Goal: Task Accomplishment & Management: Manage account settings

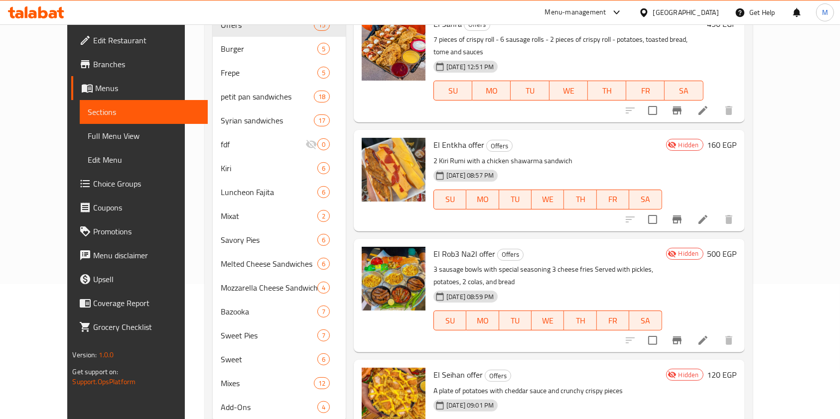
scroll to position [167, 0]
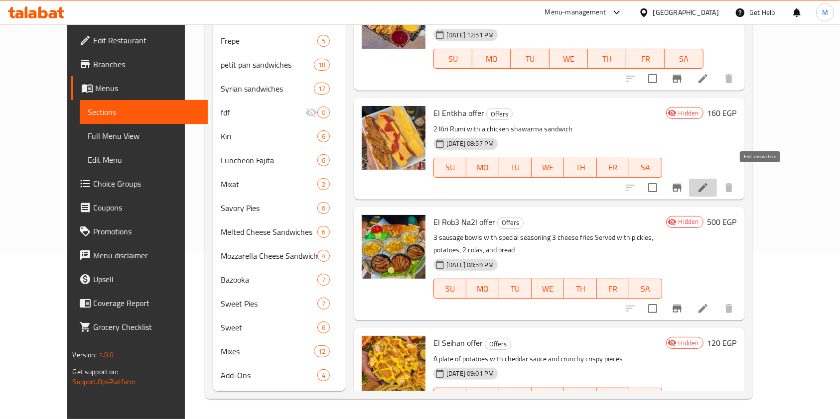
click at [709, 182] on icon at bounding box center [703, 188] width 12 height 12
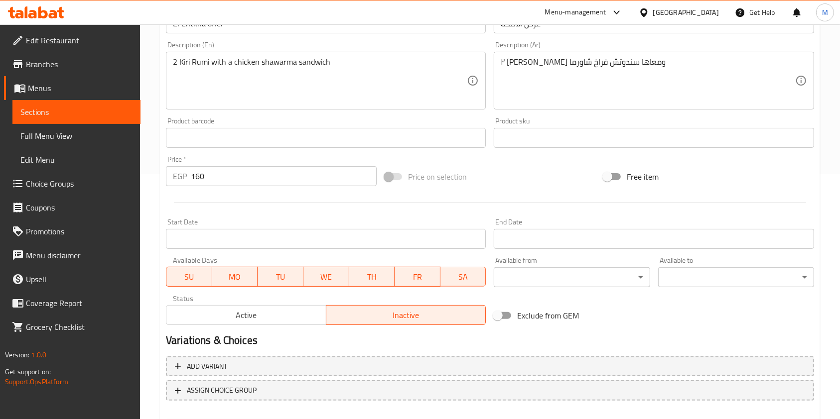
scroll to position [246, 0]
drag, startPoint x: 318, startPoint y: 312, endPoint x: 340, endPoint y: 311, distance: 22.4
click at [316, 311] on span "Active" at bounding box center [246, 314] width 152 height 14
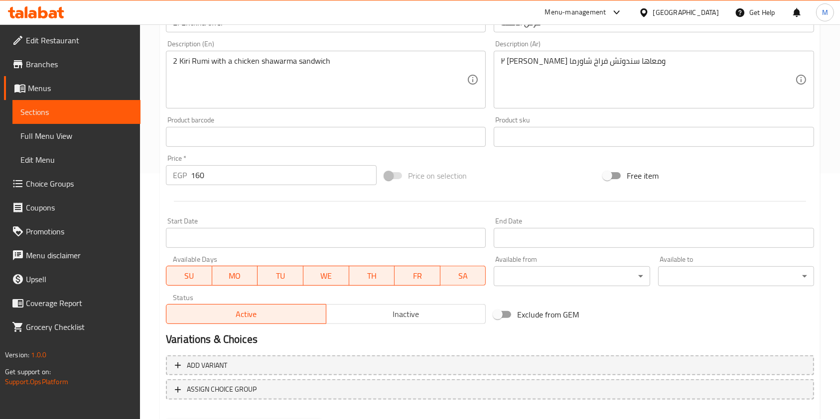
scroll to position [299, 0]
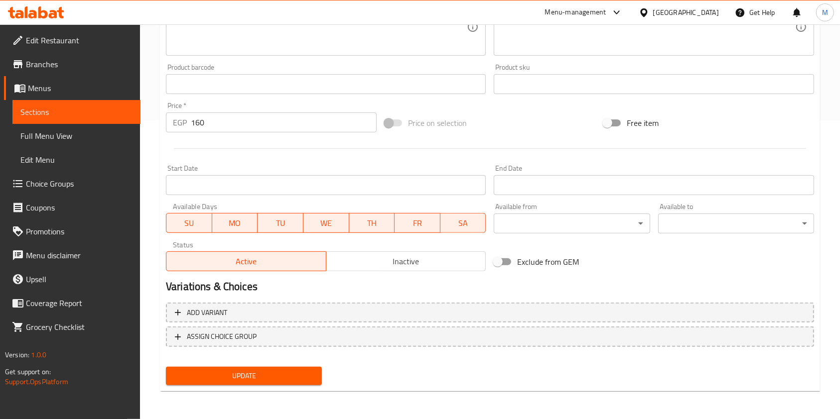
click at [314, 381] on span "Update" at bounding box center [244, 376] width 140 height 12
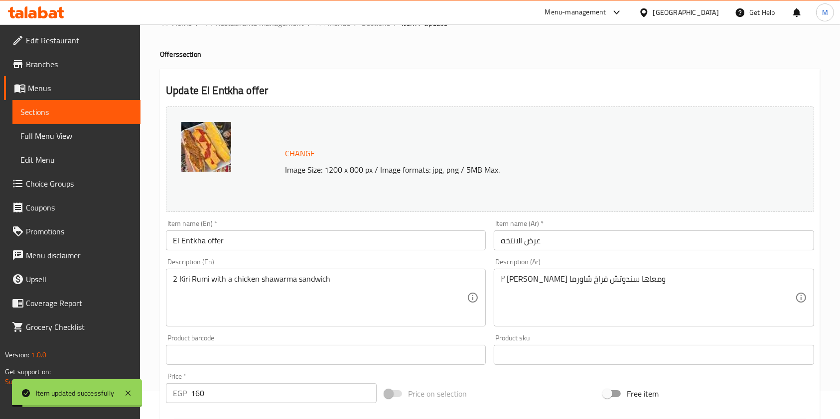
scroll to position [0, 0]
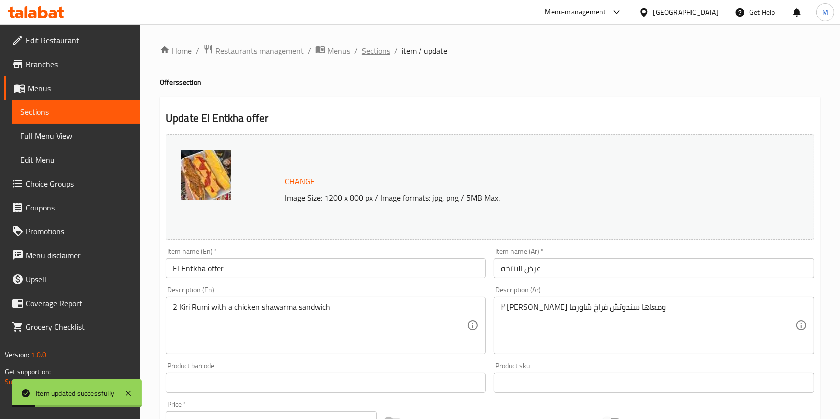
click at [375, 50] on span "Sections" at bounding box center [376, 51] width 28 height 12
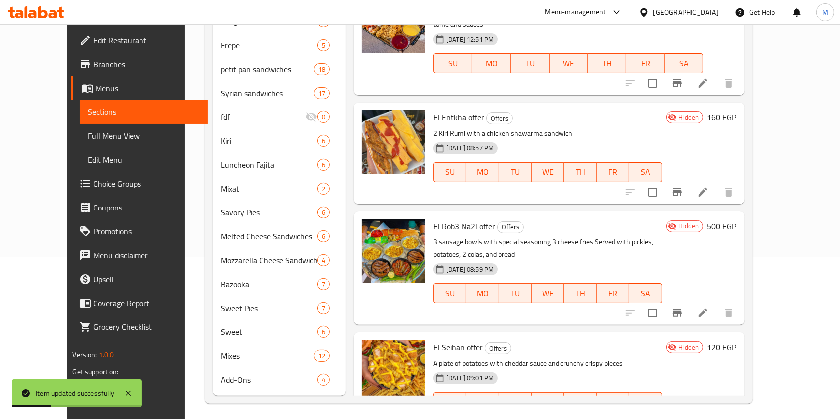
scroll to position [167, 0]
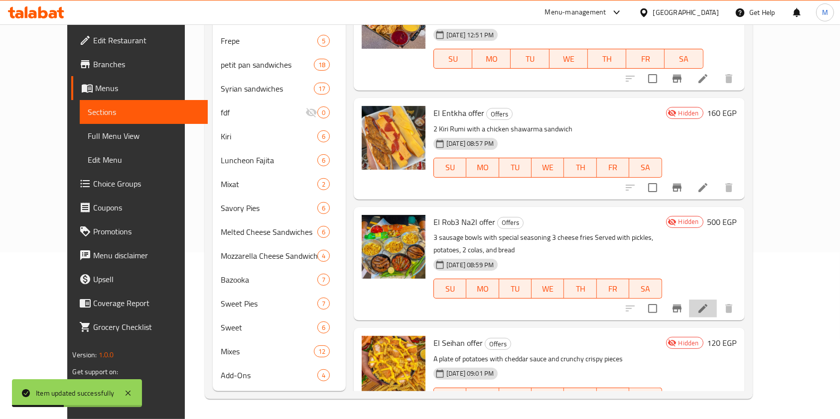
click at [717, 300] on li at bounding box center [703, 309] width 28 height 18
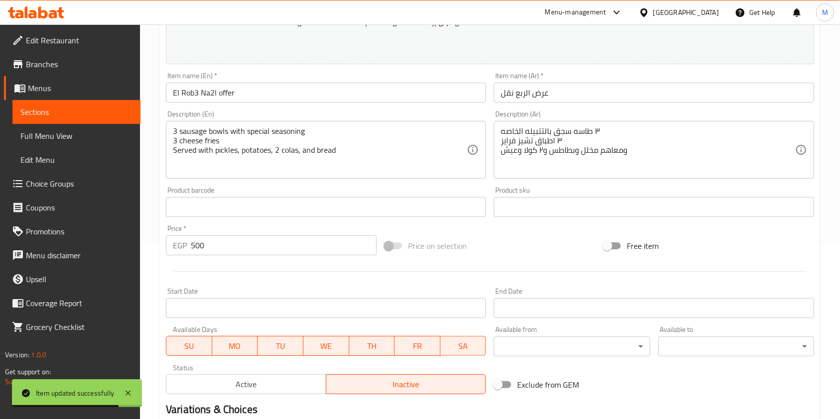
scroll to position [299, 0]
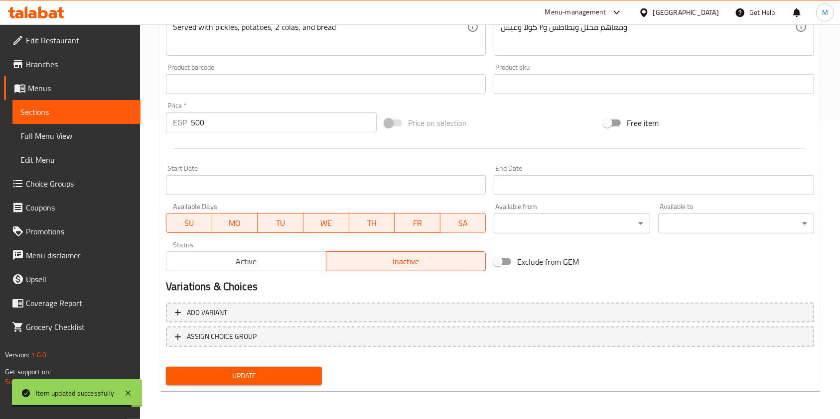
click at [227, 263] on span "Active" at bounding box center [246, 262] width 152 height 14
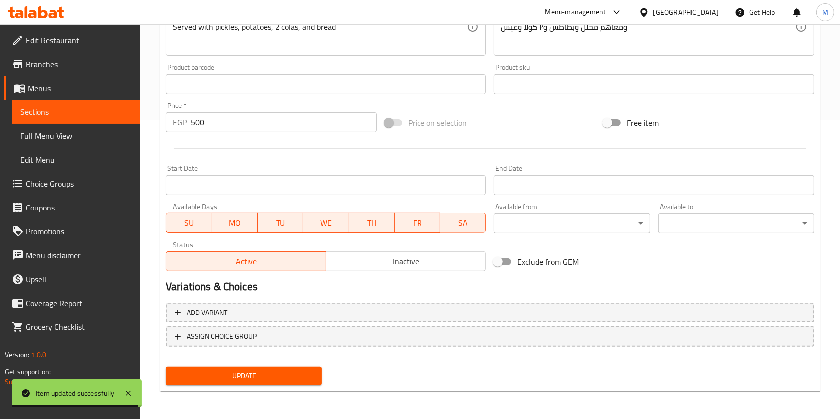
drag, startPoint x: 263, startPoint y: 369, endPoint x: 303, endPoint y: 369, distance: 40.4
click at [263, 369] on button "Update" at bounding box center [244, 376] width 156 height 18
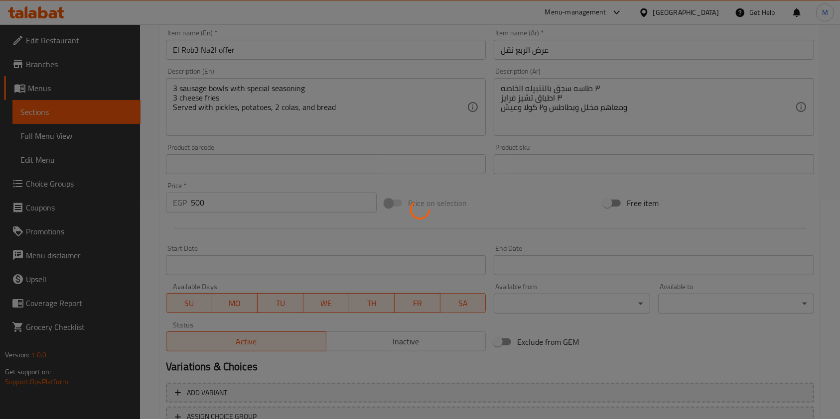
scroll to position [0, 0]
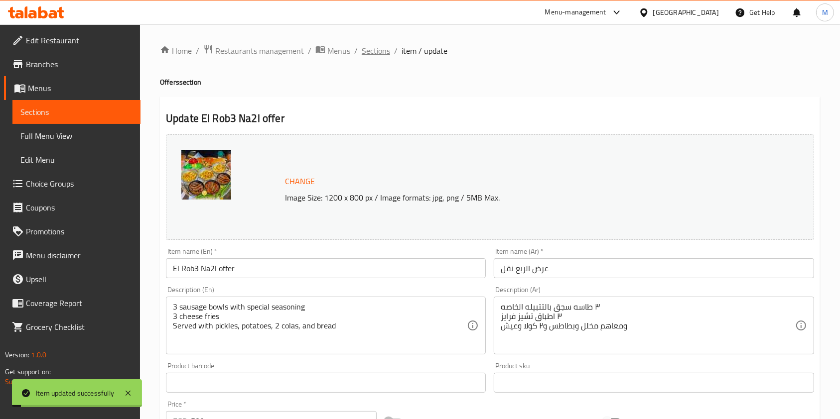
click at [371, 57] on span "Sections" at bounding box center [376, 51] width 28 height 12
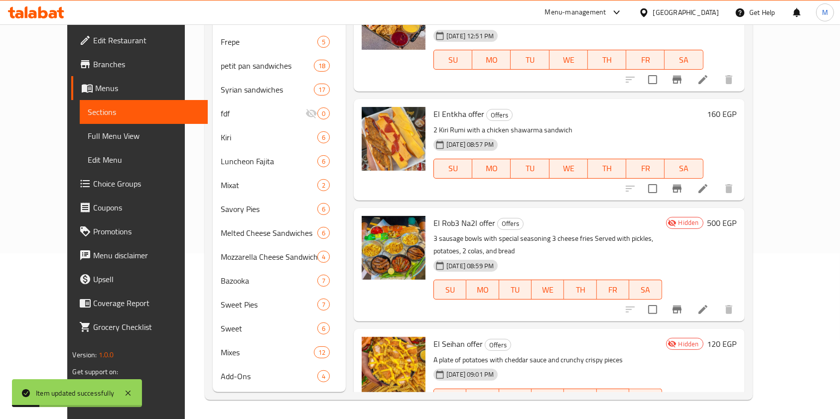
scroll to position [167, 0]
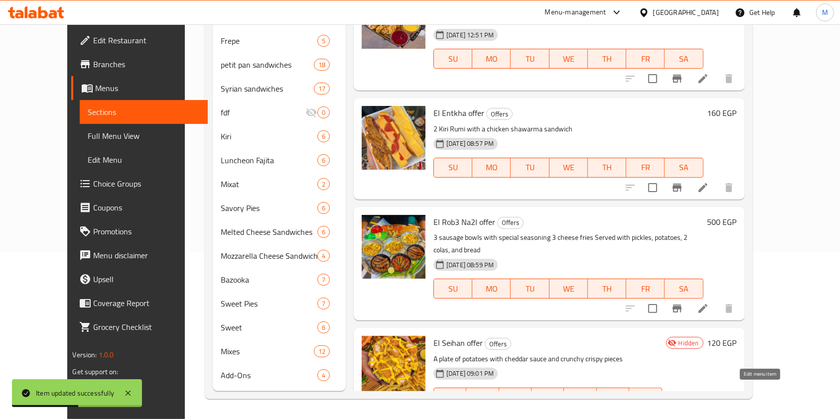
click at [709, 412] on icon at bounding box center [703, 418] width 12 height 12
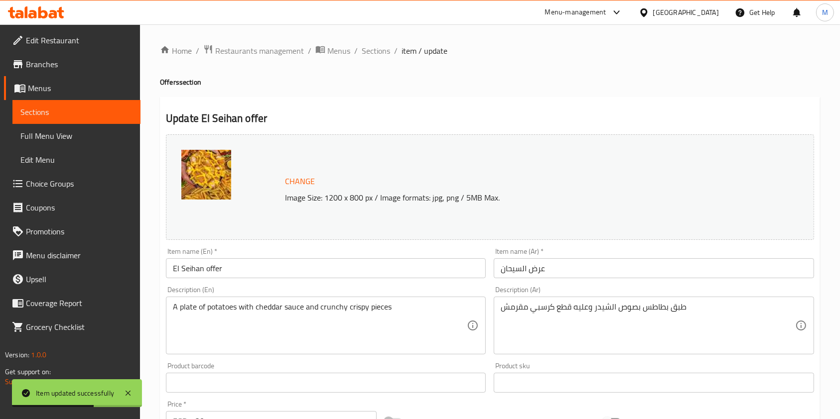
scroll to position [299, 0]
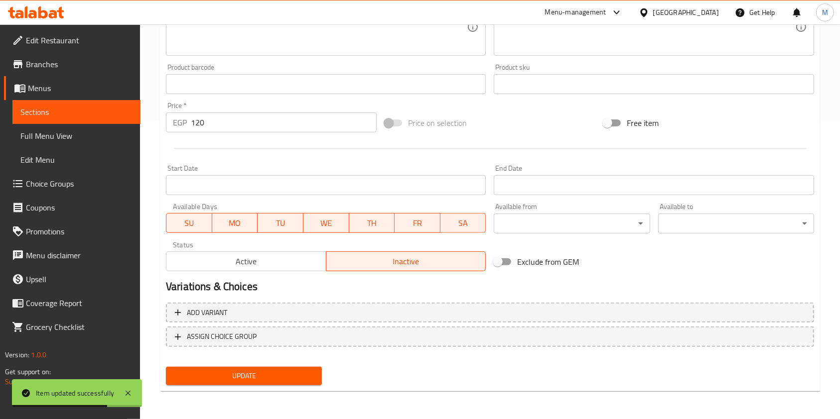
click at [275, 269] on button "Active" at bounding box center [246, 262] width 160 height 20
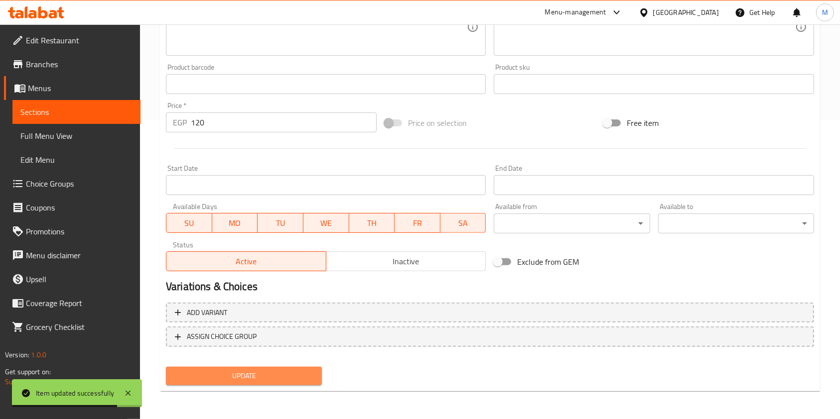
click at [265, 378] on span "Update" at bounding box center [244, 376] width 140 height 12
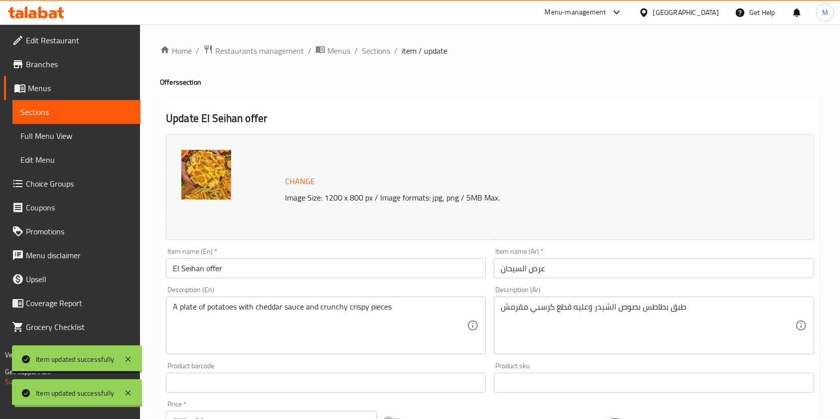
scroll to position [0, 0]
click at [380, 53] on span "Sections" at bounding box center [376, 51] width 28 height 12
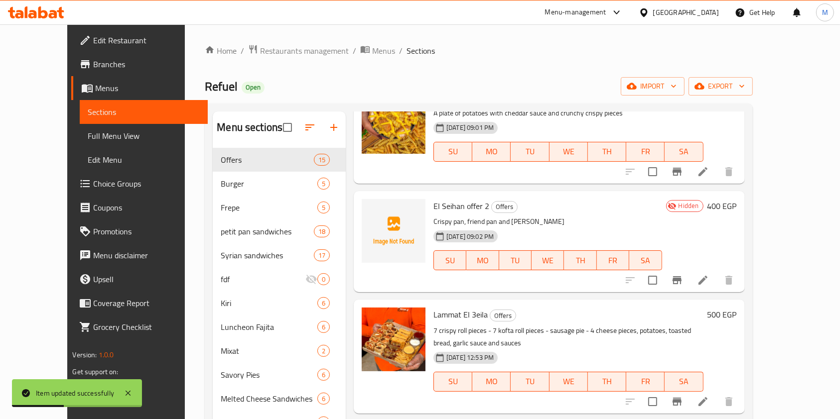
scroll to position [416, 0]
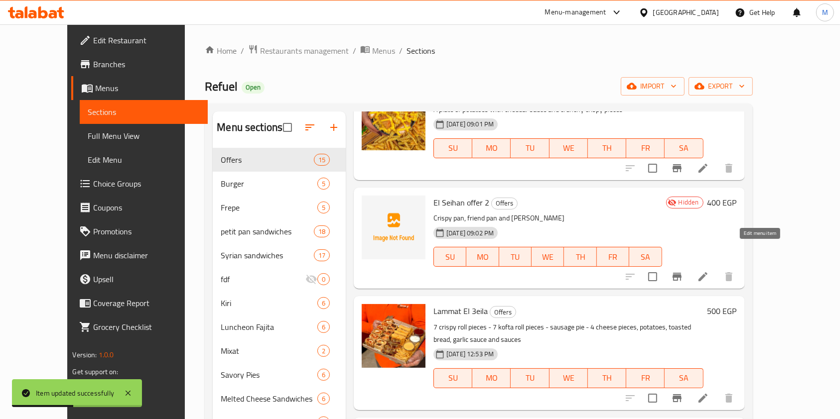
click at [709, 271] on icon at bounding box center [703, 277] width 12 height 12
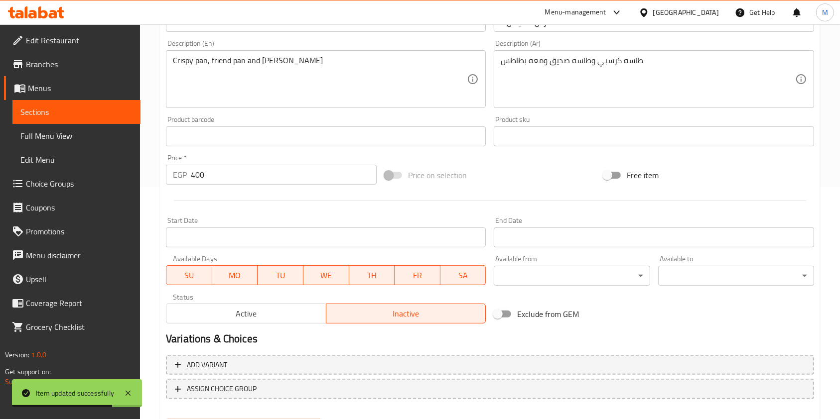
scroll to position [284, 0]
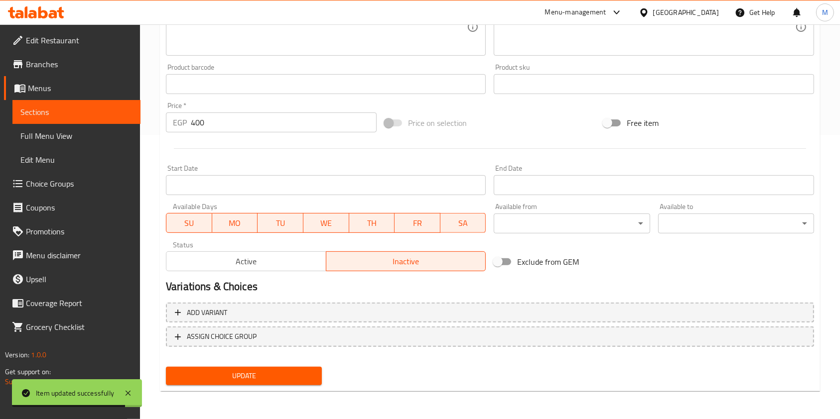
click at [321, 265] on span "Active" at bounding box center [246, 262] width 152 height 14
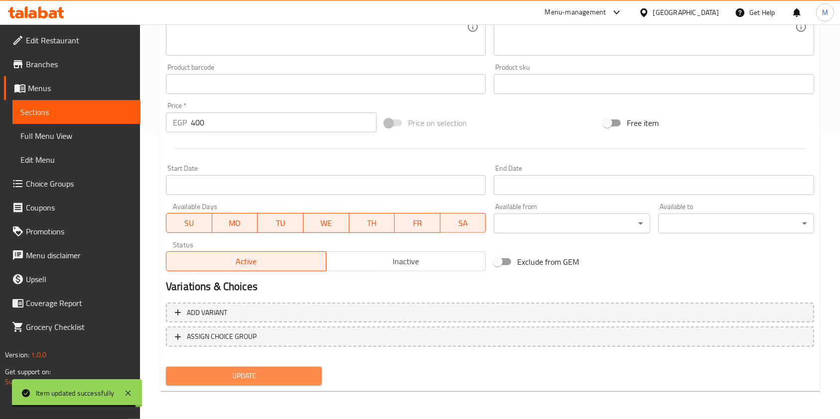
drag, startPoint x: 312, startPoint y: 373, endPoint x: 532, endPoint y: 357, distance: 219.8
click at [318, 372] on button "Update" at bounding box center [244, 376] width 156 height 18
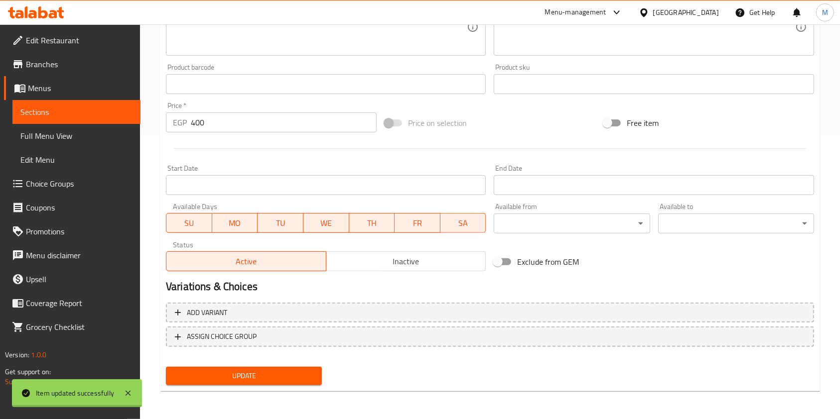
scroll to position [0, 0]
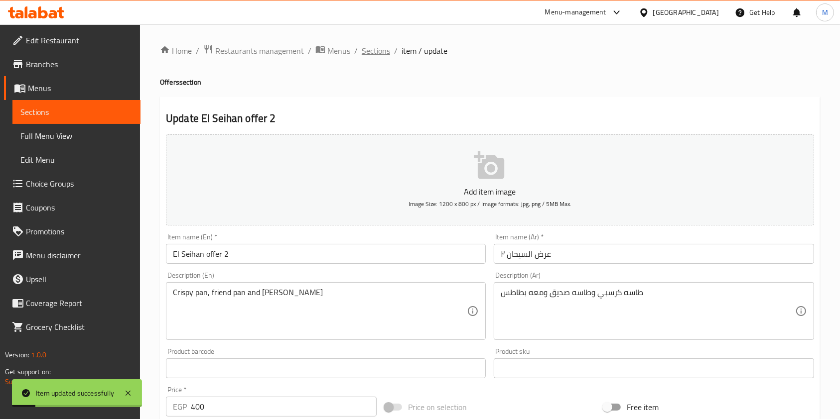
click at [379, 54] on span "Sections" at bounding box center [376, 51] width 28 height 12
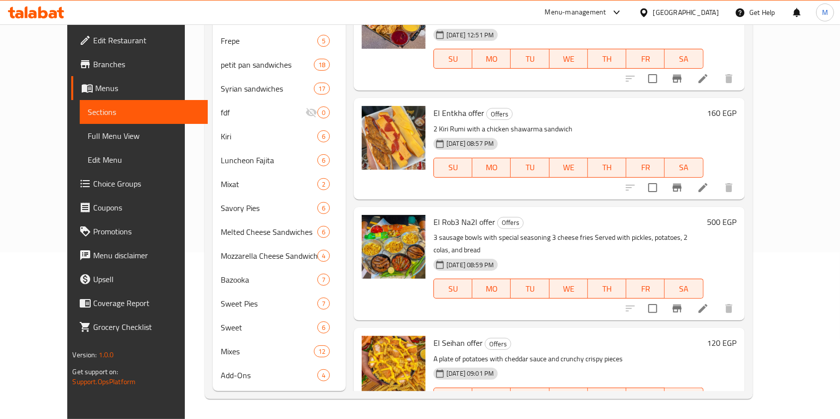
click at [772, 269] on div "Home / Restaurants management / Menus / Sections Refuel Open import export Menu…" at bounding box center [478, 139] width 587 height 562
click at [30, 18] on div at bounding box center [36, 12] width 56 height 12
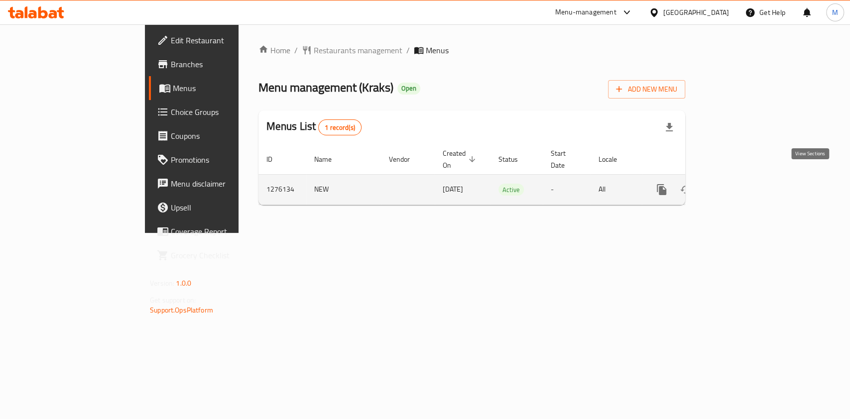
click at [740, 184] on icon "enhanced table" at bounding box center [734, 190] width 12 height 12
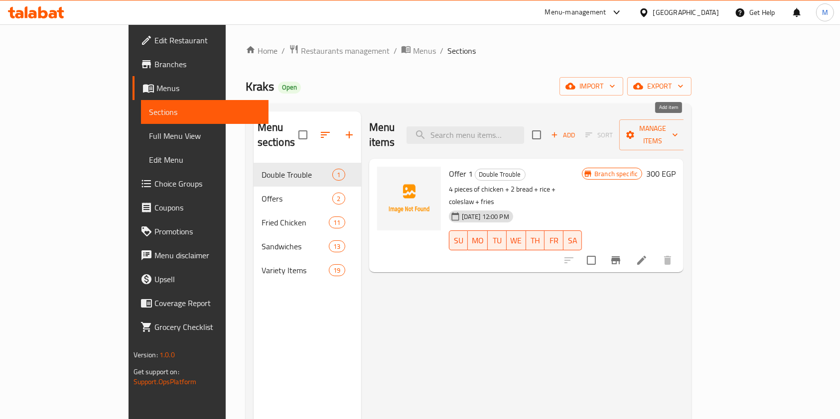
click at [559, 131] on icon "button" at bounding box center [554, 135] width 9 height 9
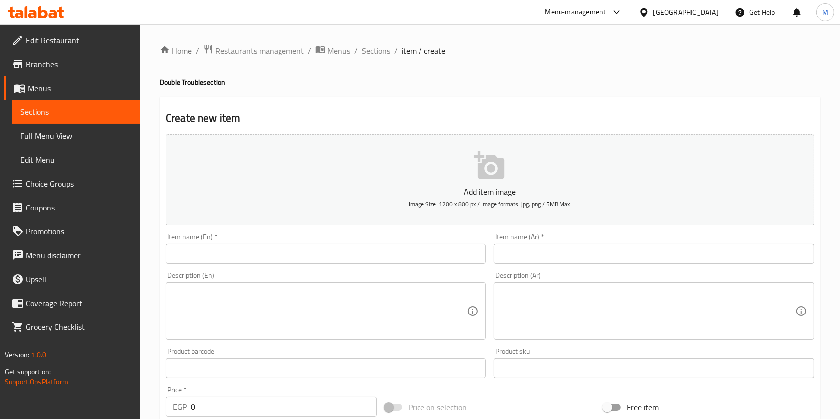
click at [347, 259] on input "text" at bounding box center [326, 254] width 320 height 20
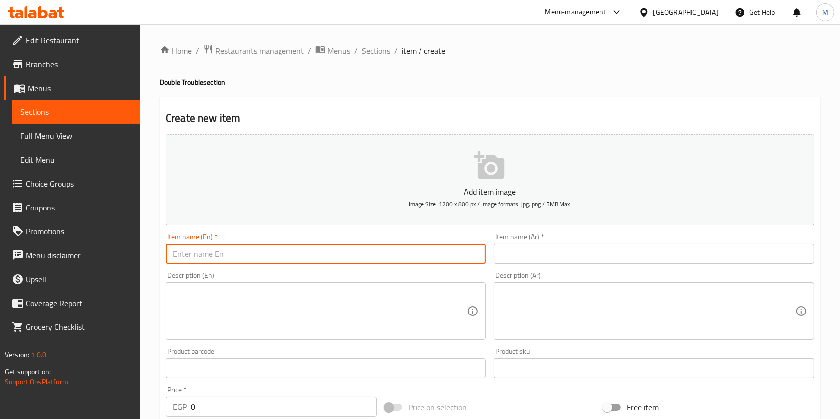
paste input "691904"
type input "6"
paste input "el-2ormasha"
type input "el-2ormasha Offer"
click at [518, 256] on input "text" at bounding box center [654, 254] width 320 height 20
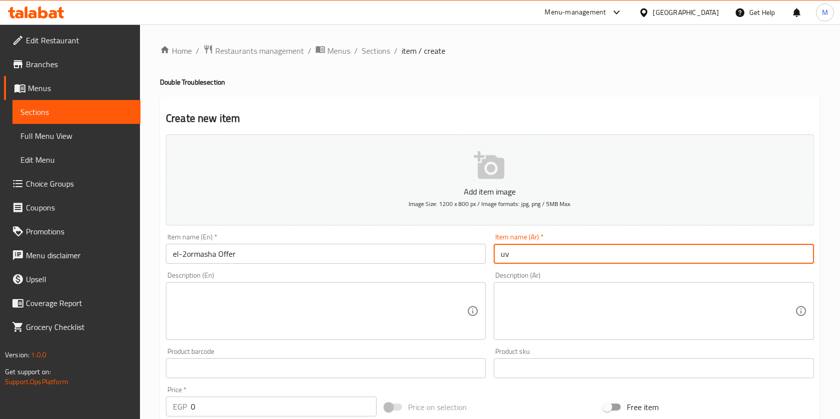
type input "u"
type input "عرض القرمشة"
click at [504, 307] on textarea at bounding box center [648, 311] width 294 height 47
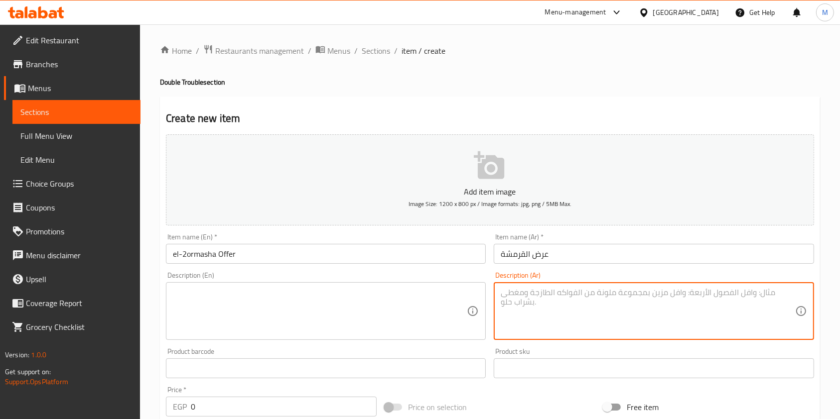
paste textarea "2 large F4 pieces + 2 small pieces + potatoes + rice + coleslaw + bread"
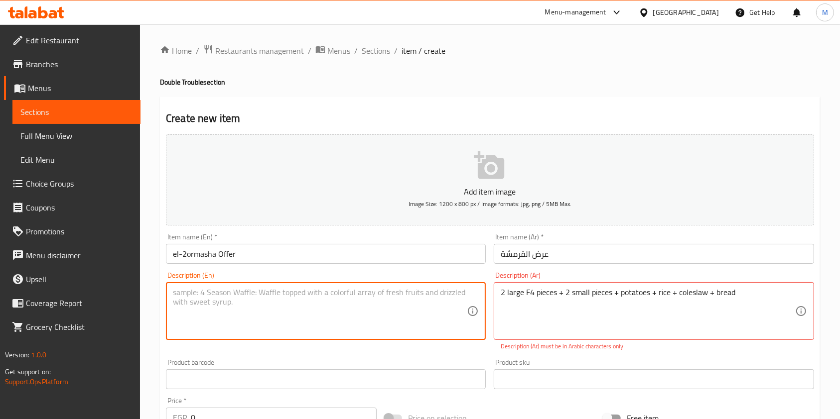
click at [393, 288] on textarea at bounding box center [320, 311] width 294 height 47
click at [553, 285] on div "2 large F4 pieces + 2 small pieces + potatoes + rice + coleslaw + bread Descrip…" at bounding box center [654, 311] width 320 height 58
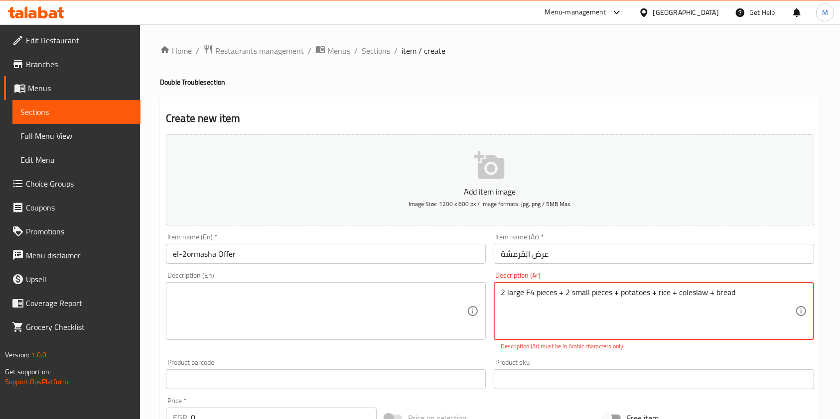
click at [553, 288] on textarea "2 large F4 pieces + 2 small pieces + potatoes + rice + coleslaw + bread" at bounding box center [648, 311] width 294 height 47
paste textarea "قطعتين اف 4 كبار + قطعتين صغيرين +بطاطس + ارز + كولسلو + عيش"
type textarea "قطعتين اف 4 كبار + قطعتين صغيرين +بطاطس + ارز + كولسلو + عيش"
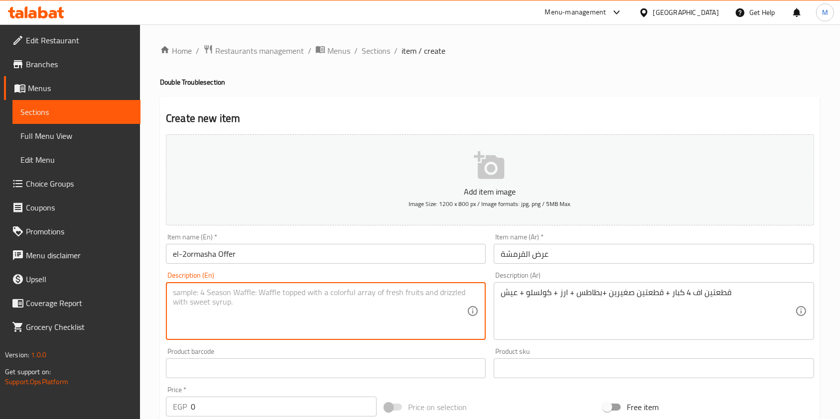
click at [364, 312] on textarea at bounding box center [320, 311] width 294 height 47
paste textarea "2 large F4 pieces + 2 small pieces + potatoes + rice + coleslaw + bread"
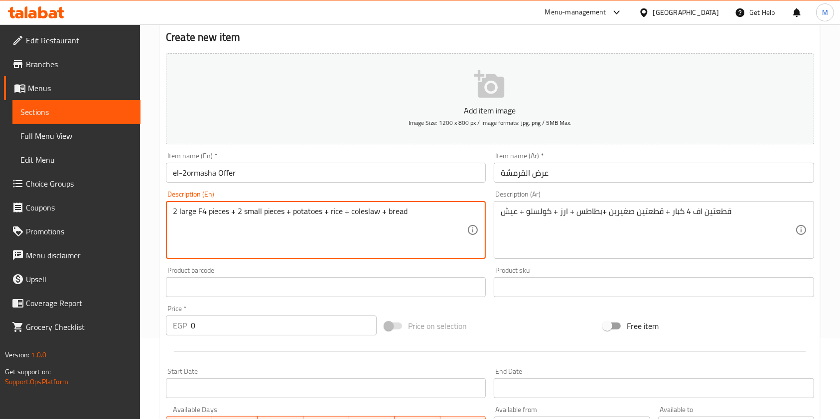
scroll to position [106, 0]
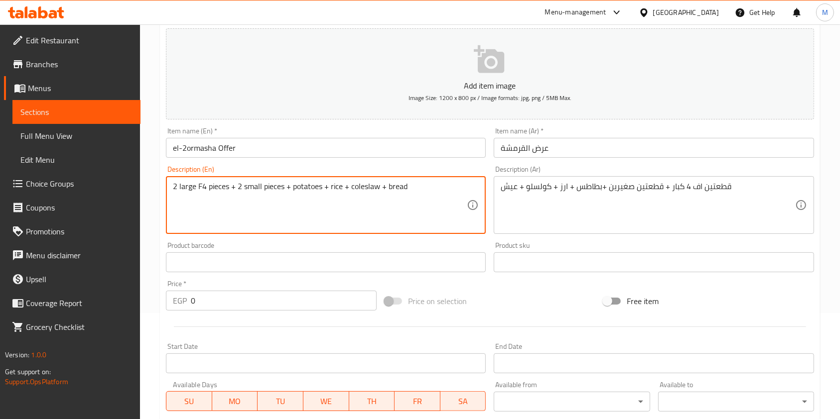
type textarea "2 large F4 pieces + 2 small pieces + potatoes + rice + coleslaw + bread"
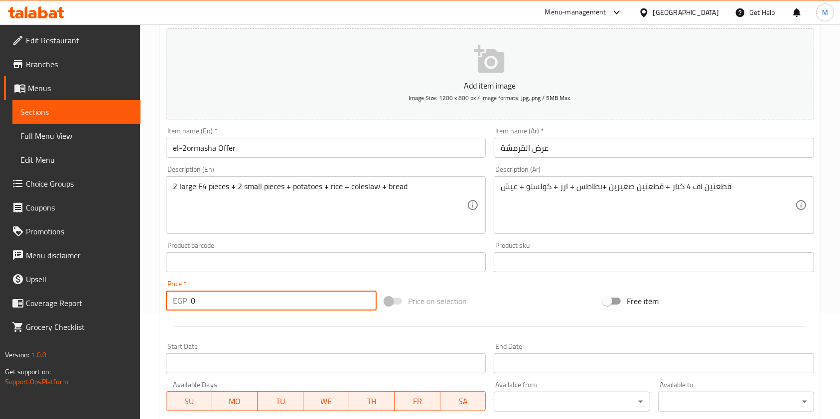
drag, startPoint x: 220, startPoint y: 305, endPoint x: 186, endPoint y: 303, distance: 33.9
click at [186, 303] on div "EGP 0 Price *" at bounding box center [271, 301] width 211 height 20
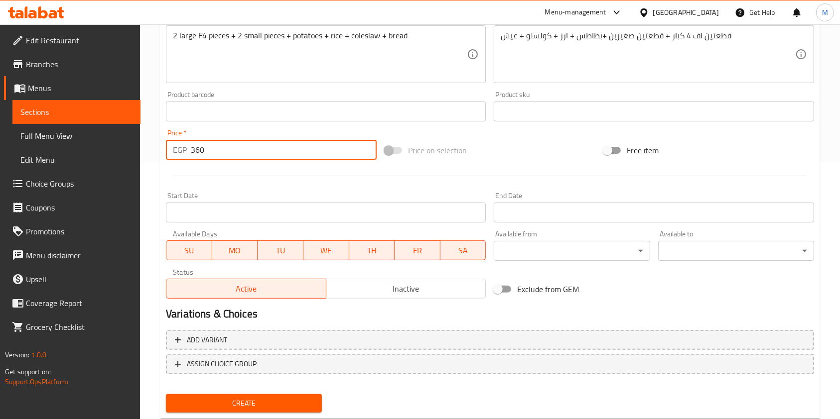
scroll to position [274, 0]
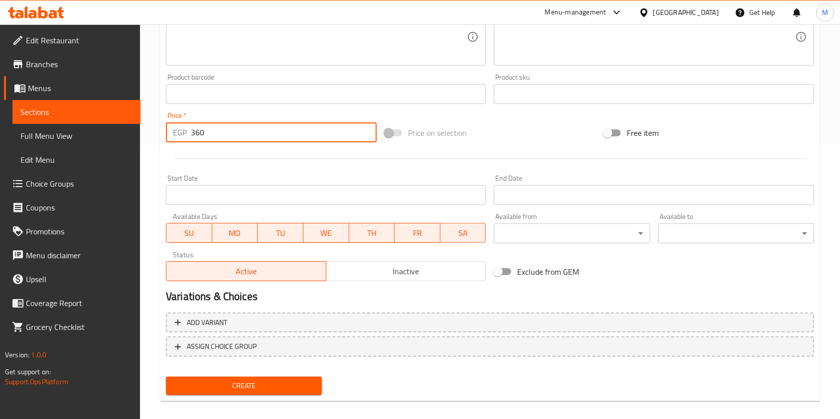
type input "360"
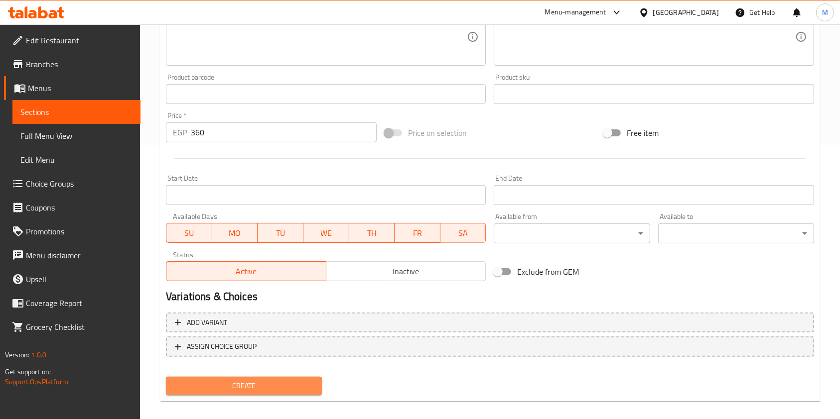
click at [313, 384] on span "Create" at bounding box center [244, 386] width 140 height 12
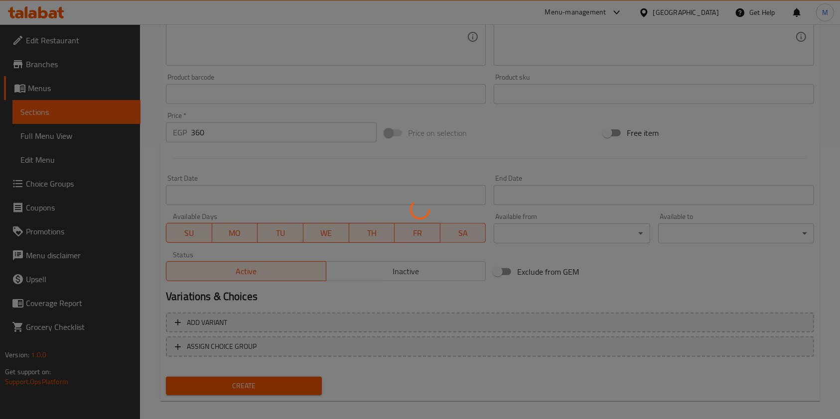
type input "0"
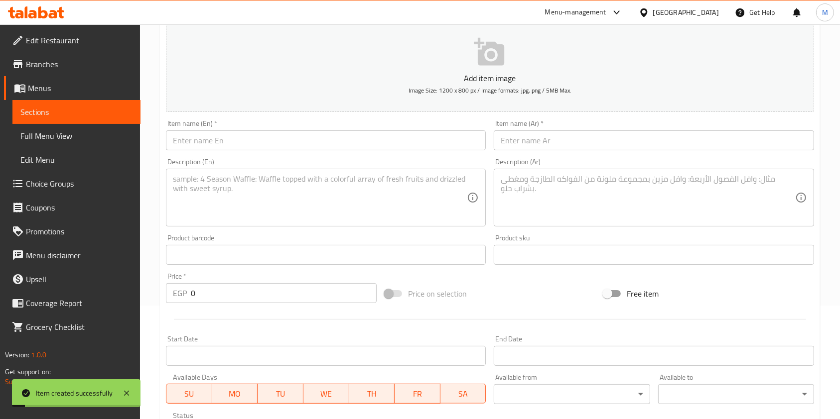
scroll to position [0, 0]
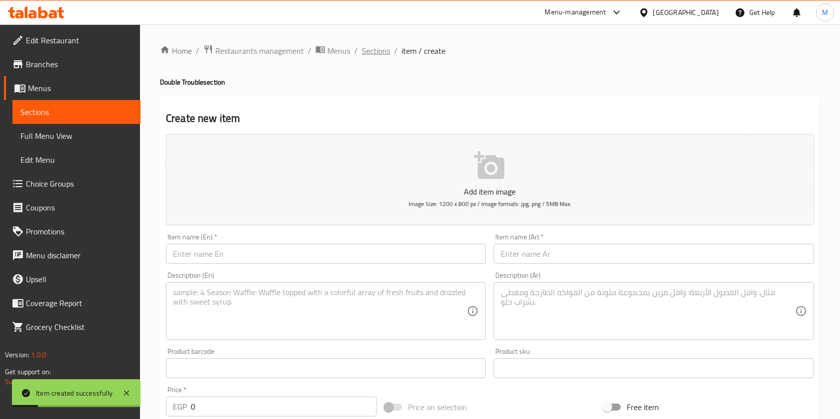
click at [375, 52] on span "Sections" at bounding box center [376, 51] width 28 height 12
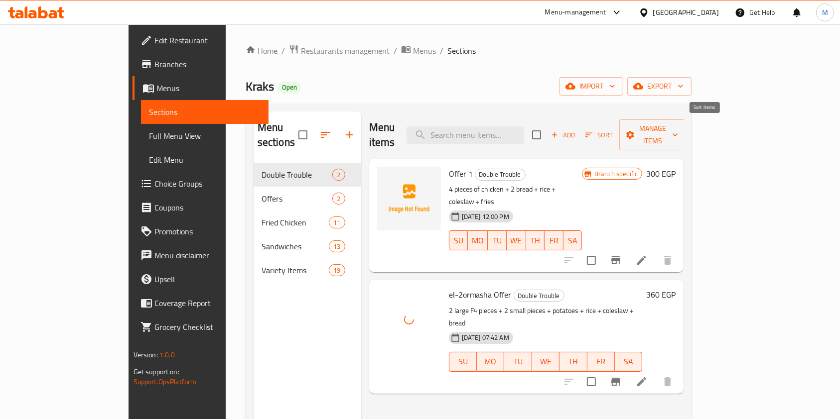
click at [593, 131] on icon "button" at bounding box center [588, 135] width 9 height 9
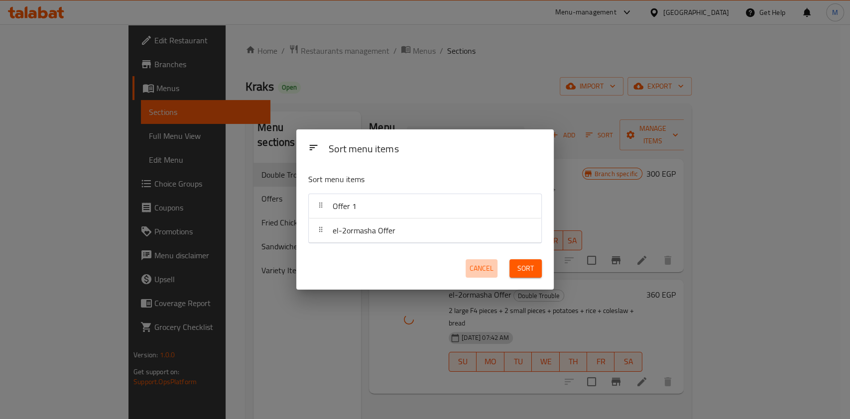
click at [470, 271] on button "Cancel" at bounding box center [482, 269] width 32 height 18
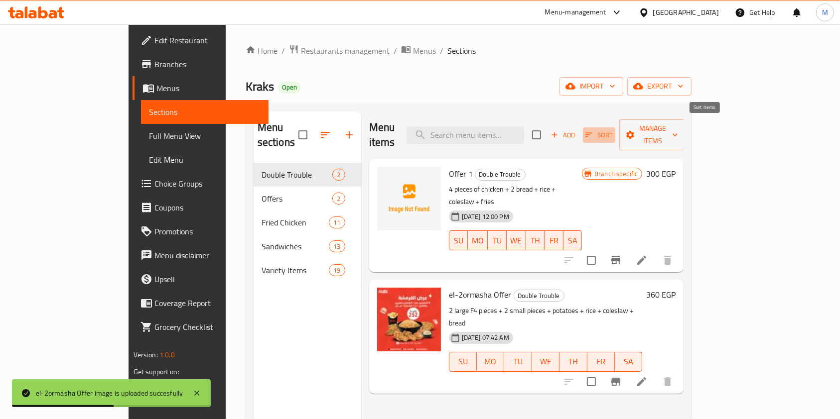
click at [613, 130] on span "Sort" at bounding box center [598, 135] width 27 height 11
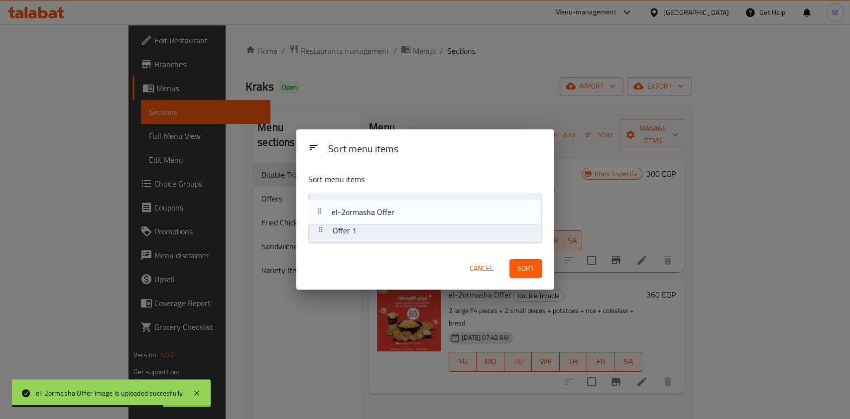
drag, startPoint x: 374, startPoint y: 241, endPoint x: 371, endPoint y: 217, distance: 24.1
click at [371, 217] on nav "Offer 1 el-2ormasha Offer" at bounding box center [425, 219] width 234 height 50
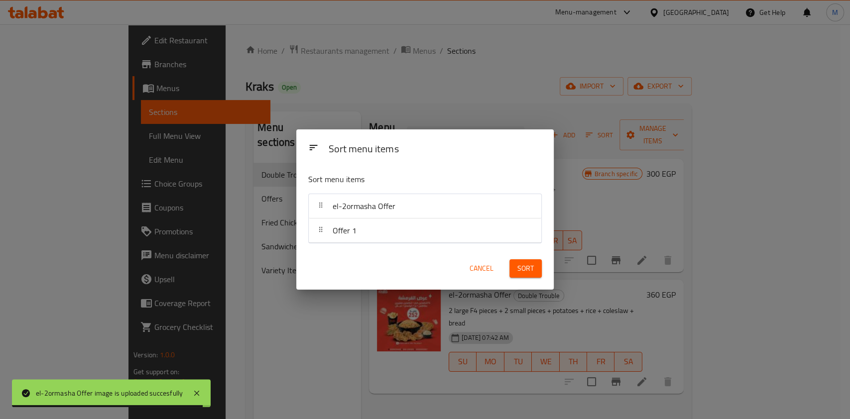
click at [527, 270] on span "Sort" at bounding box center [526, 269] width 16 height 12
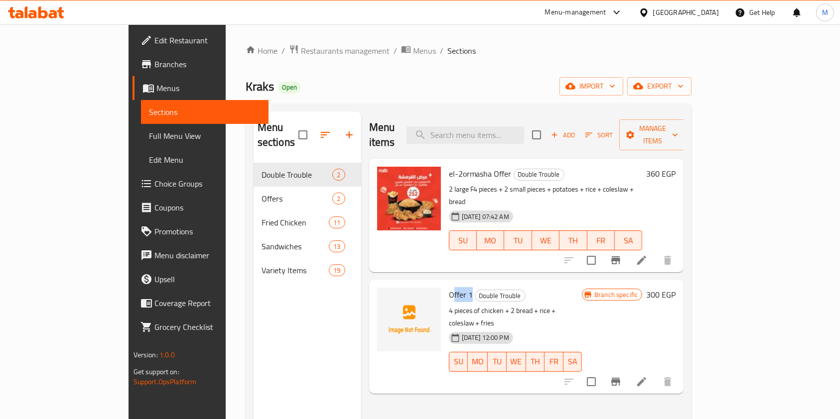
drag, startPoint x: 438, startPoint y: 269, endPoint x: 421, endPoint y: 272, distance: 17.2
click at [449, 287] on span "Offer 1" at bounding box center [461, 294] width 24 height 15
drag, startPoint x: 658, startPoint y: 292, endPoint x: 631, endPoint y: 286, distance: 28.0
click at [586, 328] on div "13-05-2025 12:00 PM SU MO TU WE TH FR SA" at bounding box center [515, 355] width 141 height 54
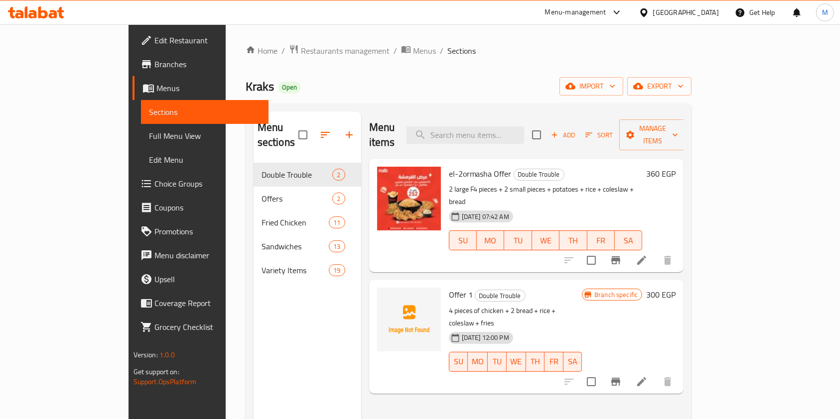
click at [45, 8] on icon at bounding box center [36, 12] width 56 height 12
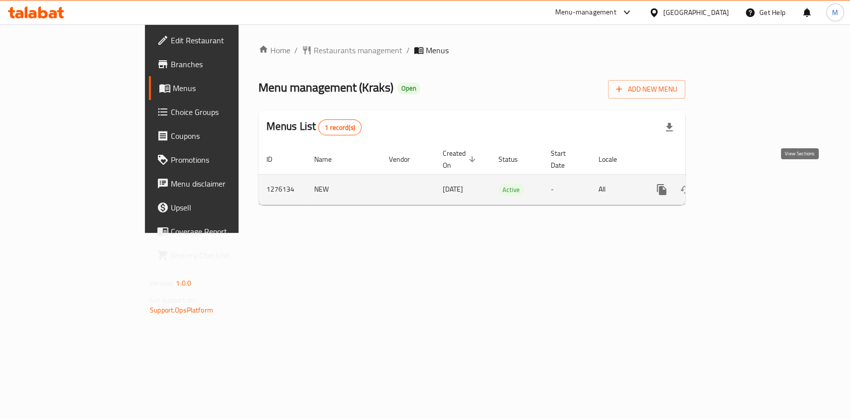
click at [740, 184] on icon "enhanced table" at bounding box center [734, 190] width 12 height 12
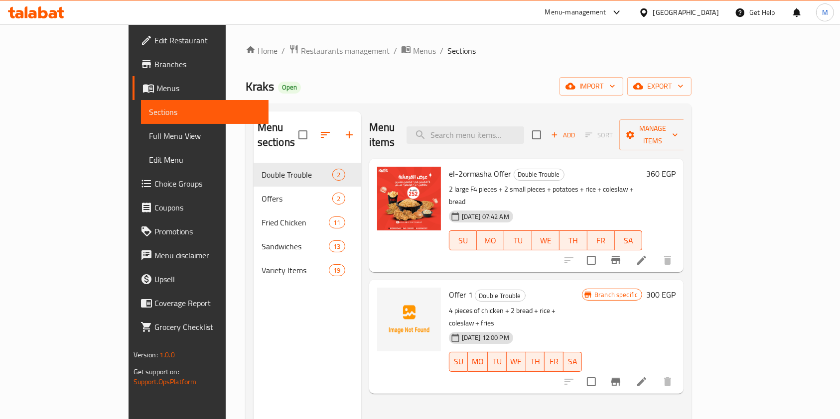
click at [40, 17] on icon at bounding box center [42, 12] width 9 height 12
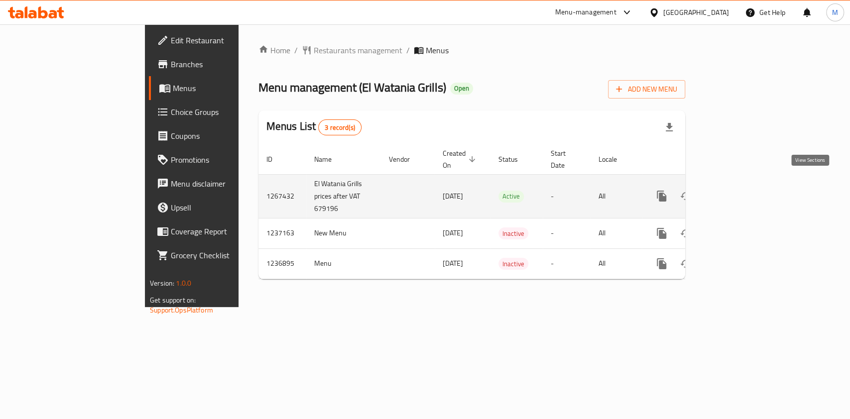
click at [740, 190] on icon "enhanced table" at bounding box center [734, 196] width 12 height 12
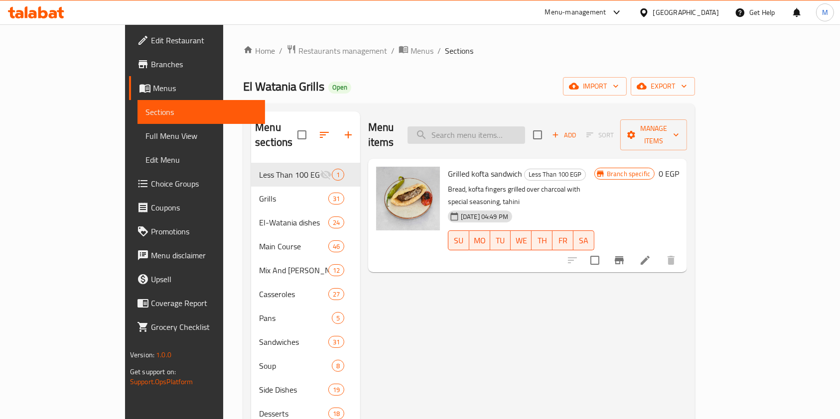
click at [525, 130] on input "search" at bounding box center [466, 135] width 118 height 17
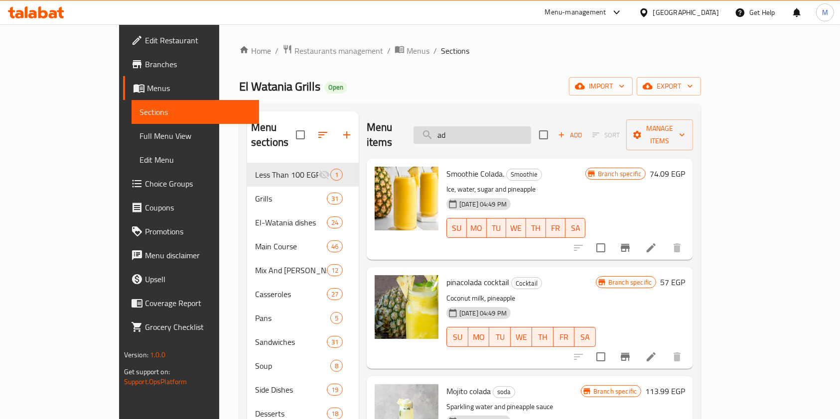
type input "a"
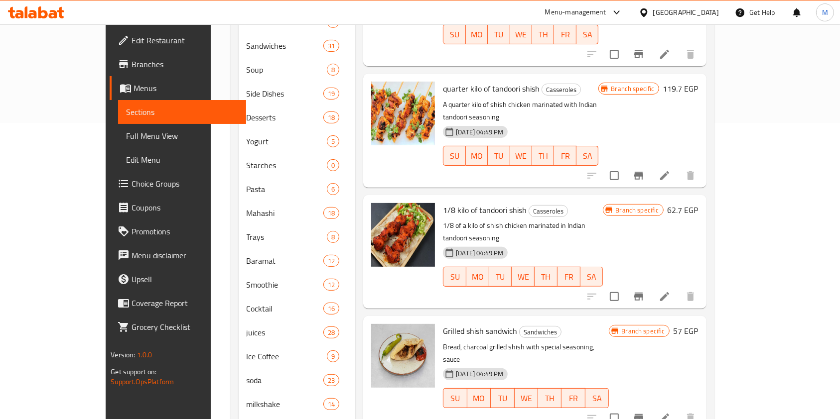
scroll to position [977, 0]
type input "شيش"
click at [645, 411] on icon "Branch-specific-item" at bounding box center [639, 417] width 12 height 12
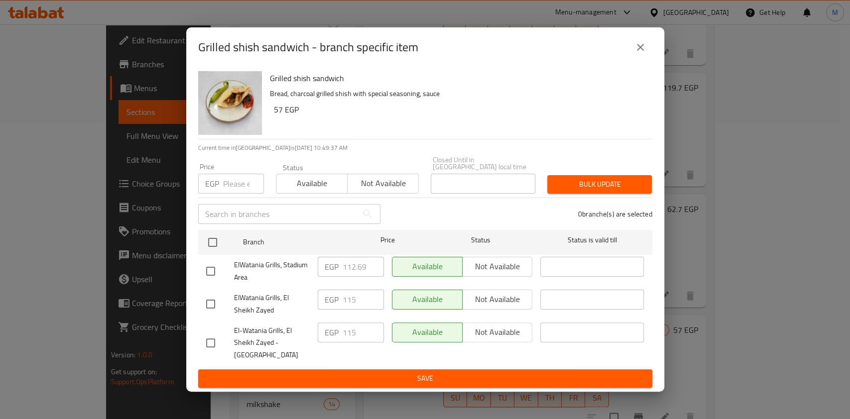
click at [213, 310] on input "checkbox" at bounding box center [210, 304] width 21 height 21
click at [213, 301] on input "checkbox" at bounding box center [210, 304] width 21 height 21
click at [208, 305] on input "checkbox" at bounding box center [210, 304] width 21 height 21
checkbox input "true"
click at [211, 344] on input "checkbox" at bounding box center [210, 343] width 21 height 21
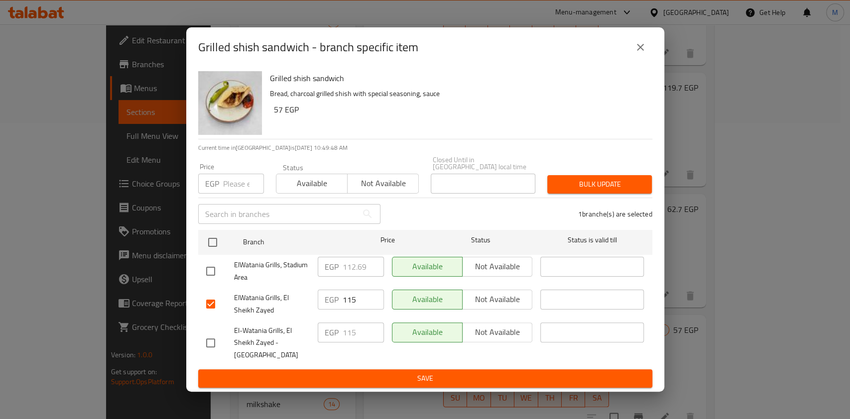
checkbox input "true"
click at [348, 302] on input "115" at bounding box center [363, 300] width 41 height 20
type input "125"
click at [346, 338] on input "115" at bounding box center [363, 333] width 41 height 20
type input "125"
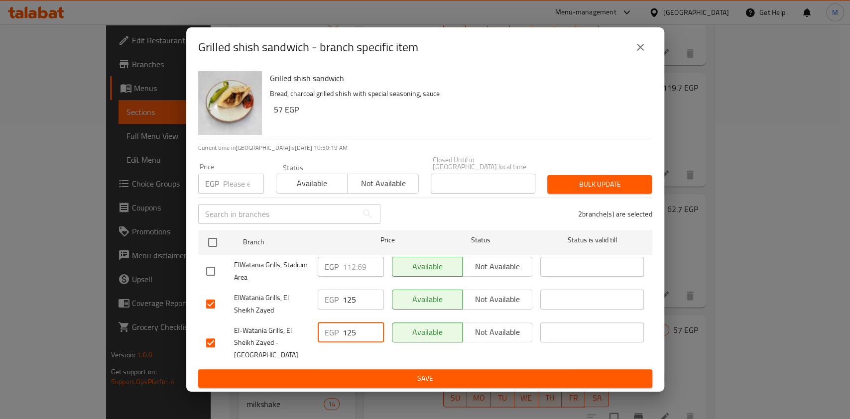
click at [422, 373] on span "Save" at bounding box center [425, 379] width 438 height 12
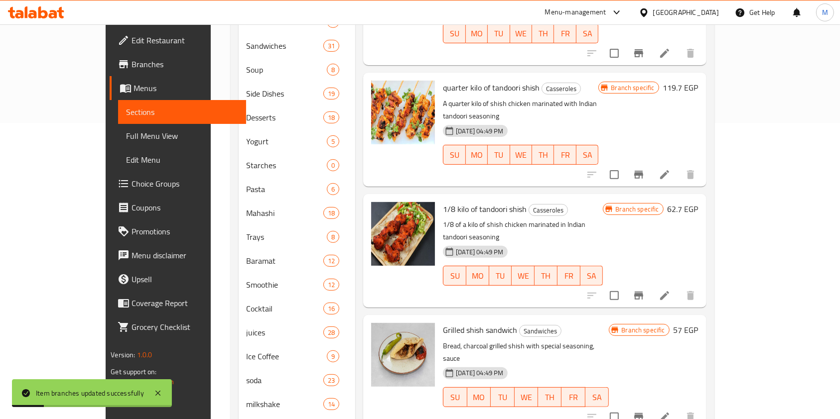
click at [643, 413] on icon "Branch-specific-item" at bounding box center [638, 417] width 9 height 8
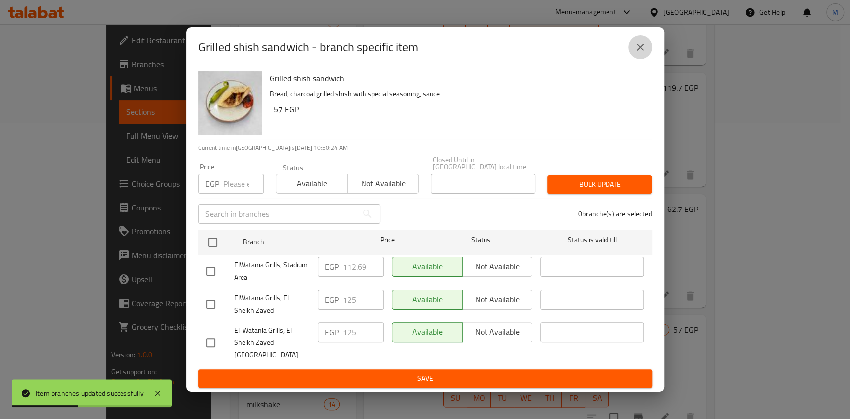
click at [642, 51] on icon "close" at bounding box center [640, 47] width 7 height 7
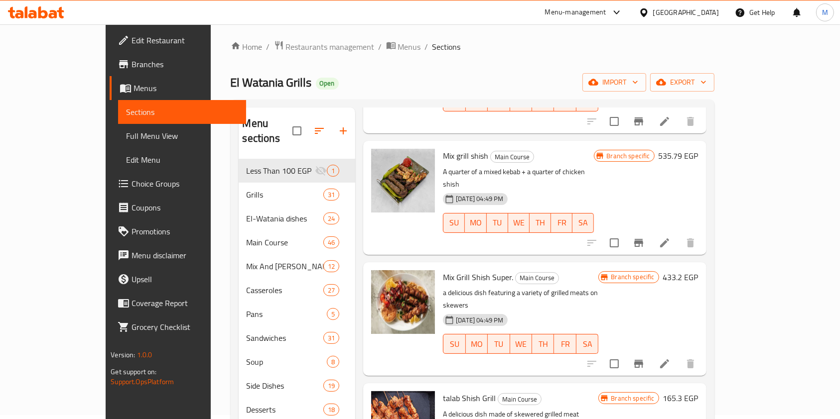
scroll to position [0, 0]
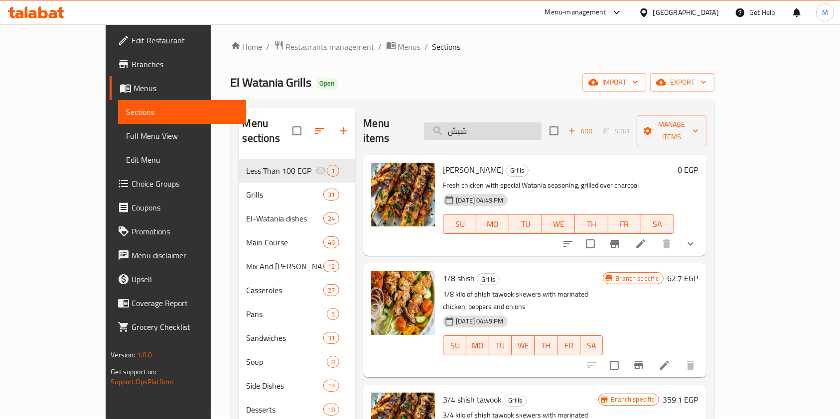
click at [511, 125] on input "شيش" at bounding box center [483, 131] width 118 height 17
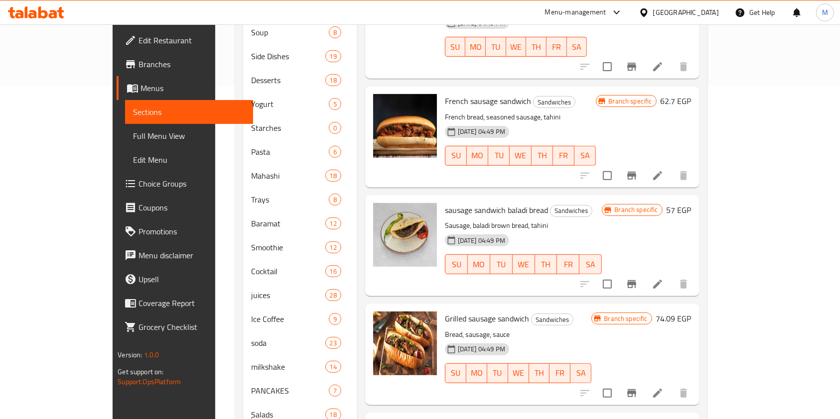
scroll to position [312, 0]
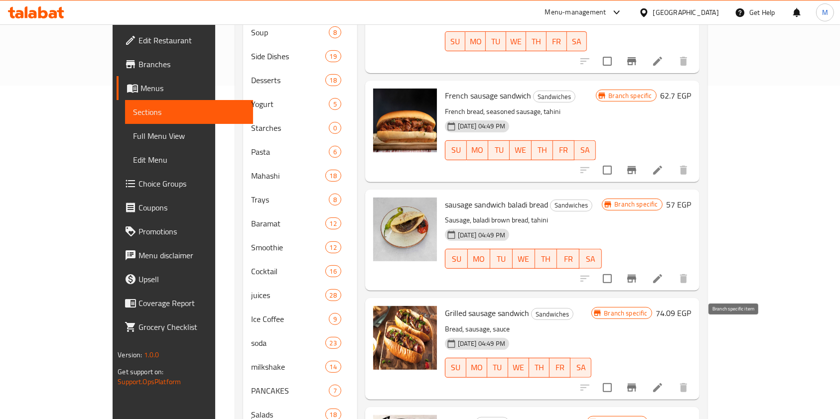
type input "سجق"
click at [636, 384] on icon "Branch-specific-item" at bounding box center [631, 388] width 9 height 8
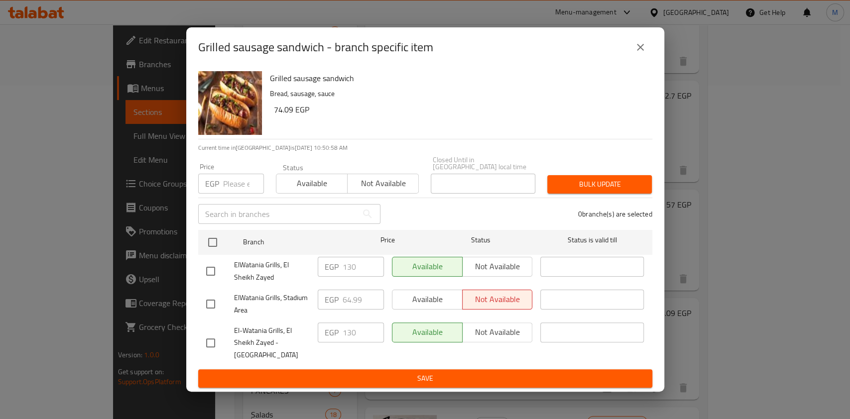
click at [201, 305] on input "checkbox" at bounding box center [210, 304] width 21 height 21
checkbox input "true"
click at [207, 273] on input "checkbox" at bounding box center [210, 271] width 21 height 21
checkbox input "true"
click at [236, 193] on input "number" at bounding box center [243, 184] width 41 height 20
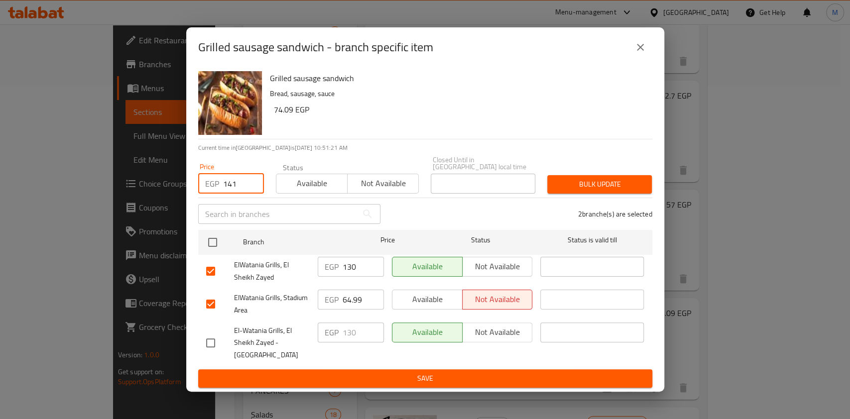
type input "141"
click at [564, 188] on span "Bulk update" at bounding box center [599, 184] width 89 height 12
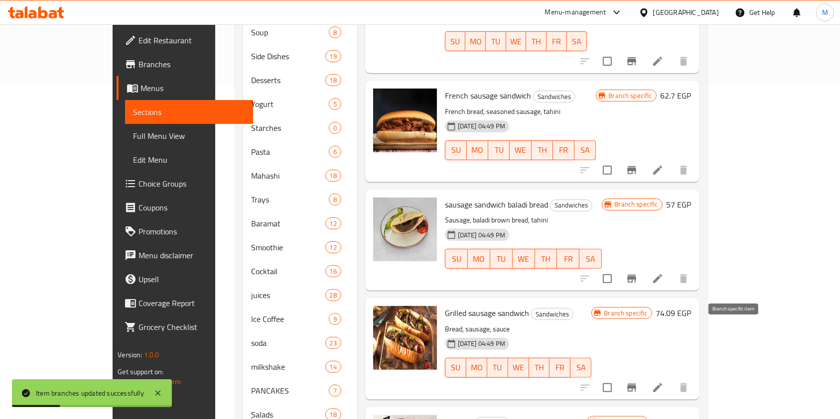
click at [638, 382] on icon "Branch-specific-item" at bounding box center [632, 388] width 12 height 12
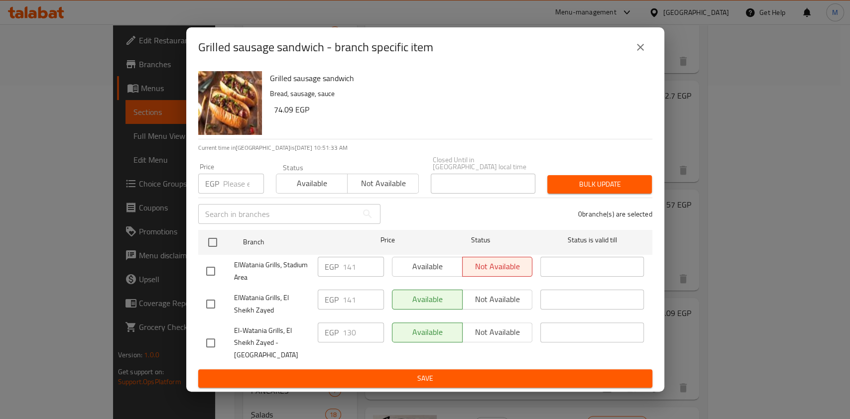
click at [215, 301] on input "checkbox" at bounding box center [210, 304] width 21 height 21
checkbox input "true"
click at [212, 333] on input "checkbox" at bounding box center [210, 343] width 21 height 21
checkbox input "true"
click at [228, 184] on input "number" at bounding box center [243, 184] width 41 height 20
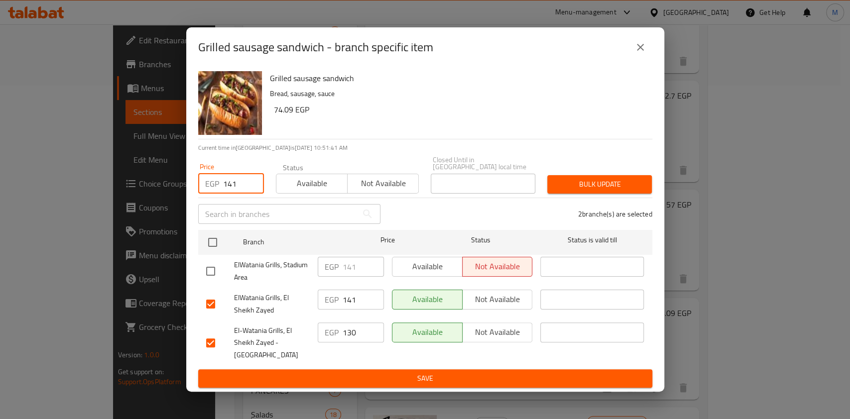
type input "141"
click at [578, 187] on span "Bulk update" at bounding box center [599, 184] width 89 height 12
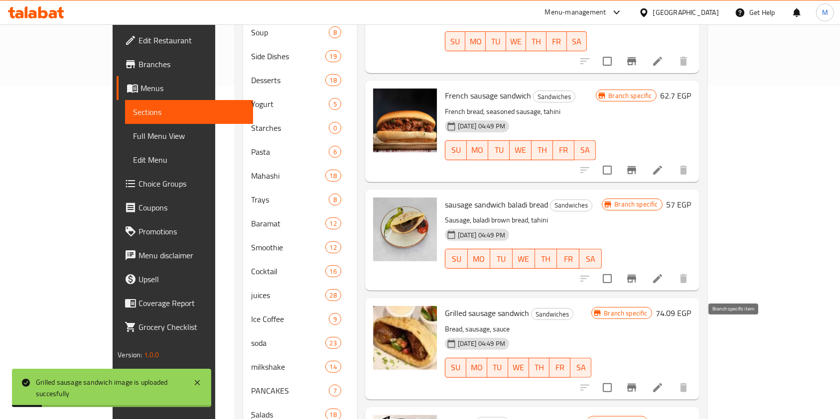
click at [636, 384] on icon "Branch-specific-item" at bounding box center [631, 388] width 9 height 8
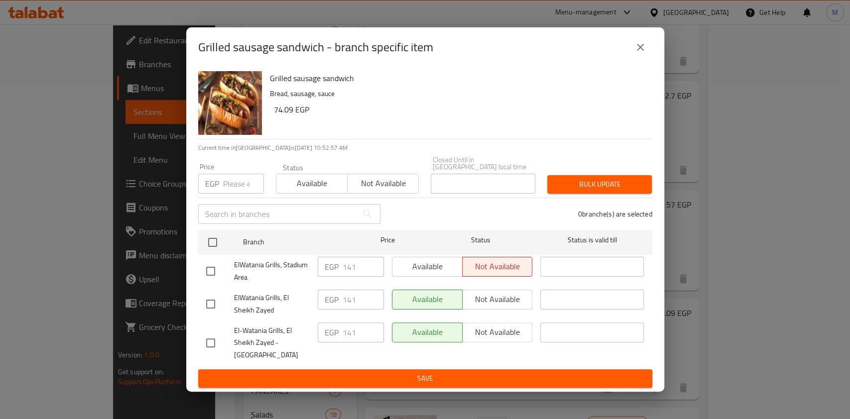
click at [214, 272] on input "checkbox" at bounding box center [210, 271] width 21 height 21
checkbox input "true"
drag, startPoint x: 359, startPoint y: 271, endPoint x: 343, endPoint y: 271, distance: 15.4
click at [343, 271] on input "141" at bounding box center [363, 267] width 41 height 20
type input "120"
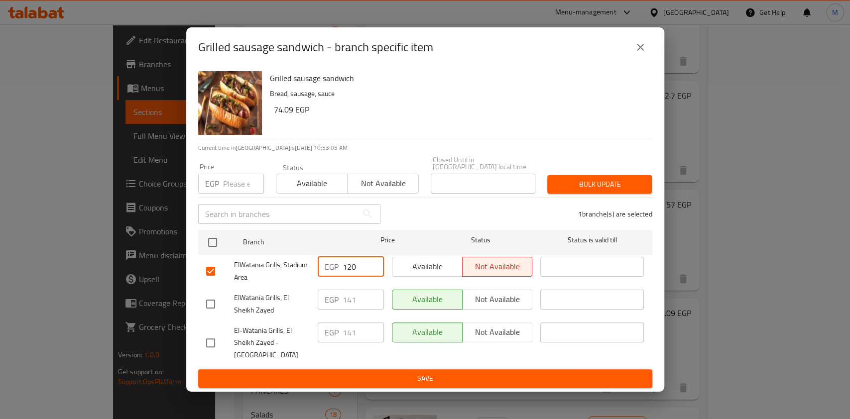
click at [419, 373] on span "Save" at bounding box center [425, 379] width 438 height 12
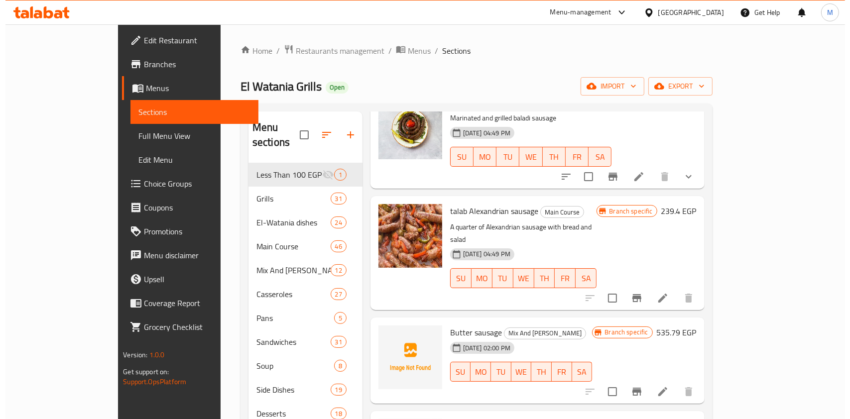
scroll to position [0, 0]
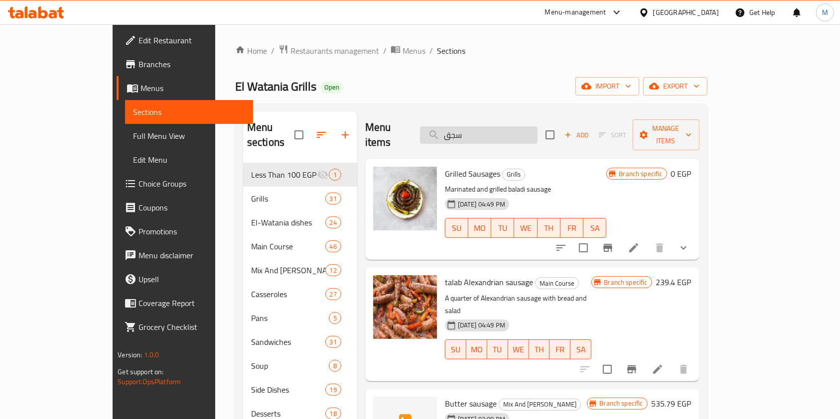
drag, startPoint x: 517, startPoint y: 130, endPoint x: 470, endPoint y: 133, distance: 46.9
click at [470, 133] on input "سجق" at bounding box center [479, 135] width 118 height 17
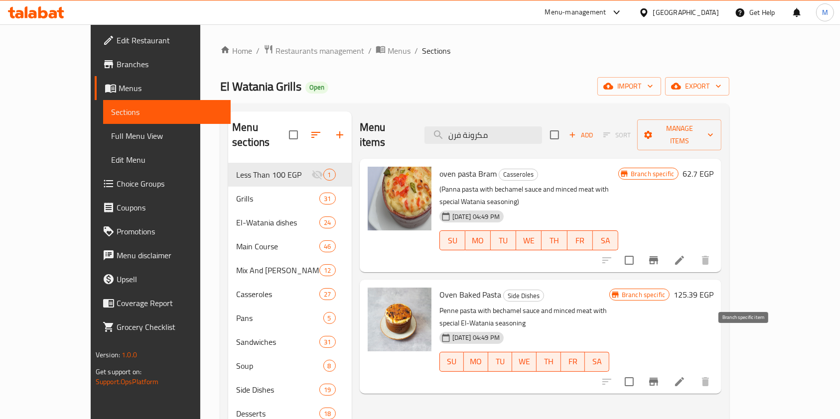
type input "مكرونة فرن"
click at [660, 376] on icon "Branch-specific-item" at bounding box center [654, 382] width 12 height 12
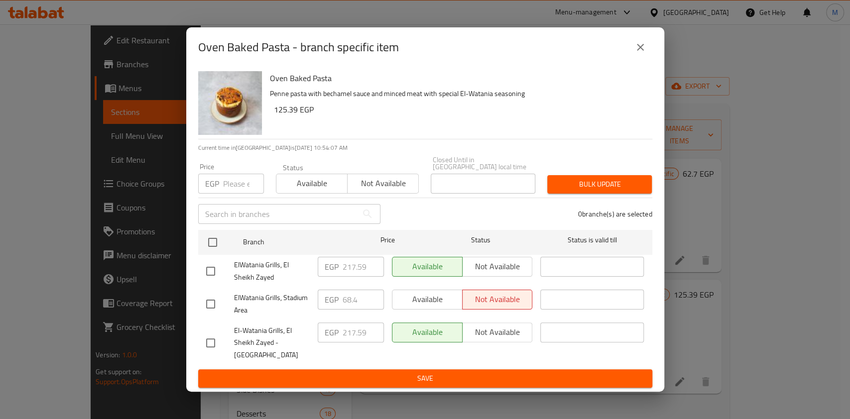
click at [210, 273] on input "checkbox" at bounding box center [210, 271] width 21 height 21
checkbox input "true"
click at [214, 345] on input "checkbox" at bounding box center [210, 343] width 21 height 21
checkbox input "true"
click at [240, 189] on input "number" at bounding box center [243, 184] width 41 height 20
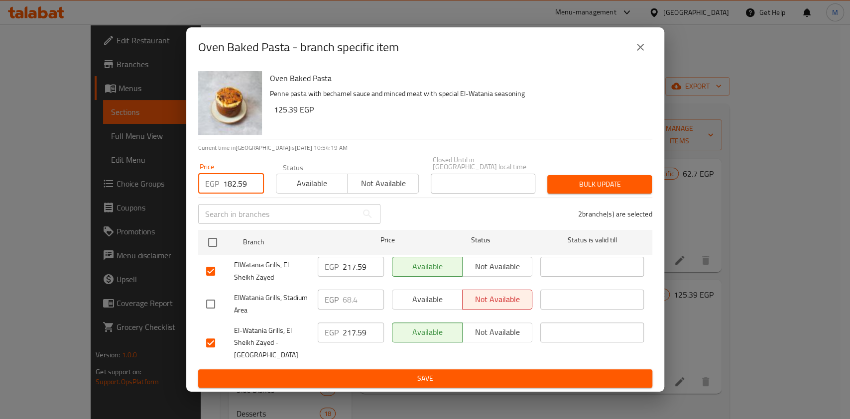
type input "182.59"
click at [594, 191] on span "Bulk update" at bounding box center [599, 184] width 89 height 12
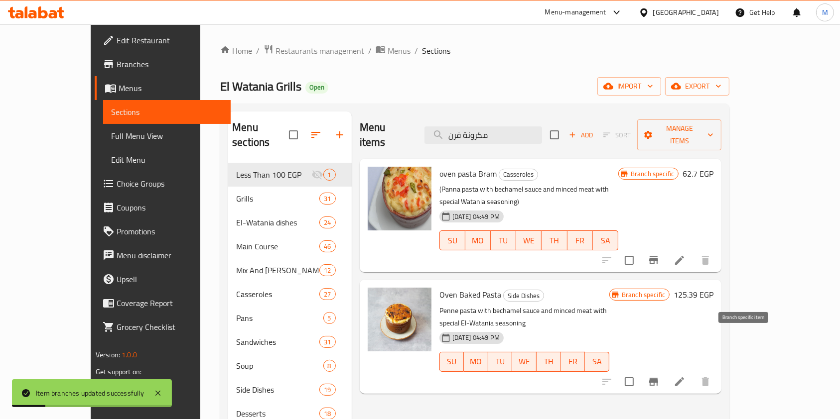
click at [658, 378] on icon "Branch-specific-item" at bounding box center [653, 382] width 9 height 8
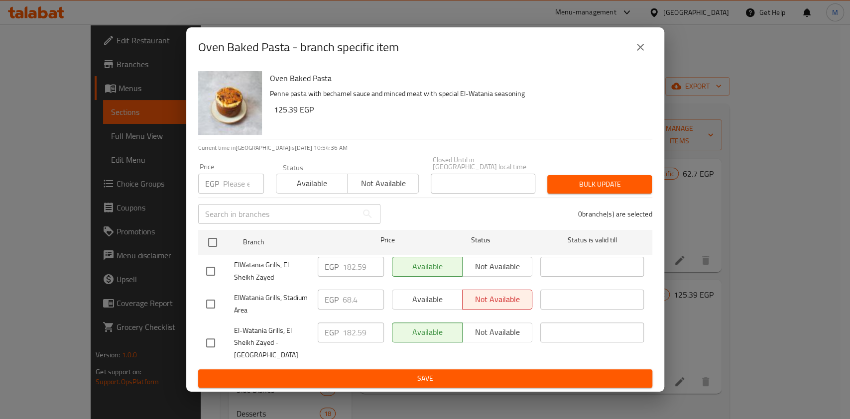
click at [636, 53] on icon "close" at bounding box center [641, 47] width 12 height 12
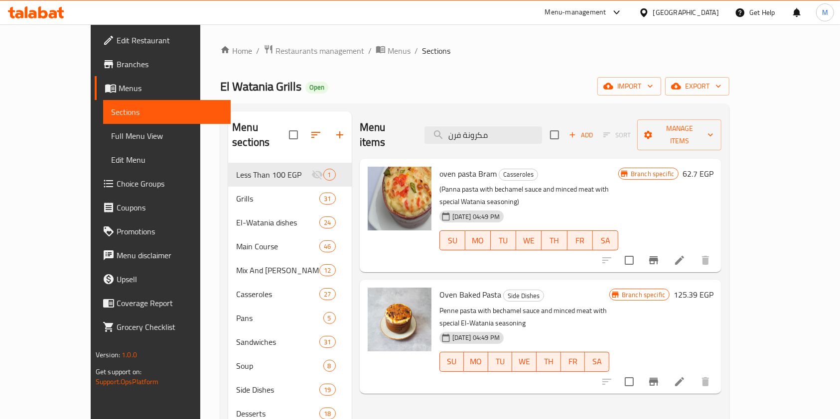
click at [658, 378] on icon "Branch-specific-item" at bounding box center [653, 382] width 9 height 8
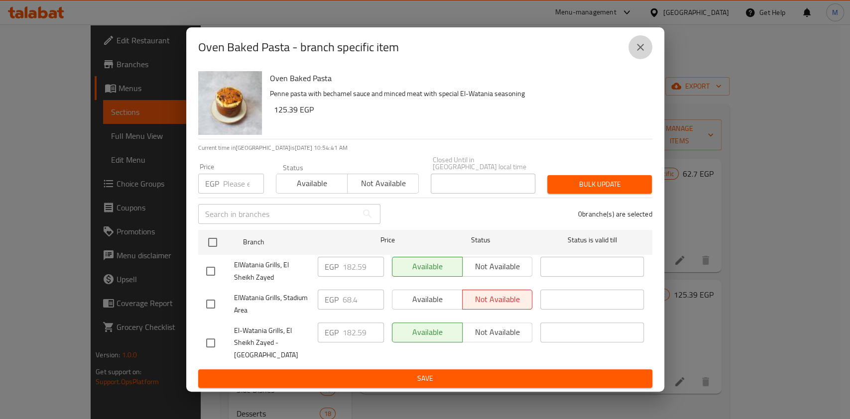
click at [639, 53] on icon "close" at bounding box center [641, 47] width 12 height 12
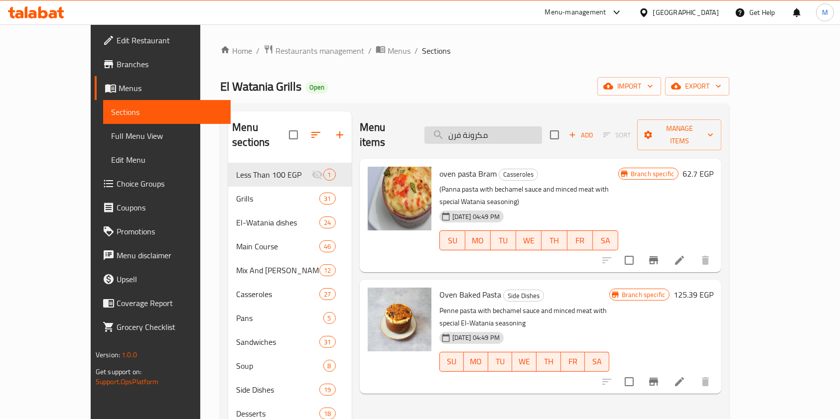
drag, startPoint x: 527, startPoint y: 134, endPoint x: 468, endPoint y: 132, distance: 58.8
click at [468, 131] on input "مكرونة فرن" at bounding box center [483, 135] width 118 height 17
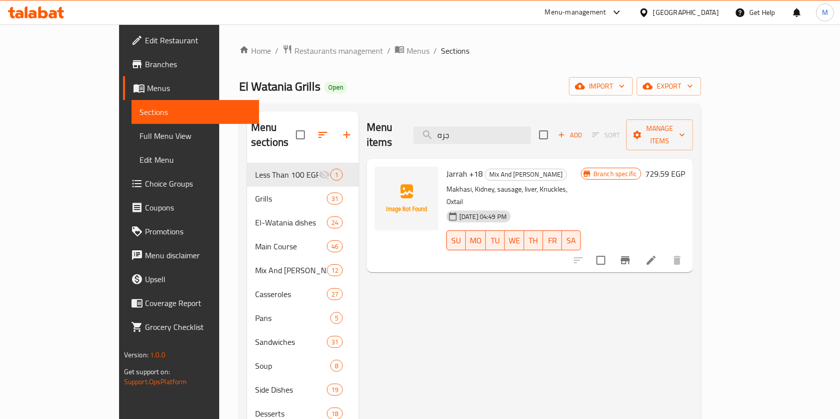
type input "جره"
click at [630, 257] on icon "Branch-specific-item" at bounding box center [625, 261] width 9 height 8
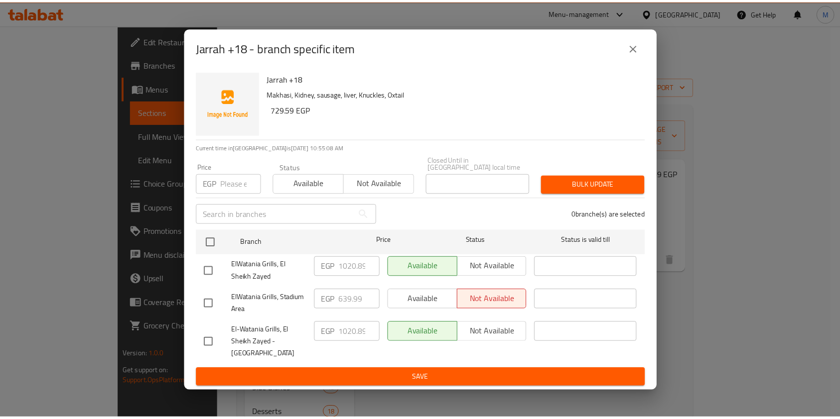
scroll to position [0, 1]
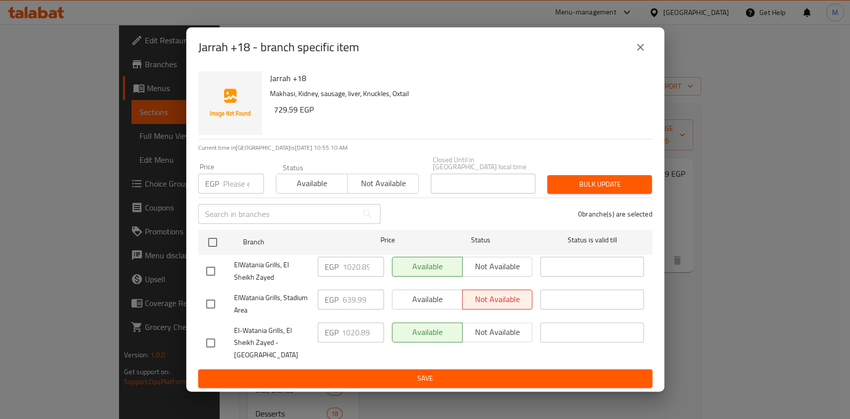
click at [355, 351] on div "EGP 1020.89 ​" at bounding box center [351, 343] width 74 height 49
click at [217, 277] on input "checkbox" at bounding box center [210, 271] width 21 height 21
checkbox input "true"
click at [213, 338] on input "checkbox" at bounding box center [210, 343] width 21 height 21
checkbox input "true"
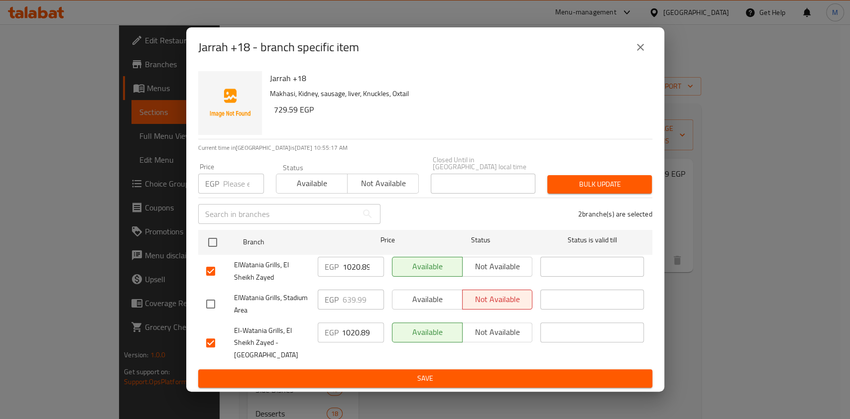
click at [235, 186] on input "number" at bounding box center [243, 184] width 41 height 20
type input "980.89"
click at [589, 191] on span "Bulk update" at bounding box center [599, 184] width 89 height 12
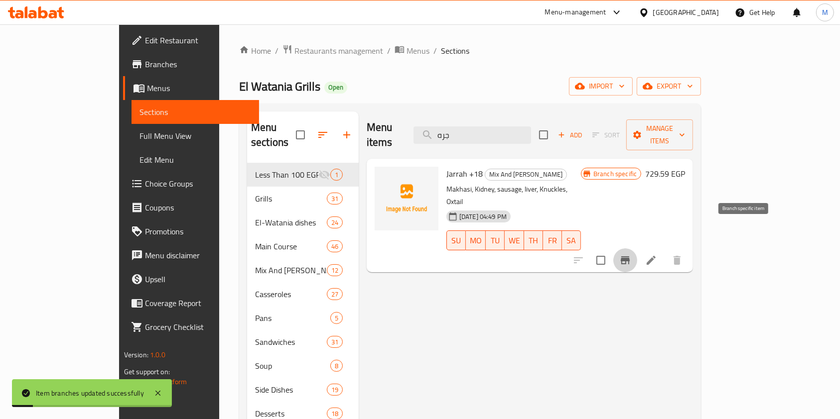
click at [631, 255] on icon "Branch-specific-item" at bounding box center [625, 261] width 12 height 12
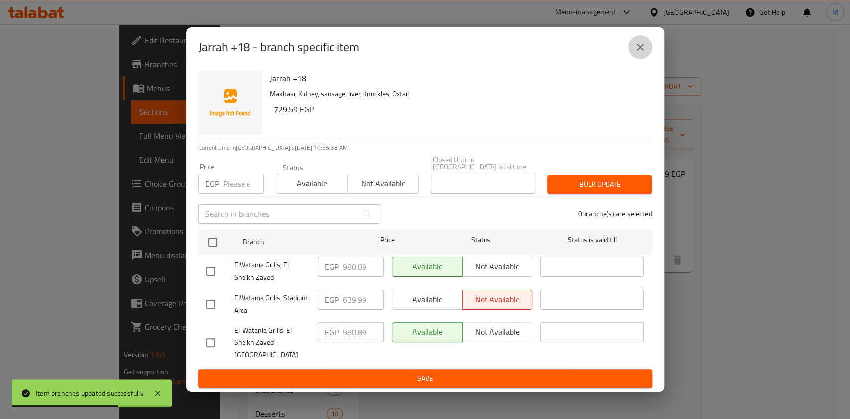
click at [644, 53] on icon "close" at bounding box center [641, 47] width 12 height 12
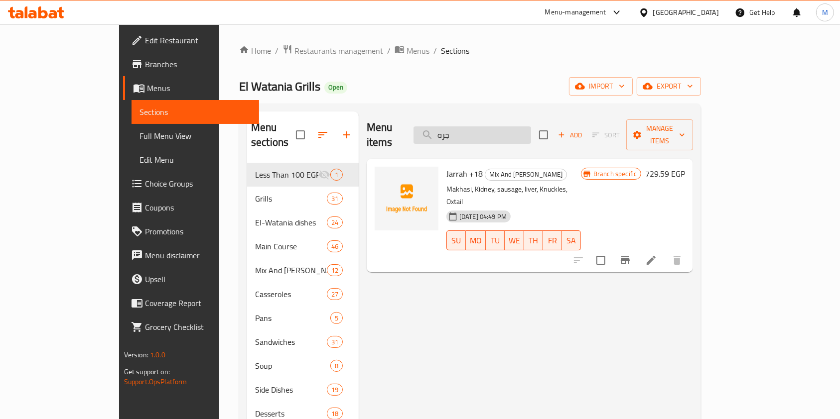
drag, startPoint x: 514, startPoint y: 122, endPoint x: 474, endPoint y: 128, distance: 40.7
click at [474, 128] on input "جره" at bounding box center [472, 135] width 118 height 17
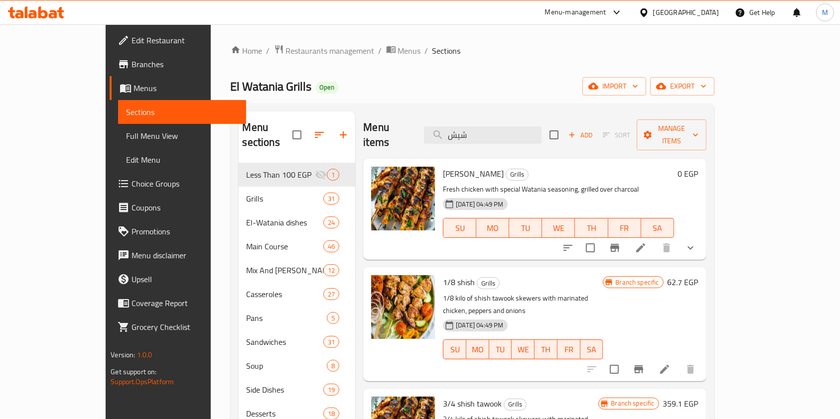
type input "شيش"
click at [702, 236] on button "show more" at bounding box center [690, 248] width 24 height 24
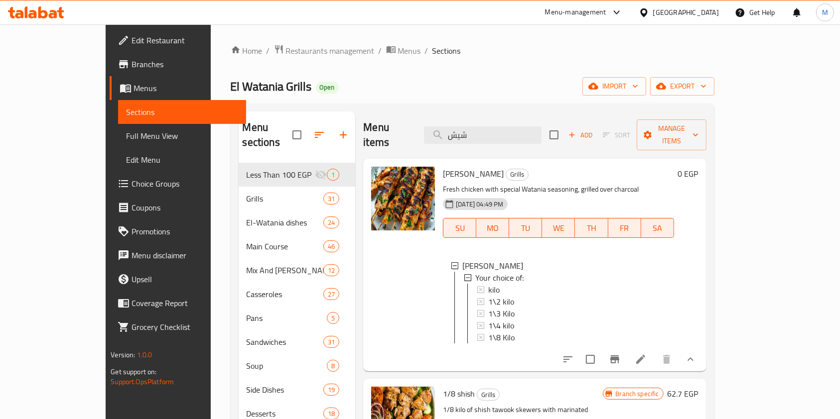
scroll to position [21, 0]
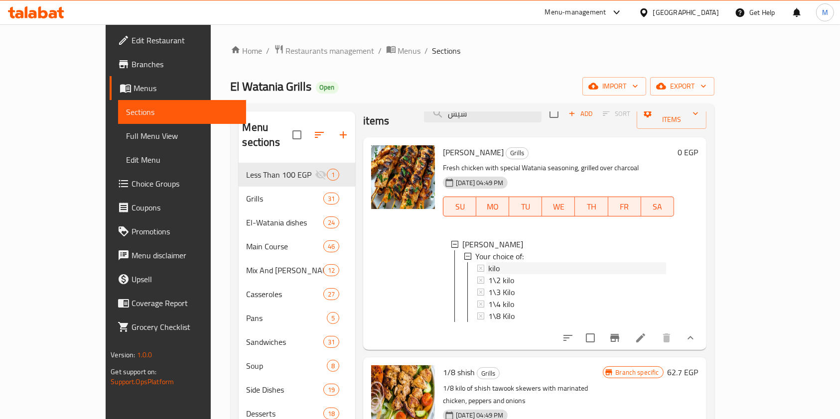
click at [499, 263] on div "kilo" at bounding box center [576, 269] width 177 height 12
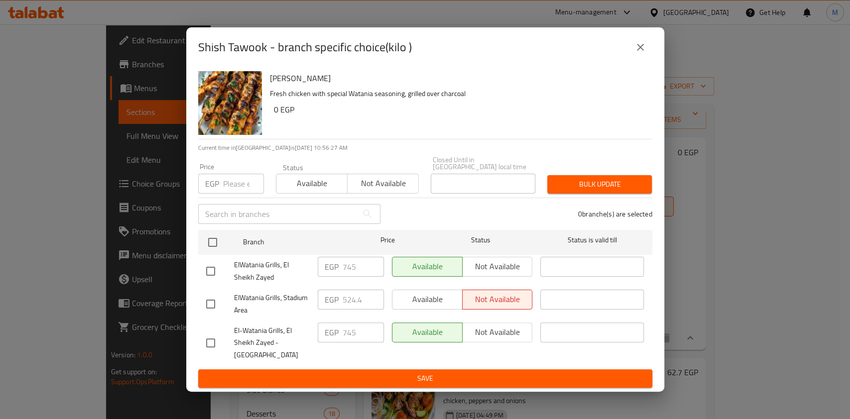
click at [645, 53] on icon "close" at bounding box center [641, 47] width 12 height 12
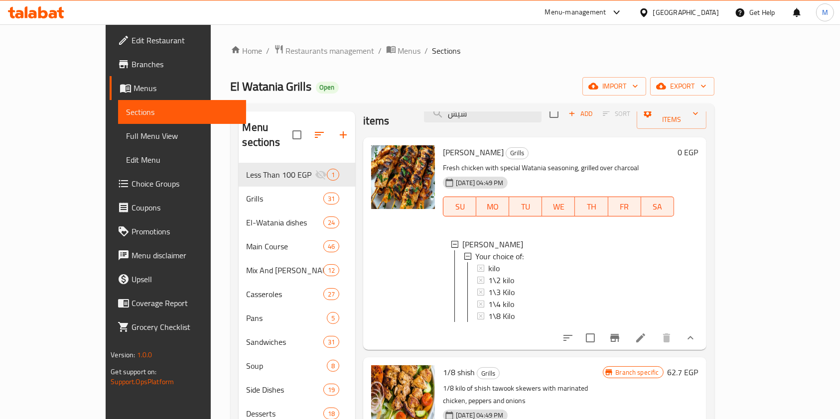
click at [488, 263] on div "kilo" at bounding box center [576, 269] width 177 height 12
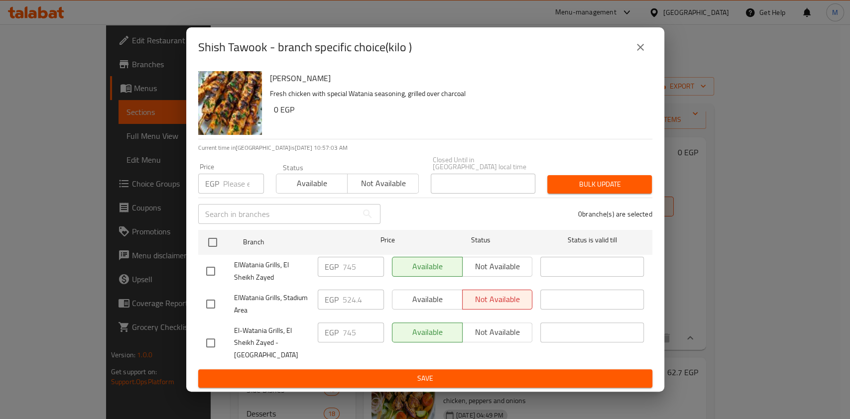
click at [206, 274] on input "checkbox" at bounding box center [210, 271] width 21 height 21
checkbox input "true"
click at [213, 333] on input "checkbox" at bounding box center [210, 343] width 21 height 21
checkbox input "true"
click at [231, 190] on input "number" at bounding box center [243, 184] width 41 height 20
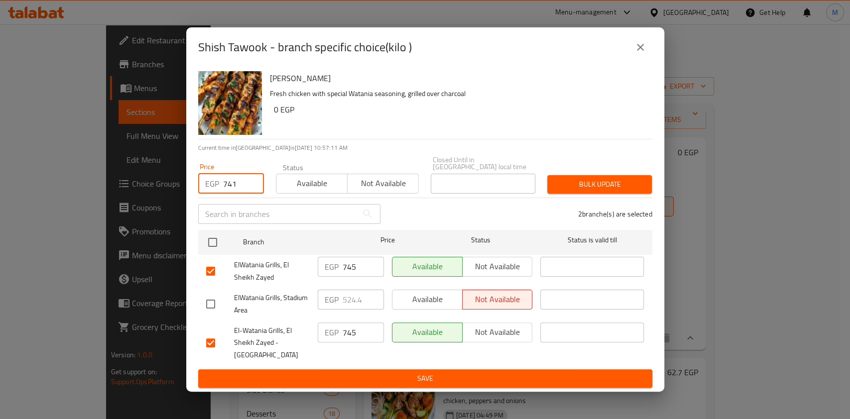
type input "741"
click at [580, 185] on span "Bulk update" at bounding box center [599, 184] width 89 height 12
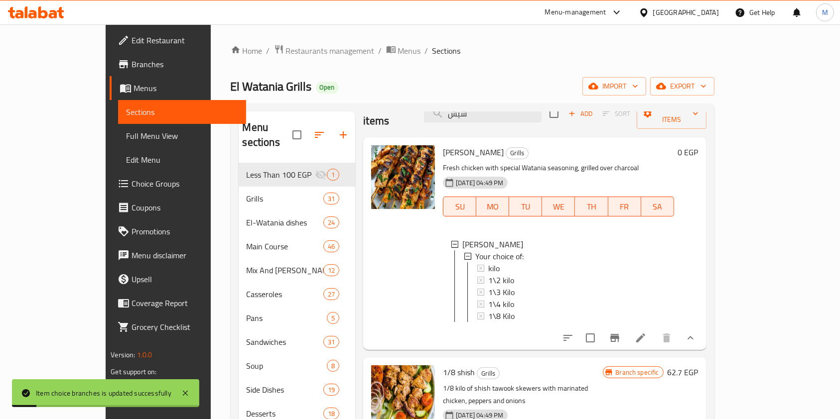
click at [536, 263] on div "kilo" at bounding box center [576, 269] width 177 height 12
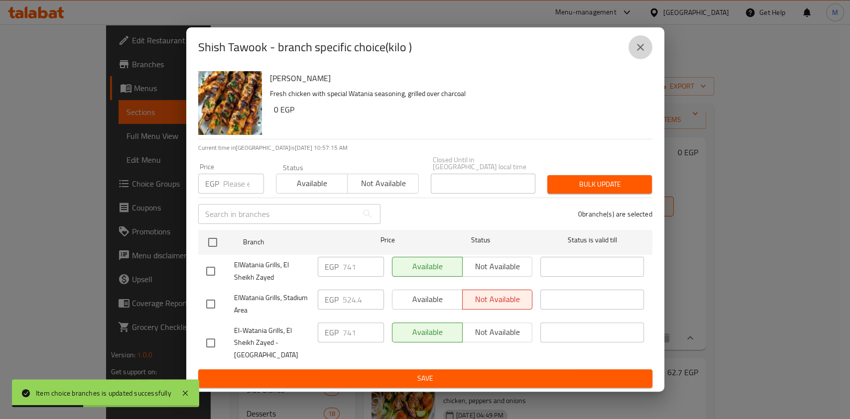
click at [639, 51] on icon "close" at bounding box center [640, 47] width 7 height 7
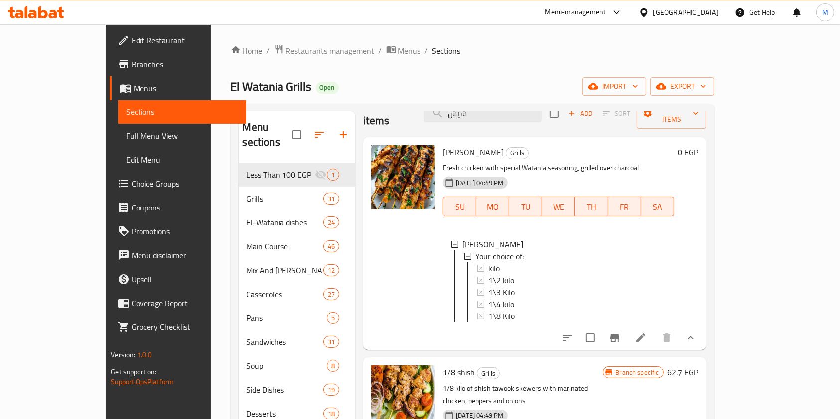
click at [488, 263] on div "kilo" at bounding box center [576, 269] width 177 height 12
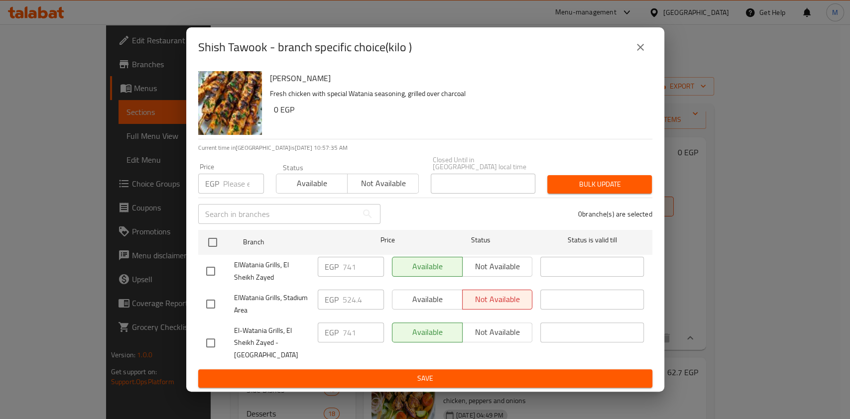
click at [635, 53] on icon "close" at bounding box center [641, 47] width 12 height 12
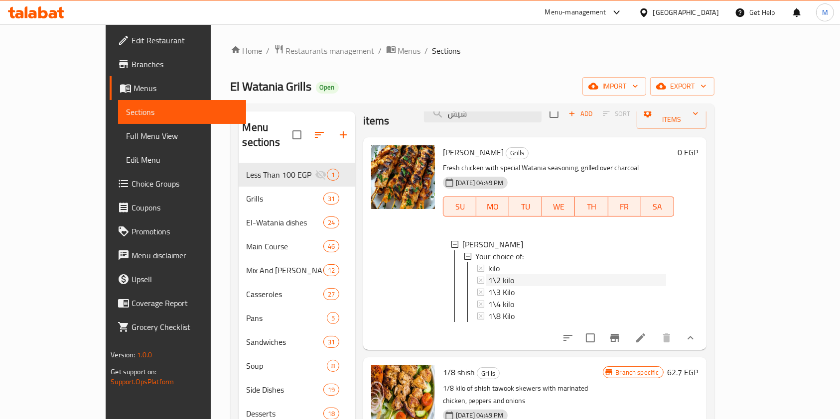
click at [514, 274] on div "1\2 kilo" at bounding box center [576, 280] width 177 height 12
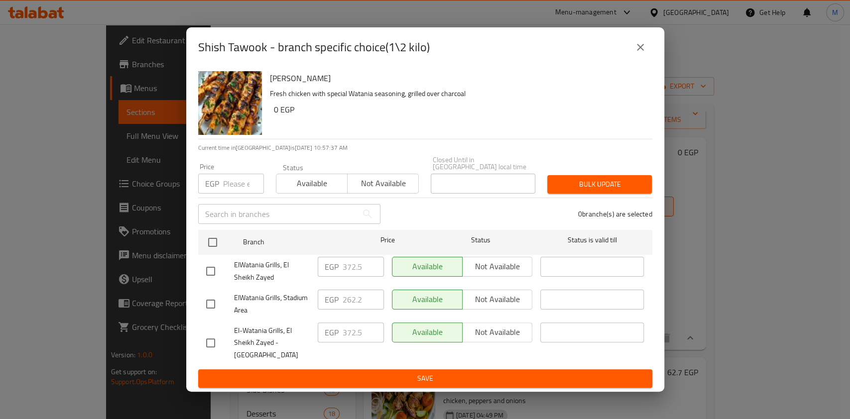
click at [208, 275] on input "checkbox" at bounding box center [210, 271] width 21 height 21
checkbox input "true"
click at [214, 337] on input "checkbox" at bounding box center [210, 343] width 21 height 21
checkbox input "true"
click at [230, 185] on input "number" at bounding box center [243, 184] width 41 height 20
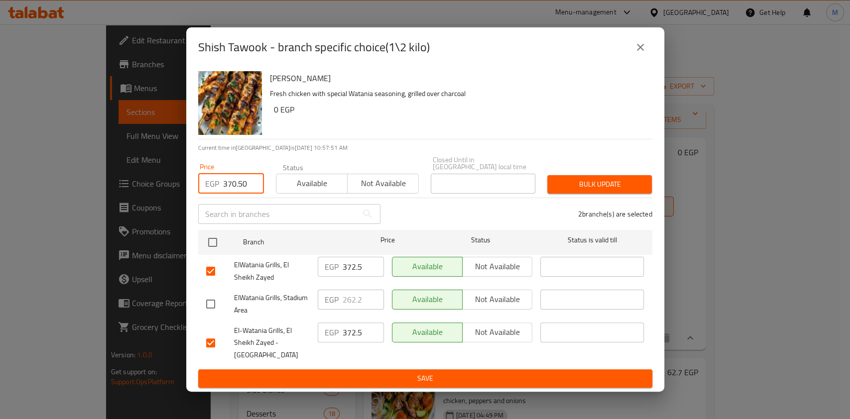
type input "370.50"
click at [644, 187] on span "Bulk update" at bounding box center [599, 184] width 89 height 12
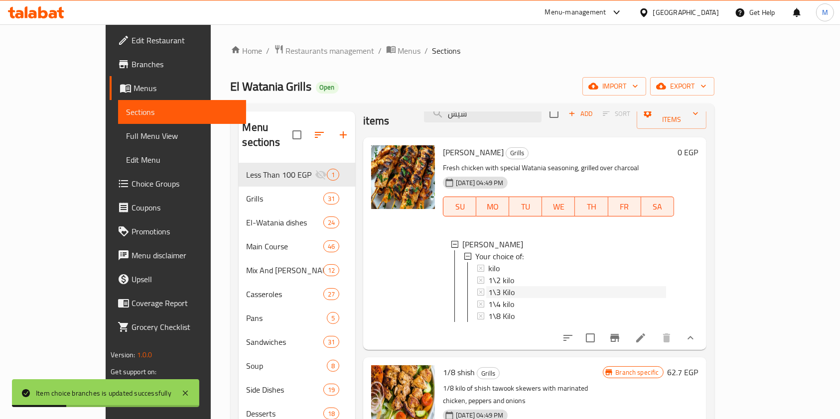
click at [525, 286] on div "1\3 Kilo" at bounding box center [576, 292] width 177 height 12
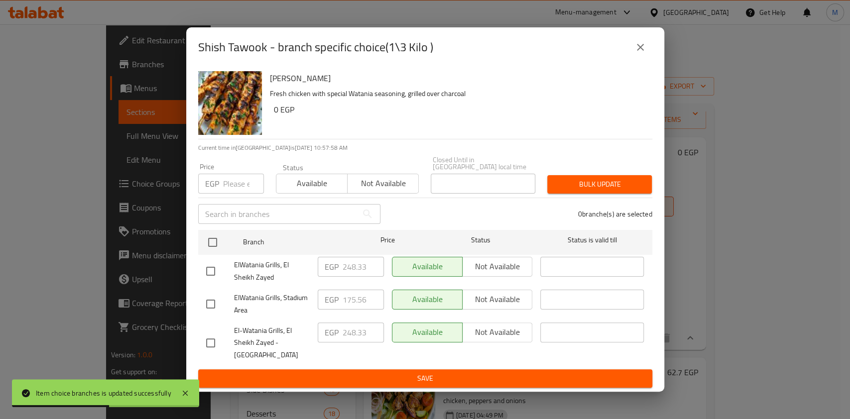
click at [208, 277] on input "checkbox" at bounding box center [210, 271] width 21 height 21
checkbox input "true"
click at [214, 337] on input "checkbox" at bounding box center [210, 343] width 21 height 21
checkbox input "true"
click at [228, 191] on input "number" at bounding box center [243, 184] width 41 height 20
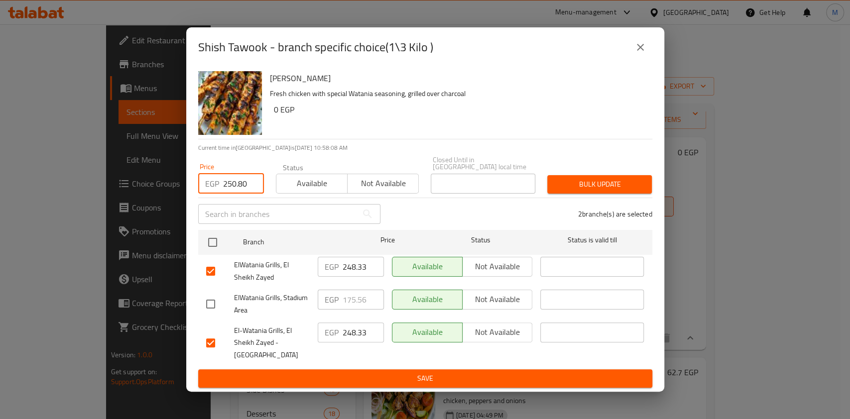
type input "250.80"
click at [574, 166] on div "Price EGP 250.80 Price Status Available Not available Closed Until in Egypt loc…" at bounding box center [425, 174] width 466 height 49
click at [578, 179] on button "Bulk update" at bounding box center [599, 184] width 105 height 18
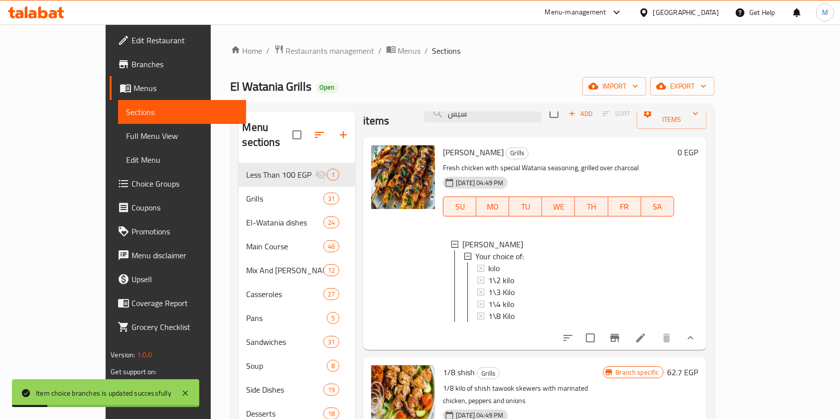
click at [501, 286] on div "1\3 Kilo" at bounding box center [576, 292] width 177 height 12
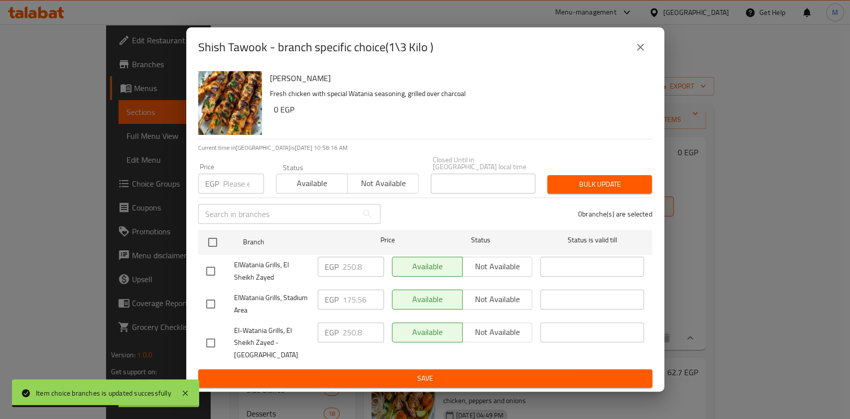
click at [628, 59] on div "Shish Tawook - branch specific choice(1\3 Kilo )" at bounding box center [425, 47] width 454 height 24
click at [635, 53] on icon "close" at bounding box center [641, 47] width 12 height 12
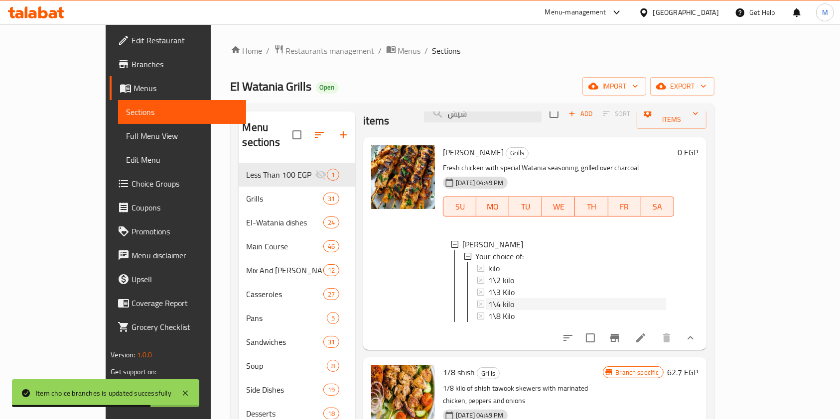
click at [506, 298] on div "1\4 kilo" at bounding box center [576, 304] width 177 height 12
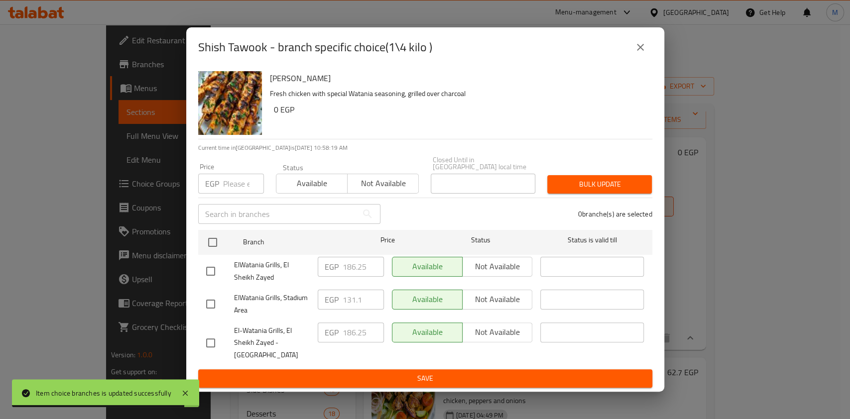
click at [206, 270] on input "checkbox" at bounding box center [210, 271] width 21 height 21
checkbox input "true"
click at [217, 339] on input "checkbox" at bounding box center [210, 343] width 21 height 21
checkbox input "true"
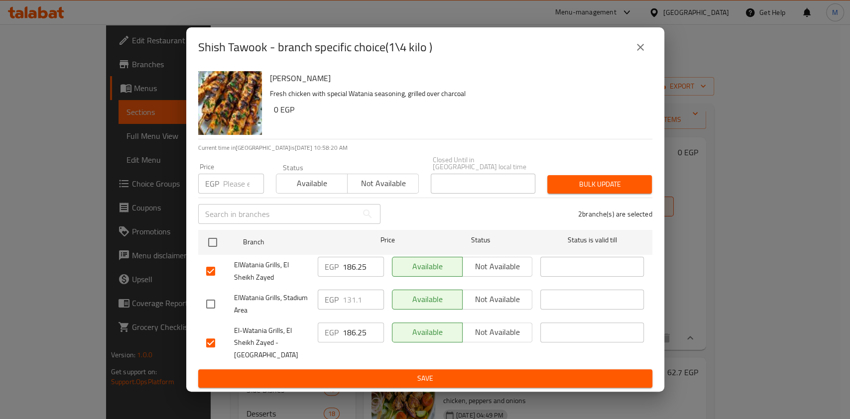
click at [231, 200] on div "Price EGP Price" at bounding box center [231, 178] width 78 height 42
click at [233, 189] on input "number" at bounding box center [243, 184] width 41 height 20
type input "188.10"
click at [559, 189] on span "Bulk update" at bounding box center [599, 184] width 89 height 12
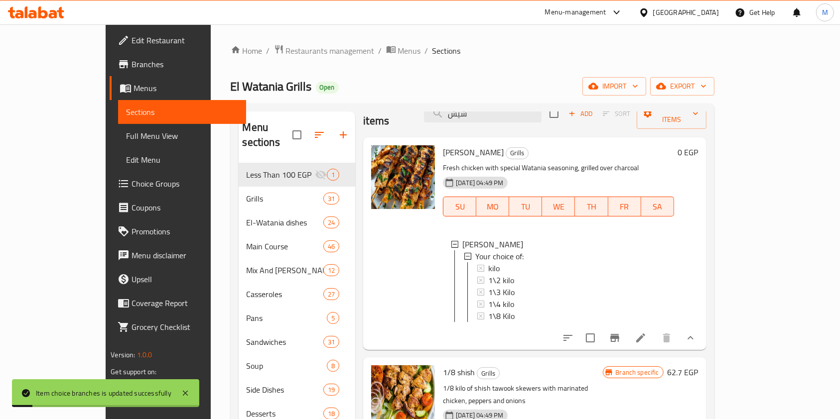
click at [488, 298] on span "1\4 kilo" at bounding box center [501, 304] width 26 height 12
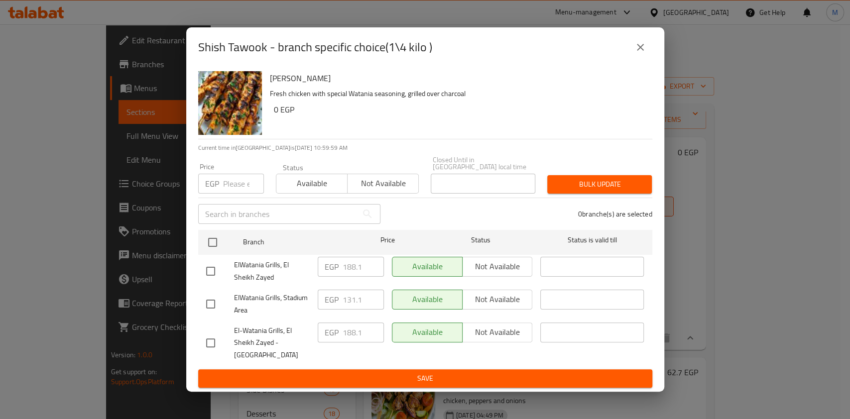
click at [649, 57] on button "close" at bounding box center [641, 47] width 24 height 24
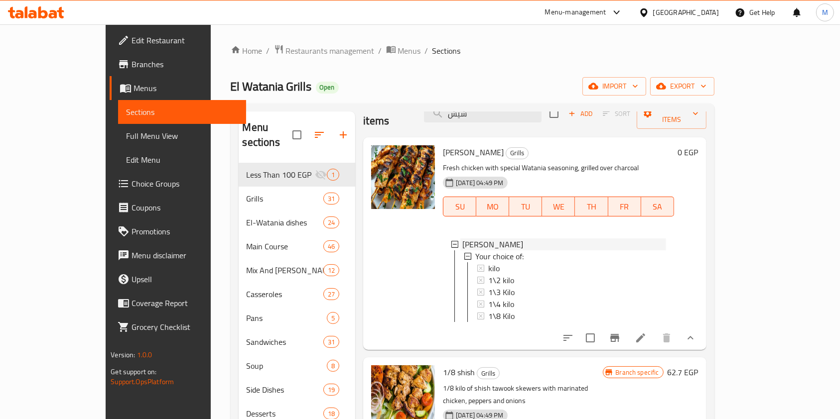
click at [649, 239] on div "Shish Tawook" at bounding box center [563, 245] width 203 height 12
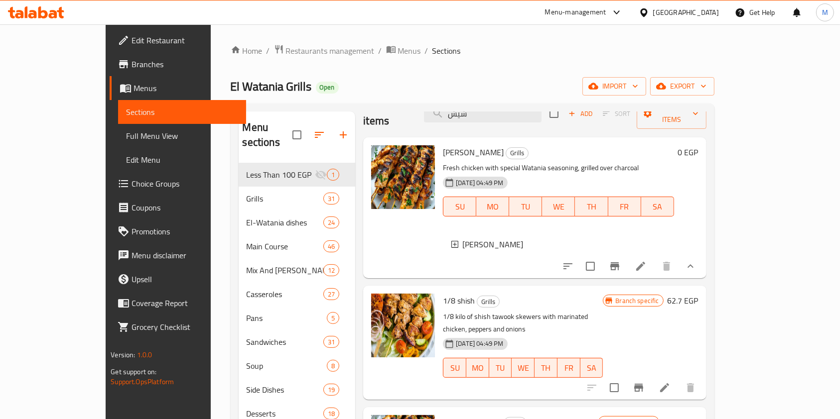
click at [45, 7] on icon at bounding box center [36, 12] width 56 height 12
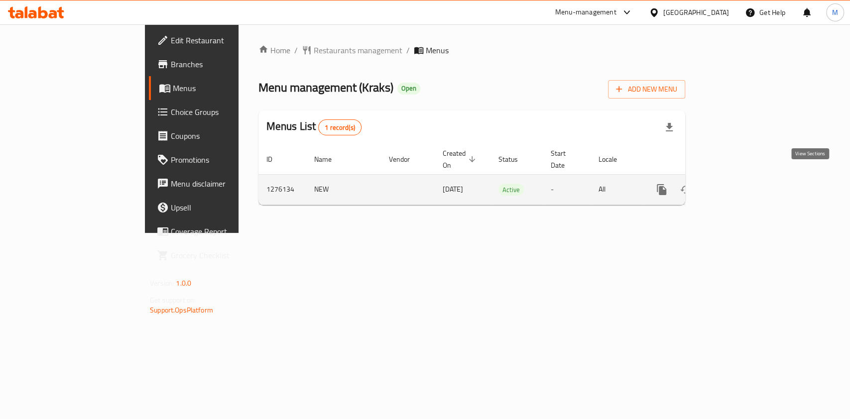
click at [738, 185] on icon "enhanced table" at bounding box center [733, 189] width 9 height 9
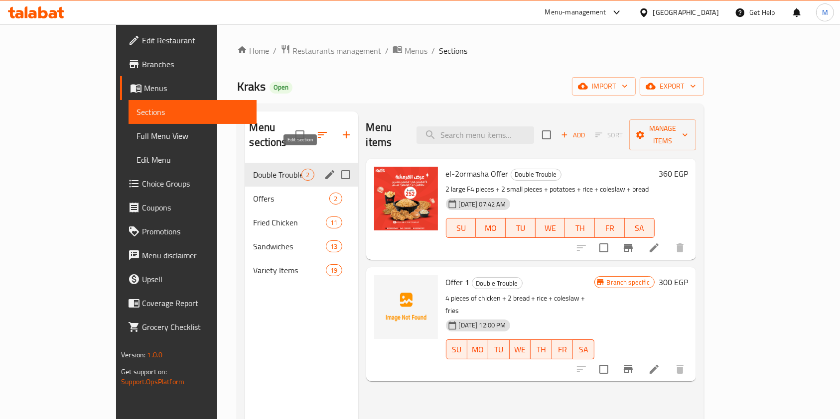
click at [325, 170] on icon "edit" at bounding box center [329, 174] width 9 height 9
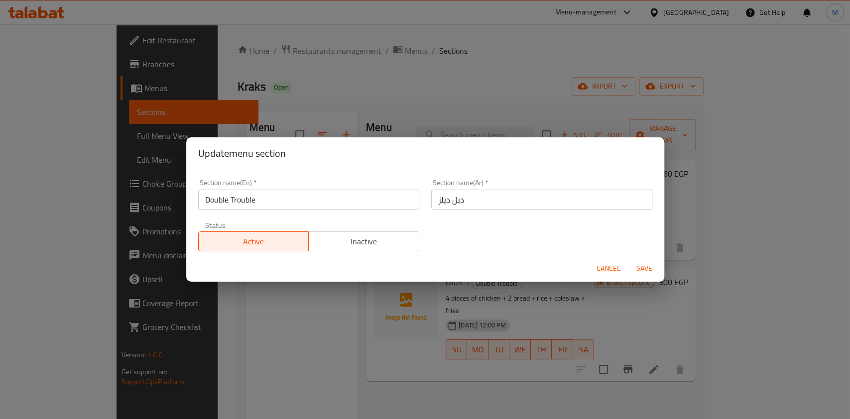
click at [601, 272] on span "Cancel" at bounding box center [609, 269] width 24 height 12
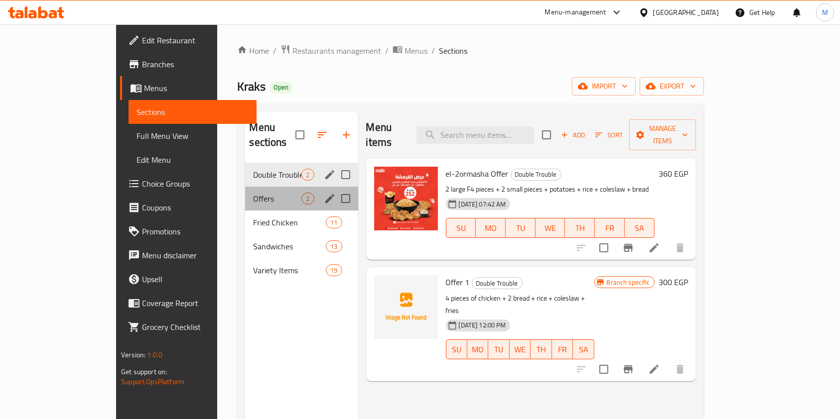
click at [245, 187] on div "Offers 2" at bounding box center [301, 199] width 113 height 24
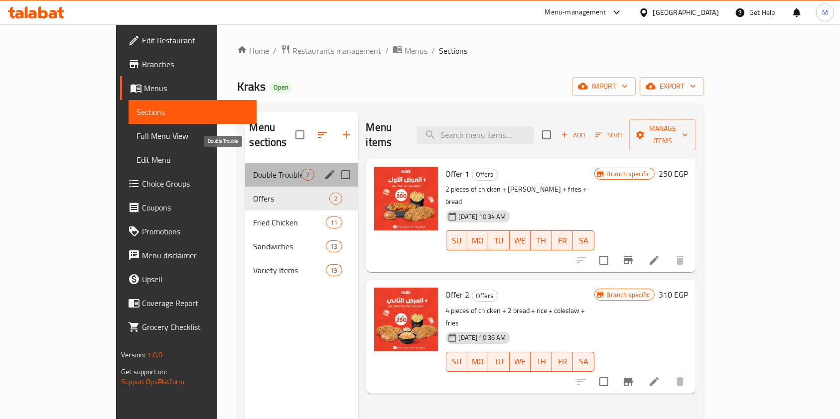
click at [253, 169] on span "Double Trouble" at bounding box center [277, 175] width 48 height 12
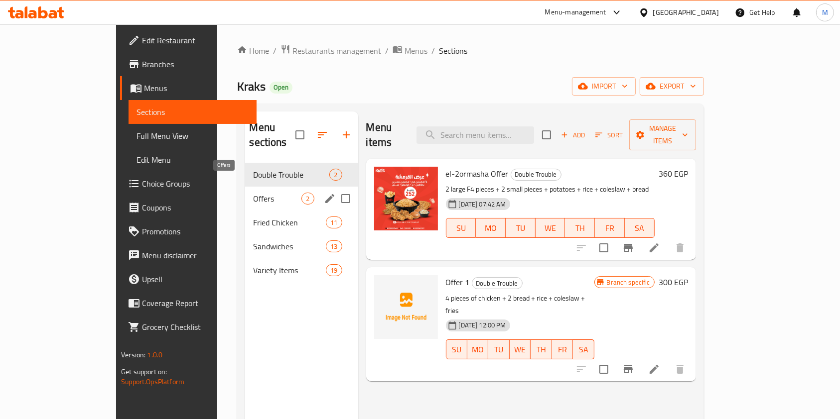
click at [253, 193] on span "Offers" at bounding box center [277, 199] width 48 height 12
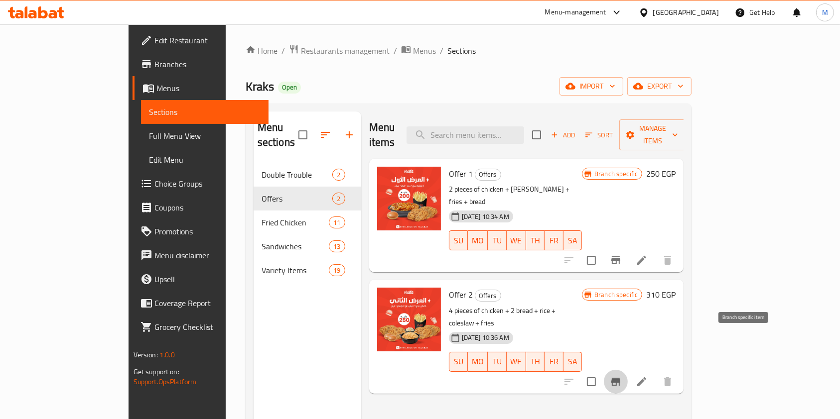
click at [628, 370] on button "Branch-specific-item" at bounding box center [616, 382] width 24 height 24
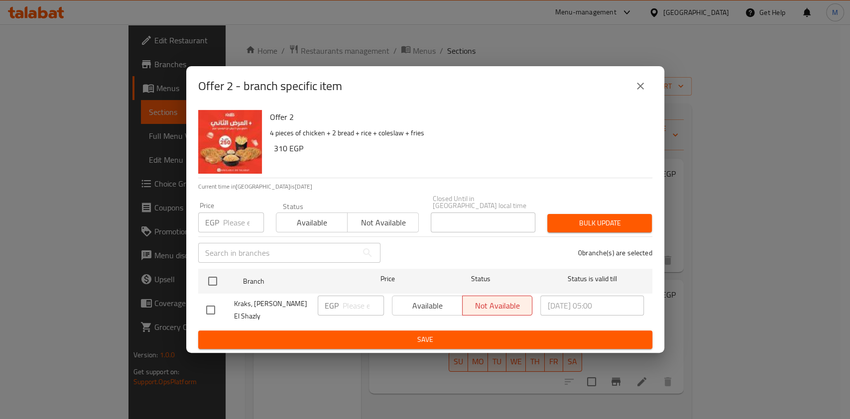
click at [419, 303] on div "Available Not available" at bounding box center [462, 306] width 141 height 20
click at [634, 98] on button "close" at bounding box center [641, 86] width 24 height 24
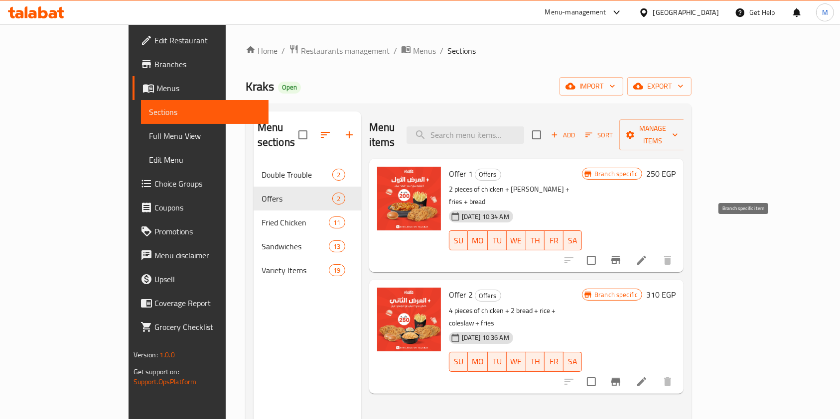
click at [622, 255] on icon "Branch-specific-item" at bounding box center [616, 261] width 12 height 12
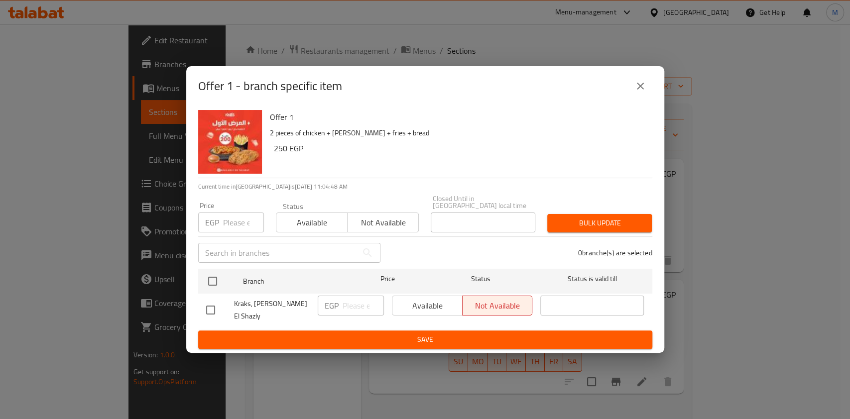
click at [639, 98] on button "close" at bounding box center [641, 86] width 24 height 24
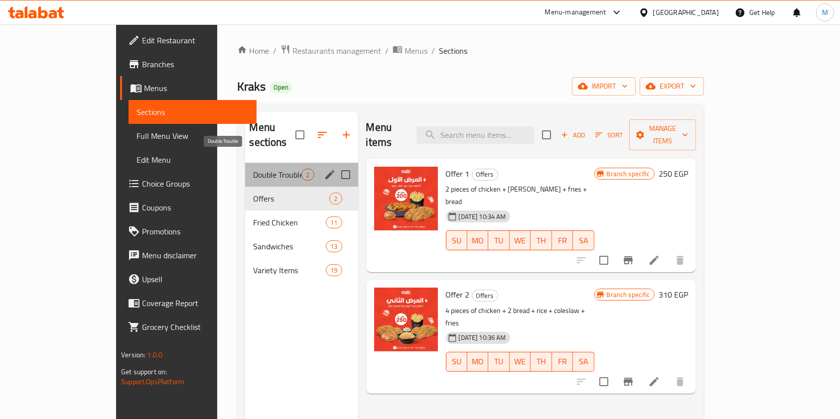
click at [255, 169] on span "Double Trouble" at bounding box center [277, 175] width 48 height 12
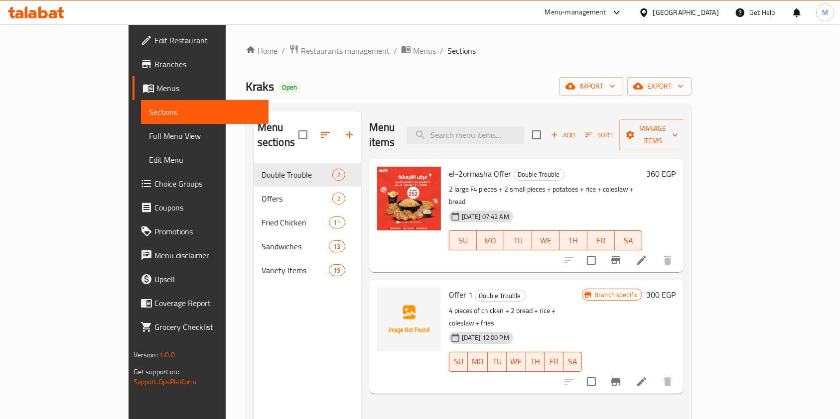
click at [54, 14] on icon at bounding box center [53, 14] width 8 height 8
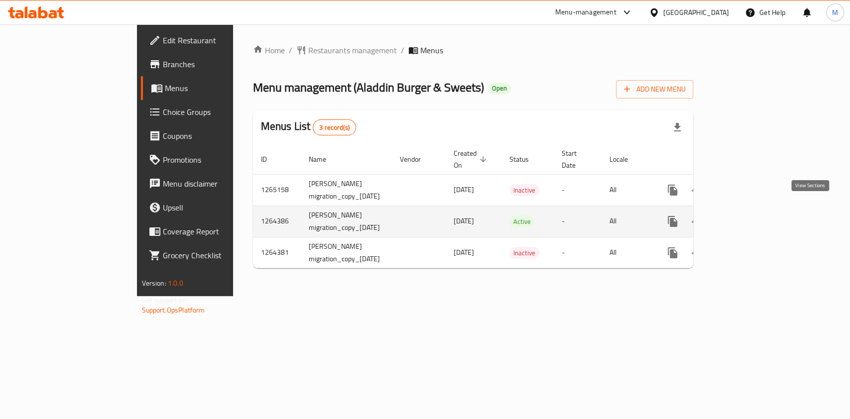
click at [751, 216] on icon "enhanced table" at bounding box center [745, 222] width 12 height 12
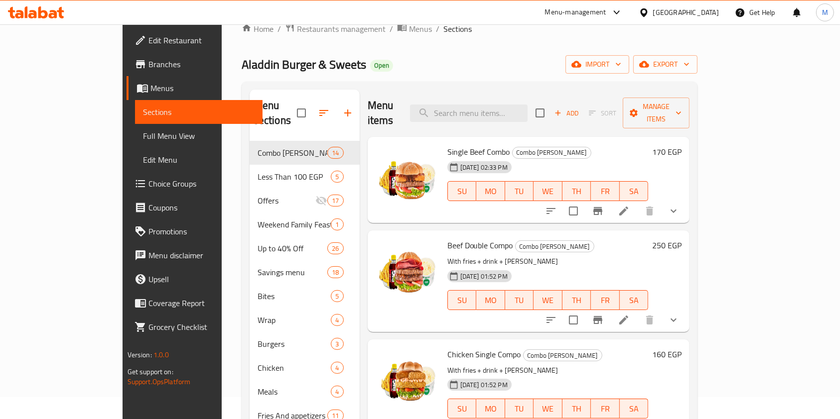
scroll to position [29, 0]
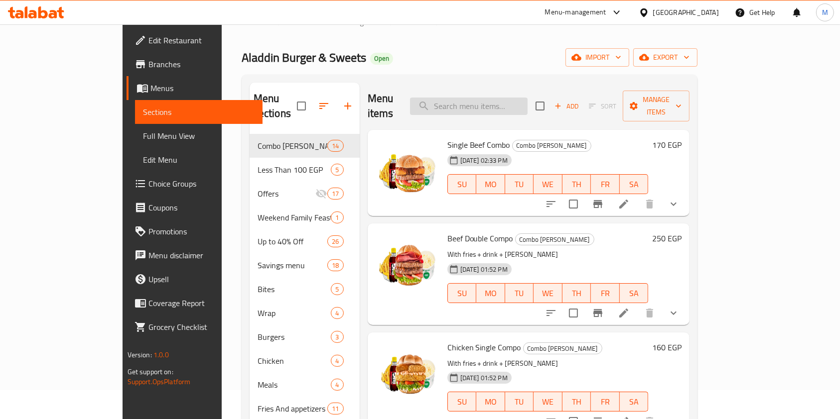
click at [510, 98] on input "search" at bounding box center [469, 106] width 118 height 17
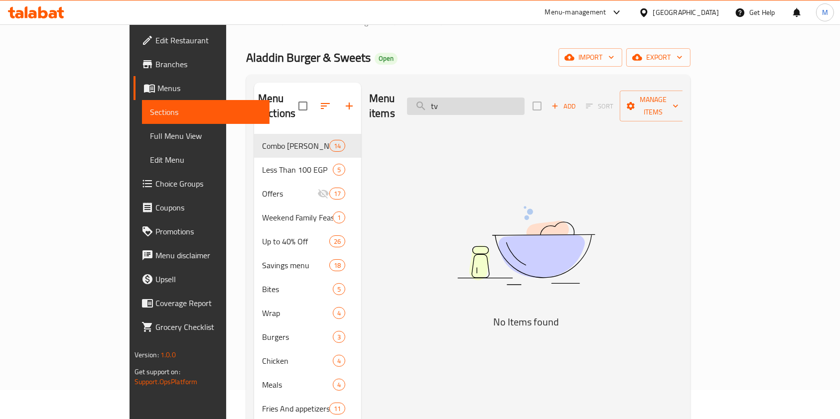
type input "t"
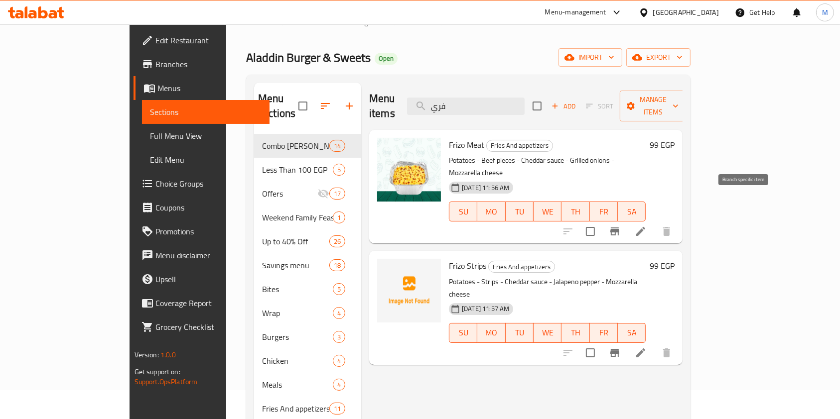
type input "فري"
click at [627, 220] on button "Branch-specific-item" at bounding box center [615, 232] width 24 height 24
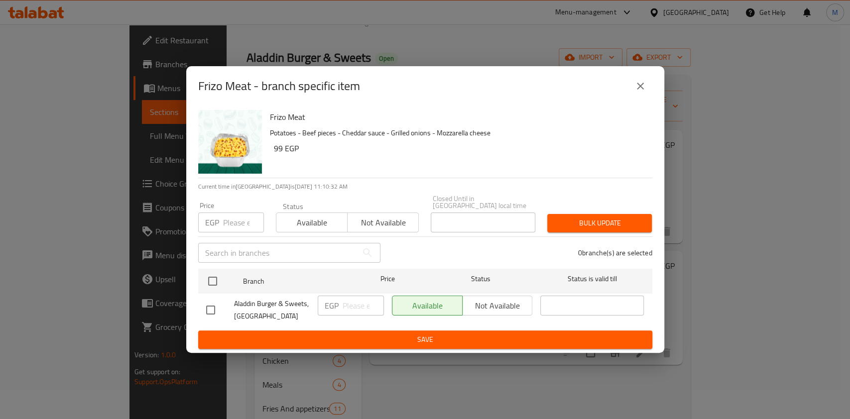
click at [214, 305] on input "checkbox" at bounding box center [210, 310] width 21 height 21
checkbox input "true"
click at [349, 305] on input "number" at bounding box center [363, 306] width 41 height 20
type input "109"
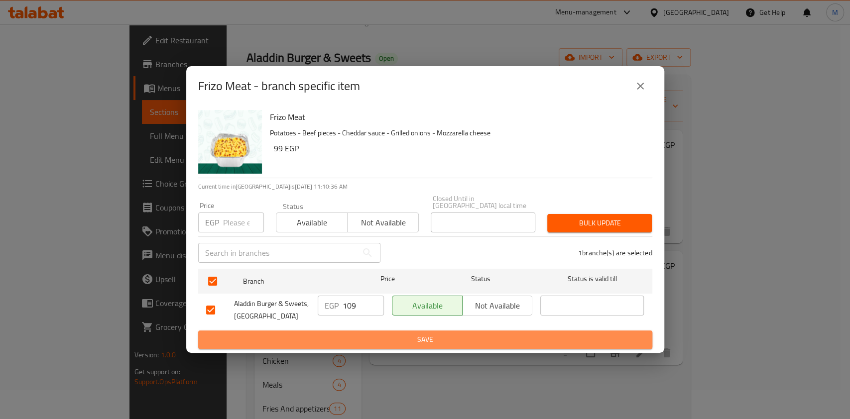
click at [404, 334] on span "Save" at bounding box center [425, 340] width 438 height 12
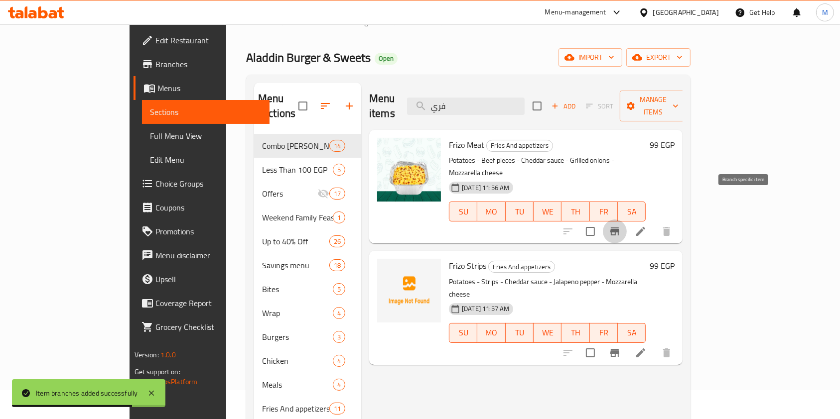
click at [619, 228] on icon "Branch-specific-item" at bounding box center [614, 232] width 9 height 8
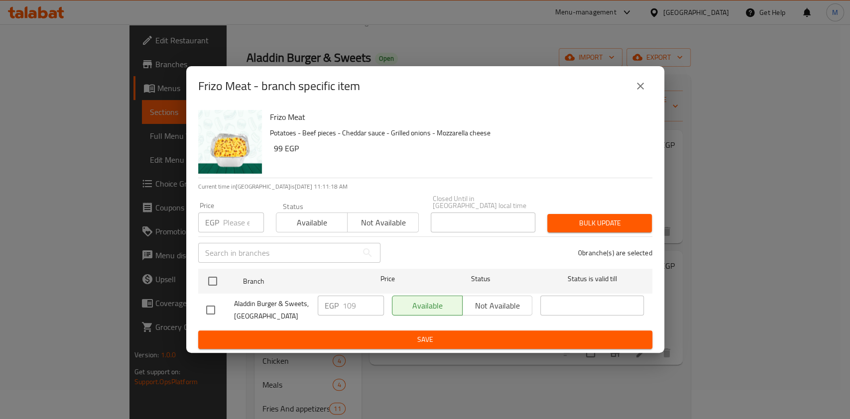
click at [630, 87] on button "close" at bounding box center [641, 86] width 24 height 24
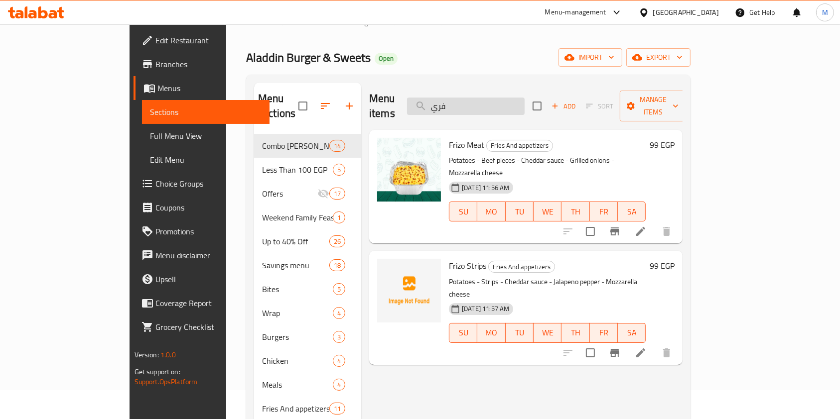
click at [507, 100] on input "فري" at bounding box center [466, 106] width 118 height 17
type input "ق"
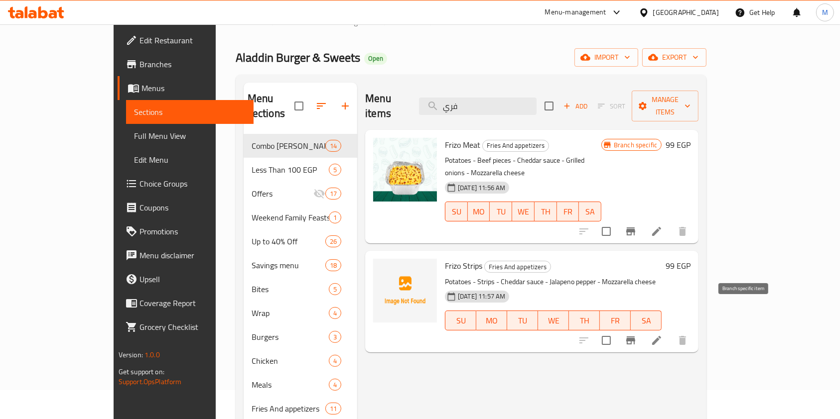
click at [643, 329] on button "Branch-specific-item" at bounding box center [631, 341] width 24 height 24
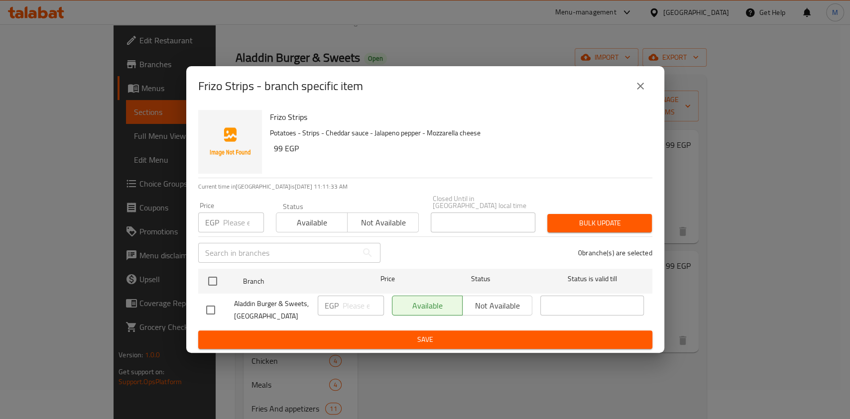
click at [653, 93] on div "Frizo Strips - branch specific item" at bounding box center [425, 86] width 478 height 40
click at [644, 90] on icon "close" at bounding box center [641, 86] width 12 height 12
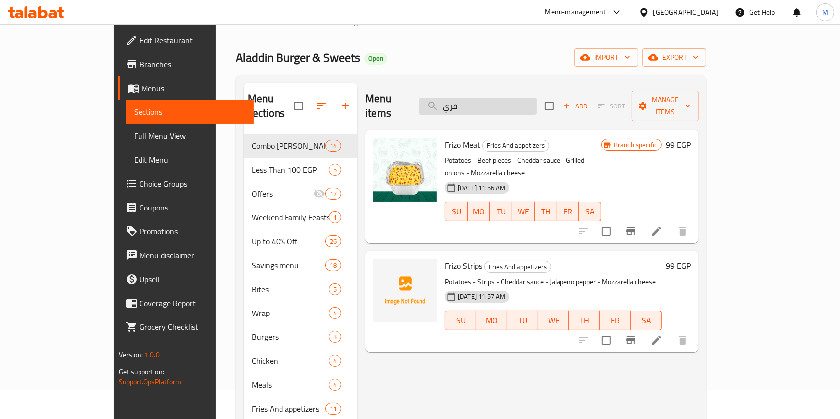
click at [525, 99] on input "فري" at bounding box center [478, 106] width 118 height 17
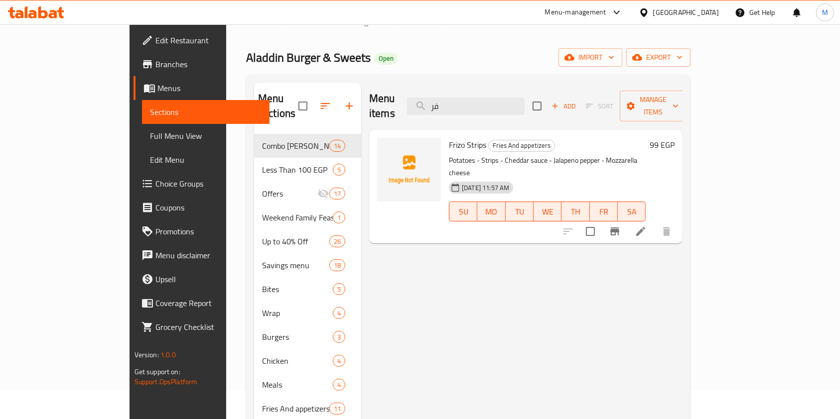
type input "ف"
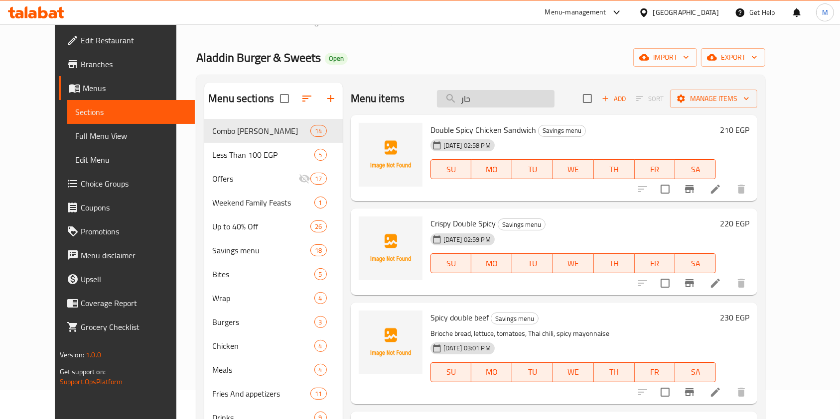
drag, startPoint x: 497, startPoint y: 100, endPoint x: 472, endPoint y: 100, distance: 24.4
click at [472, 100] on input "حار" at bounding box center [496, 98] width 118 height 17
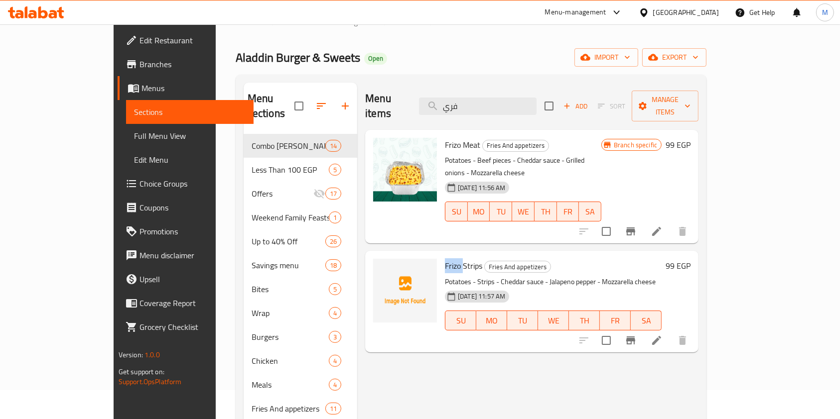
drag, startPoint x: 434, startPoint y: 234, endPoint x: 416, endPoint y: 242, distance: 20.1
click at [445, 259] on span "Frizo Strips" at bounding box center [463, 266] width 37 height 15
copy span "Frizo"
click at [489, 102] on input "فري" at bounding box center [478, 106] width 118 height 17
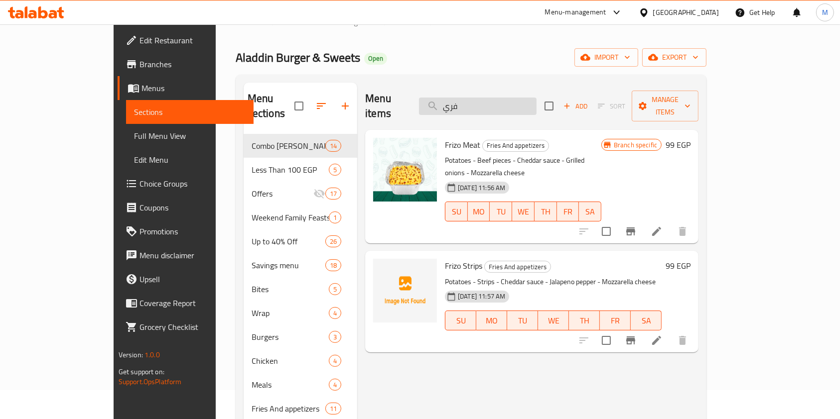
paste input "Frizo"
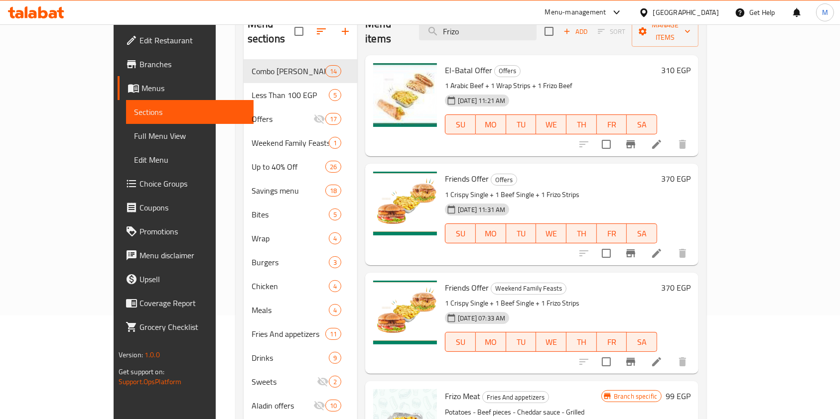
scroll to position [104, 0]
type input "Frizo"
drag, startPoint x: 799, startPoint y: 181, endPoint x: 805, endPoint y: 183, distance: 6.3
click at [698, 183] on div "Menu items Frizo Add Sort Manage items El-Batal Offer Offers 1 Arabic Beef + 1 …" at bounding box center [527, 216] width 341 height 419
drag, startPoint x: 814, startPoint y: 189, endPoint x: 817, endPoint y: 209, distance: 20.6
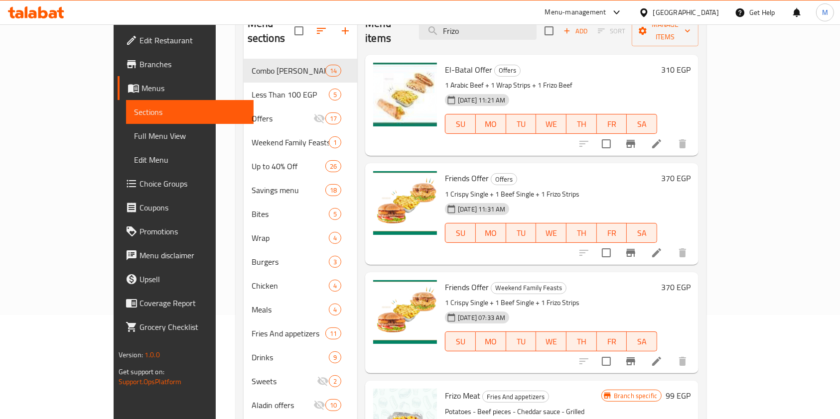
click at [706, 209] on div "Menu sections Combo [PERSON_NAME] 14 Less Than 100 EGP 5 Offers 17 Weekend Fami…" at bounding box center [471, 217] width 471 height 435
drag, startPoint x: 815, startPoint y: 211, endPoint x: 810, endPoint y: 225, distance: 14.2
click at [706, 221] on div "Menu sections Combo [PERSON_NAME] 14 Less Than 100 EGP 5 Offers 17 Weekend Fami…" at bounding box center [471, 217] width 471 height 435
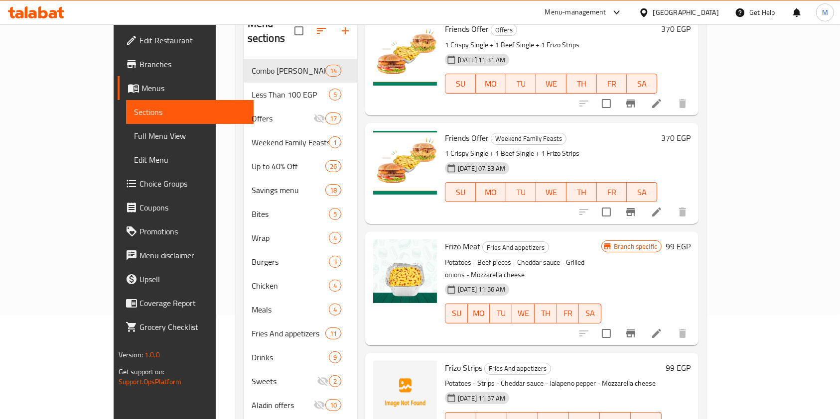
scroll to position [139, 0]
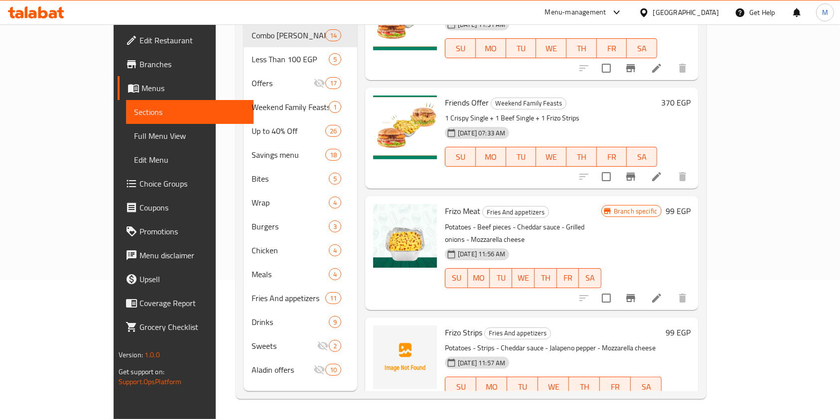
click at [65, 14] on div at bounding box center [36, 12] width 72 height 20
click at [58, 14] on icon at bounding box center [36, 12] width 56 height 12
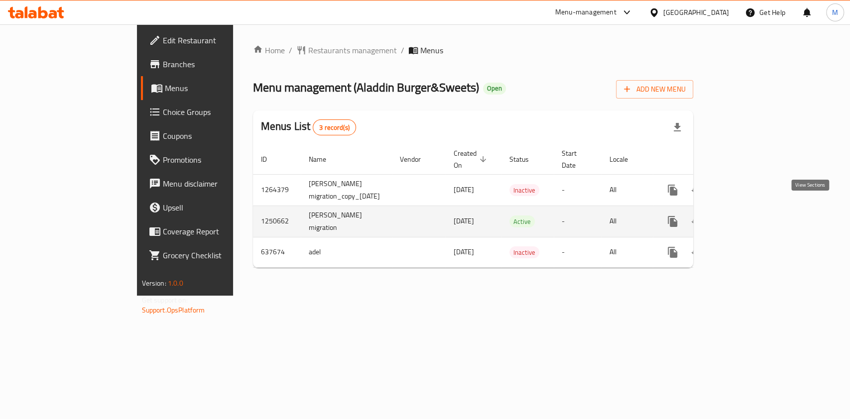
click at [751, 216] on icon "enhanced table" at bounding box center [745, 222] width 12 height 12
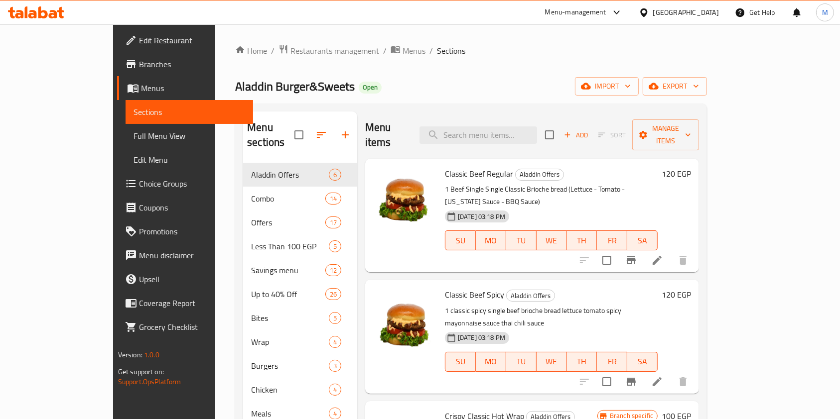
click at [117, 49] on link "Edit Restaurant" at bounding box center [185, 40] width 136 height 24
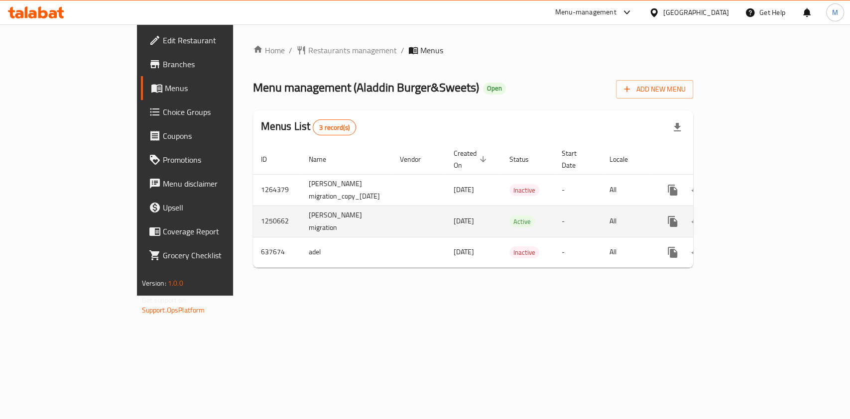
click at [757, 214] on div "enhanced table" at bounding box center [709, 222] width 96 height 24
click at [757, 211] on link "enhanced table" at bounding box center [745, 222] width 24 height 24
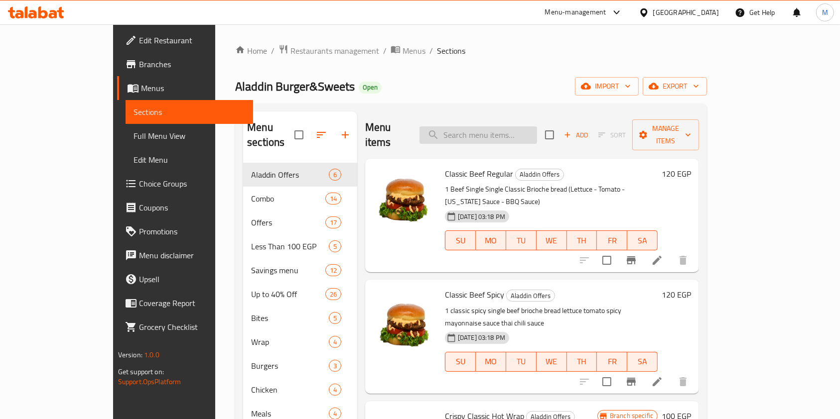
click at [485, 134] on input "search" at bounding box center [478, 135] width 118 height 17
click at [652, 74] on div "Home / Restaurants management / Menus / Sections Aladdin Burger&Sweets Open imp…" at bounding box center [471, 291] width 472 height 495
click at [530, 131] on input "search" at bounding box center [478, 135] width 118 height 17
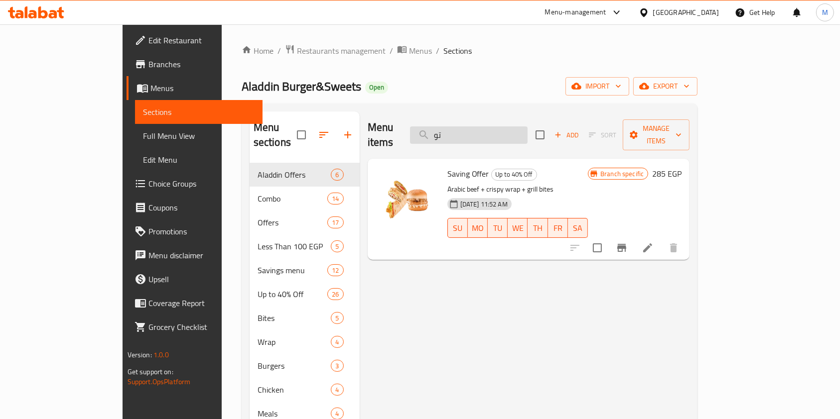
type input "ت"
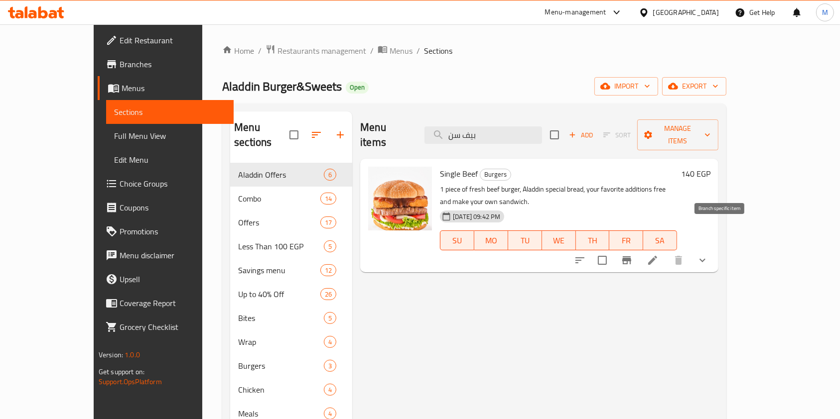
type input "بيف سن"
click at [639, 249] on button "Branch-specific-item" at bounding box center [627, 261] width 24 height 24
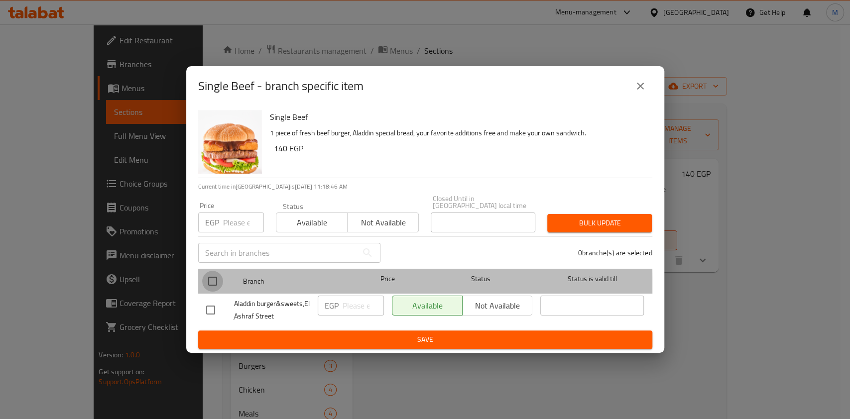
click at [215, 284] on input "checkbox" at bounding box center [212, 281] width 21 height 21
checkbox input "true"
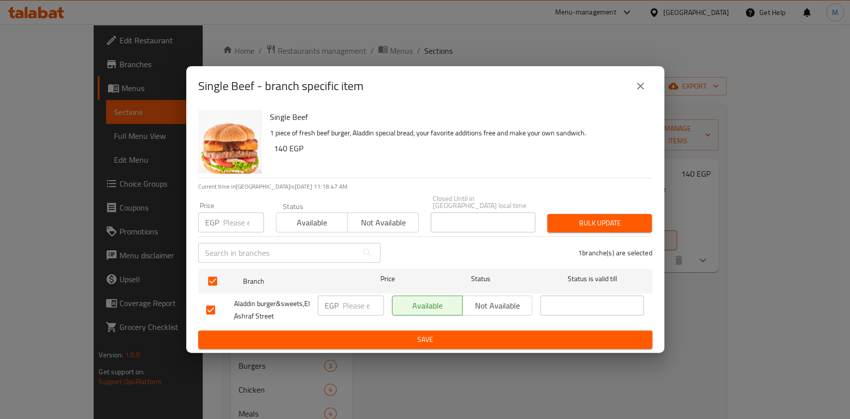
click at [229, 225] on input "number" at bounding box center [243, 223] width 41 height 20
type input "110"
click at [640, 227] on button "Bulk update" at bounding box center [599, 223] width 105 height 18
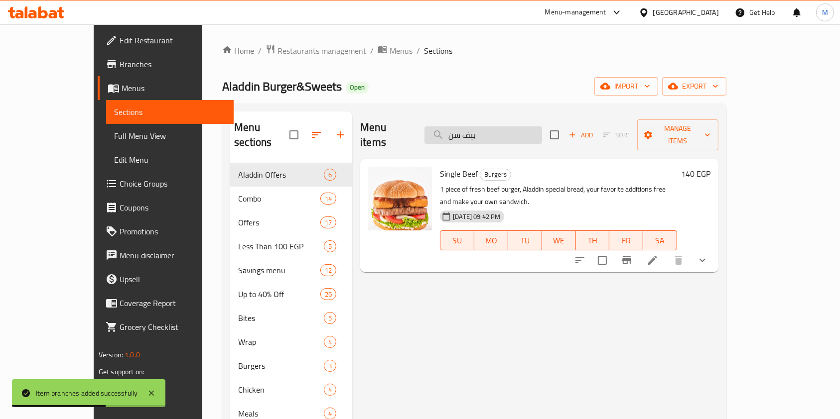
click at [516, 134] on input "بيف سن" at bounding box center [483, 135] width 118 height 17
type input "ب"
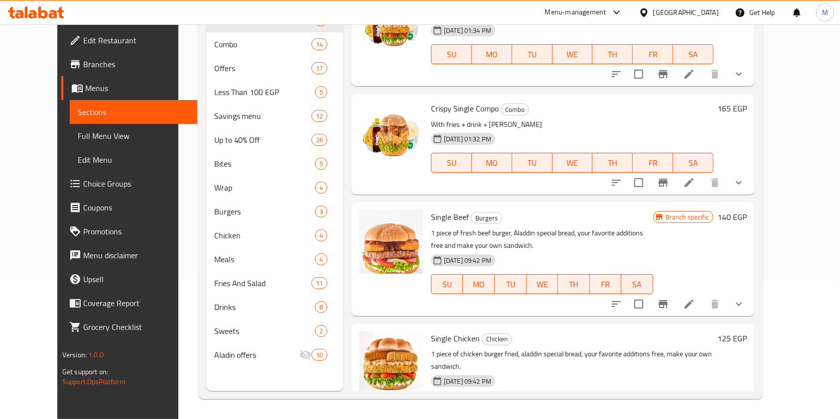
scroll to position [112, 0]
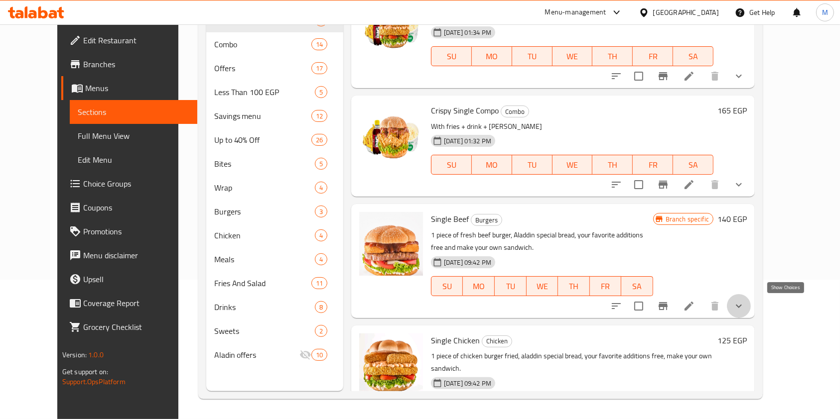
click at [745, 304] on icon "show more" at bounding box center [739, 306] width 12 height 12
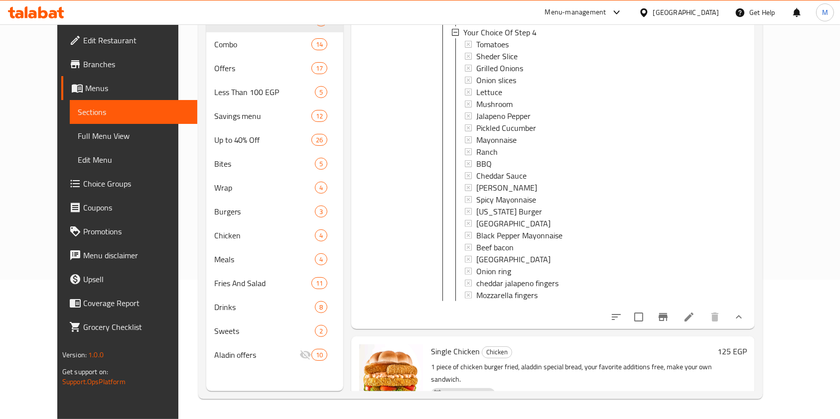
scroll to position [704, 0]
click at [668, 319] on icon "Branch-specific-item" at bounding box center [663, 315] width 9 height 8
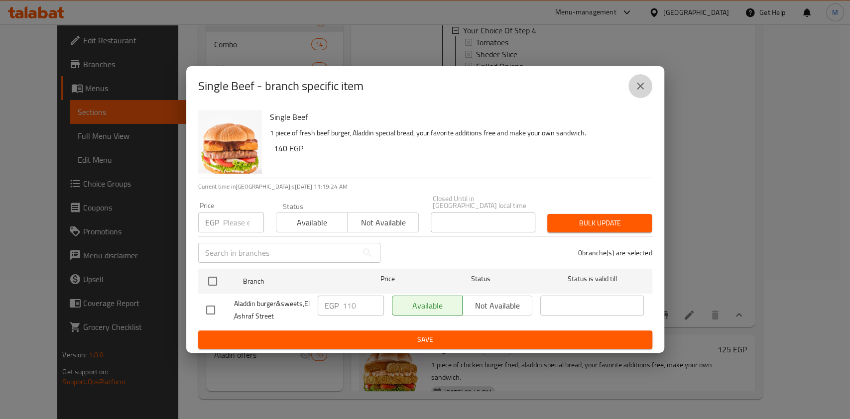
drag, startPoint x: 645, startPoint y: 96, endPoint x: 732, endPoint y: 189, distance: 127.6
click at [647, 98] on button "close" at bounding box center [641, 86] width 24 height 24
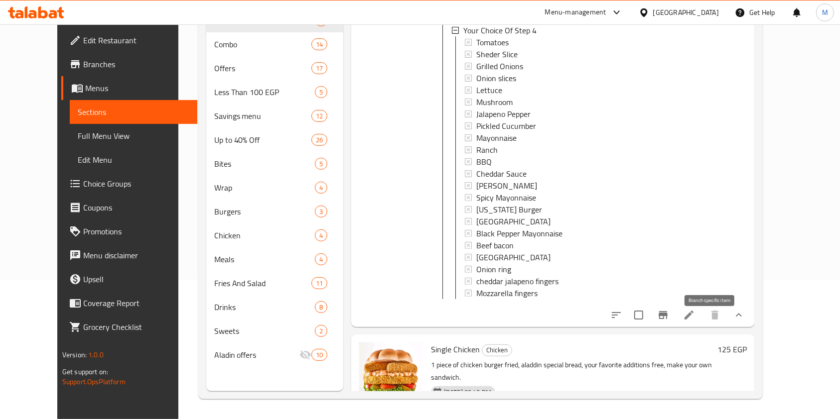
click at [675, 325] on button "Branch-specific-item" at bounding box center [663, 315] width 24 height 24
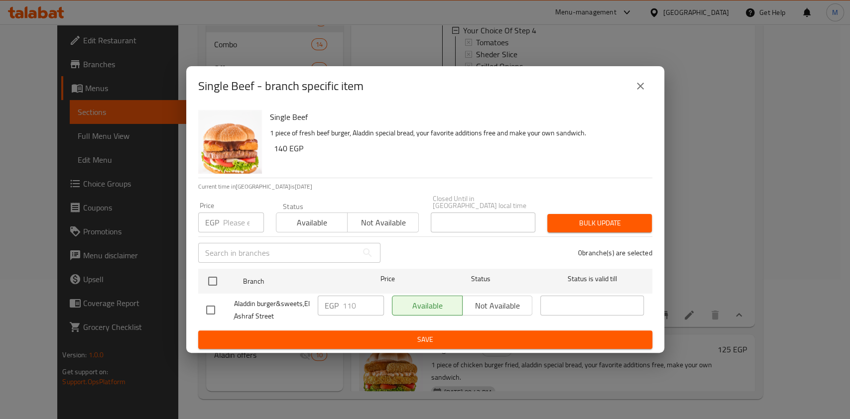
click at [627, 90] on div "Single Beef - branch specific item" at bounding box center [425, 86] width 454 height 24
drag, startPoint x: 642, startPoint y: 93, endPoint x: 683, endPoint y: 98, distance: 41.6
click at [642, 92] on icon "close" at bounding box center [641, 86] width 12 height 12
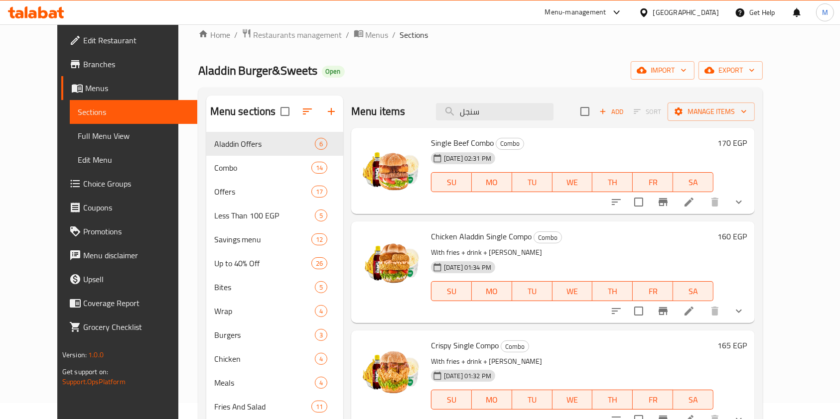
scroll to position [11, 0]
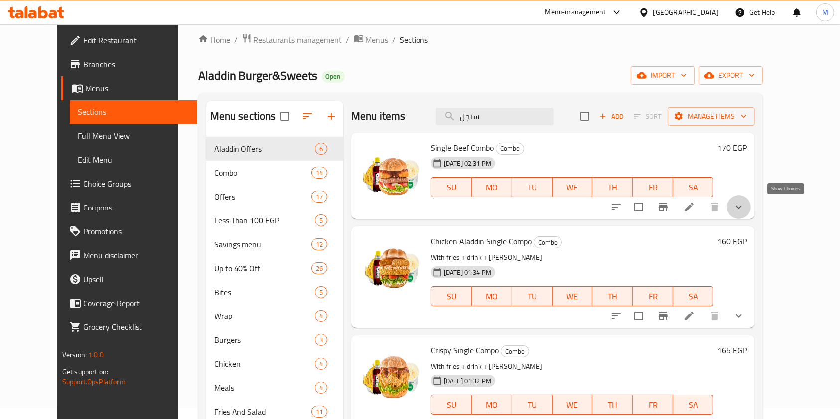
click at [745, 211] on icon "show more" at bounding box center [739, 207] width 12 height 12
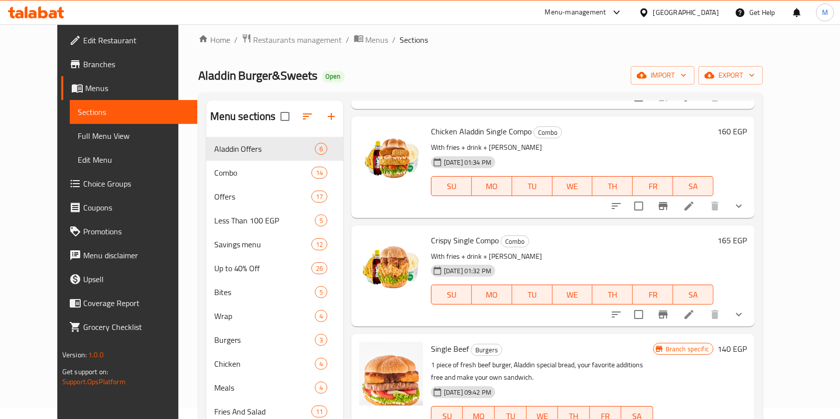
scroll to position [0, 0]
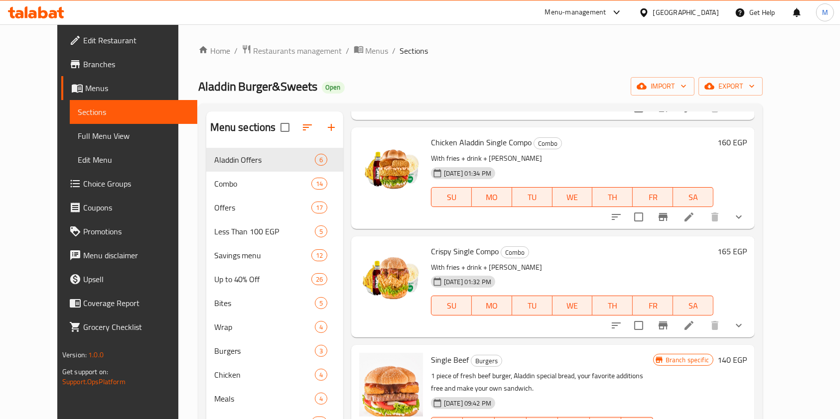
click at [763, 138] on div "Menu sections Aladdin Offers 6 Combo 14 Offers 17 Less Than 100 EGP 5 Savings m…" at bounding box center [480, 321] width 565 height 435
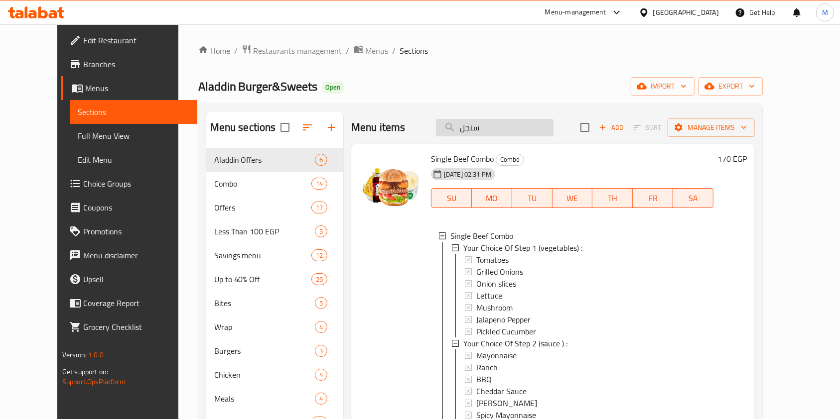
click at [518, 130] on input "سنجل" at bounding box center [495, 127] width 118 height 17
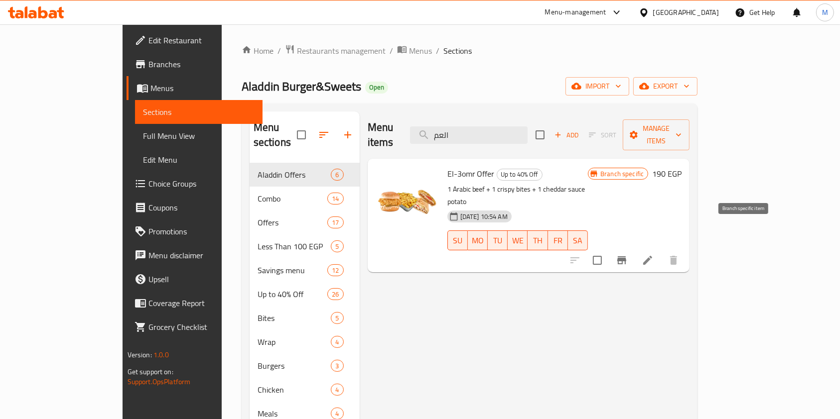
type input "العم"
click at [634, 249] on button "Branch-specific-item" at bounding box center [622, 261] width 24 height 24
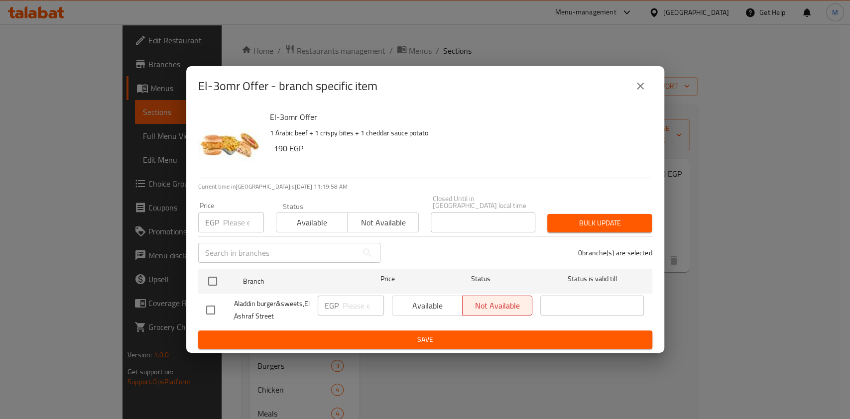
click at [441, 296] on div "Available Not available" at bounding box center [462, 306] width 141 height 20
click at [440, 301] on div "Available Not available" at bounding box center [462, 306] width 141 height 20
click at [206, 309] on input "checkbox" at bounding box center [210, 310] width 21 height 21
checkbox input "true"
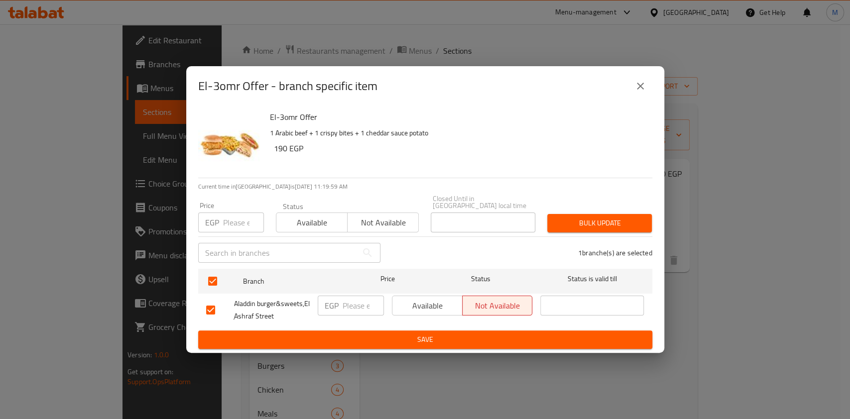
click at [403, 301] on span "Available" at bounding box center [428, 306] width 62 height 14
click at [405, 335] on span "Save" at bounding box center [425, 340] width 438 height 12
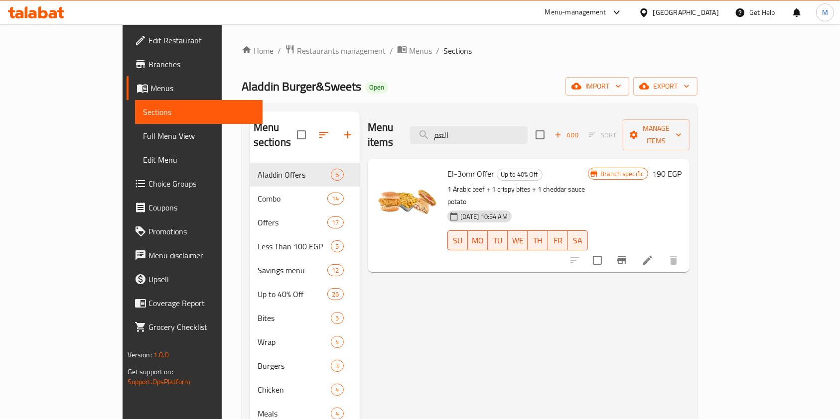
click at [626, 257] on icon "Branch-specific-item" at bounding box center [621, 261] width 9 height 8
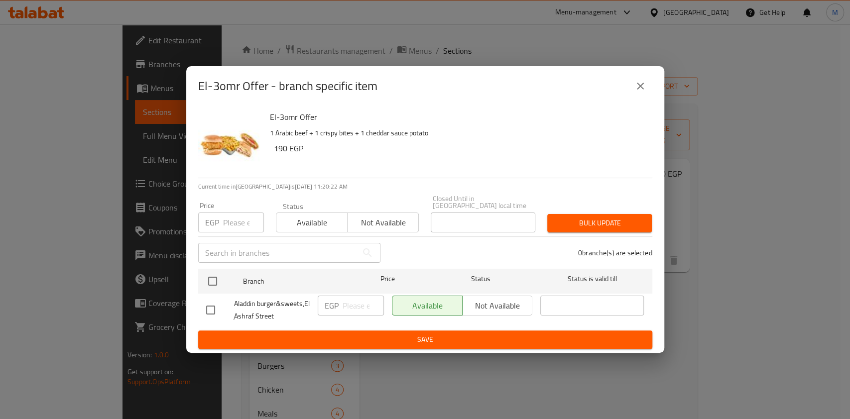
click at [207, 307] on input "checkbox" at bounding box center [210, 310] width 21 height 21
checkbox input "true"
click at [504, 296] on button "Not available" at bounding box center [497, 306] width 71 height 20
click at [485, 342] on span "Save" at bounding box center [425, 340] width 438 height 12
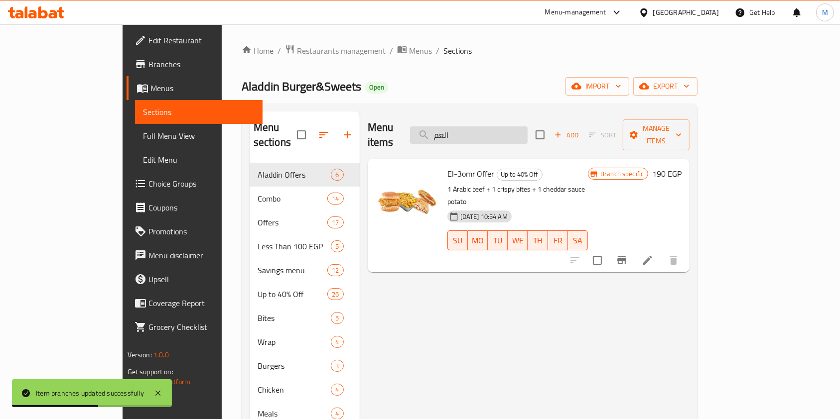
drag, startPoint x: 509, startPoint y: 130, endPoint x: 493, endPoint y: 128, distance: 15.5
click at [493, 128] on input "العم" at bounding box center [469, 135] width 118 height 17
drag, startPoint x: 483, startPoint y: 127, endPoint x: 416, endPoint y: 82, distance: 80.8
click at [416, 82] on div "Home / Restaurants management / Menus / Sections Aladdin Burger&Sweets Open imp…" at bounding box center [470, 291] width 456 height 495
click at [489, 127] on input "العم" at bounding box center [469, 135] width 118 height 17
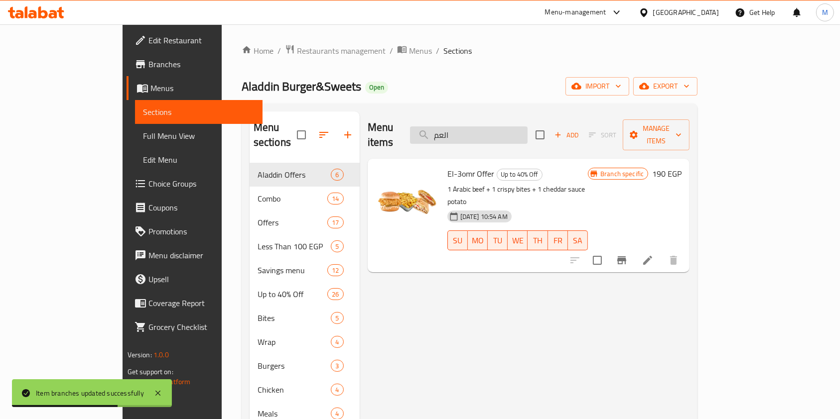
click at [489, 127] on input "العم" at bounding box center [469, 135] width 118 height 17
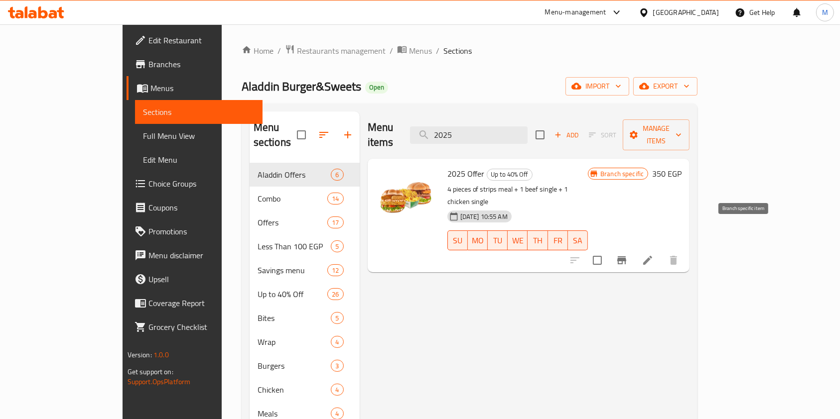
type input "2025"
click at [634, 249] on button "Branch-specific-item" at bounding box center [622, 261] width 24 height 24
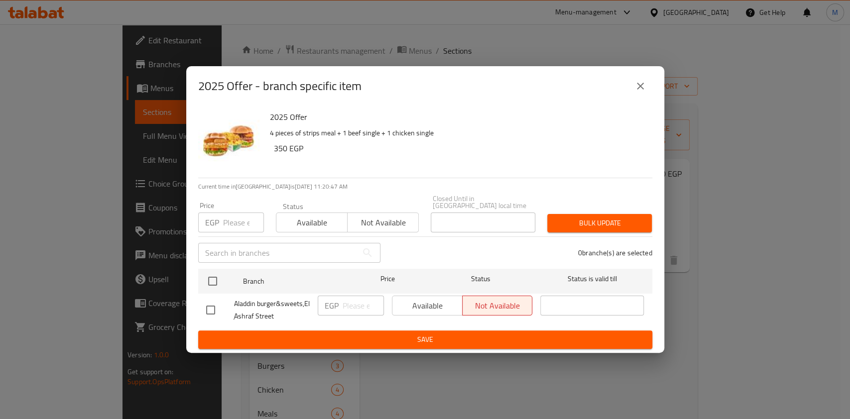
drag, startPoint x: 215, startPoint y: 305, endPoint x: 265, endPoint y: 316, distance: 50.9
click at [214, 306] on input "checkbox" at bounding box center [210, 310] width 21 height 21
checkbox input "true"
click at [393, 302] on button "Available" at bounding box center [427, 306] width 71 height 20
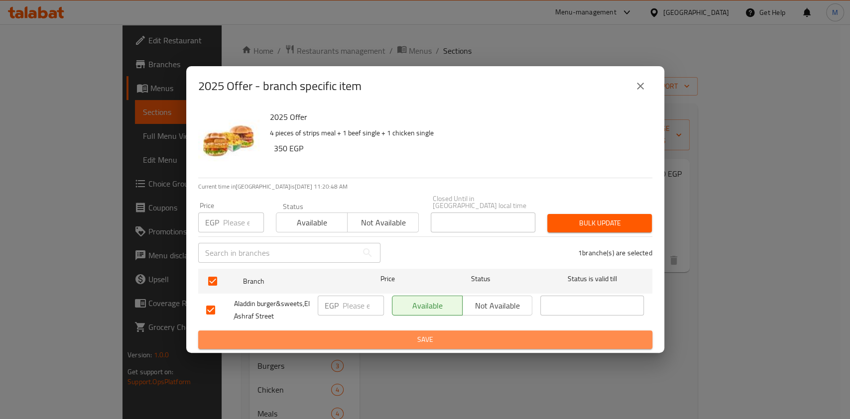
click at [406, 336] on span "Save" at bounding box center [425, 340] width 438 height 12
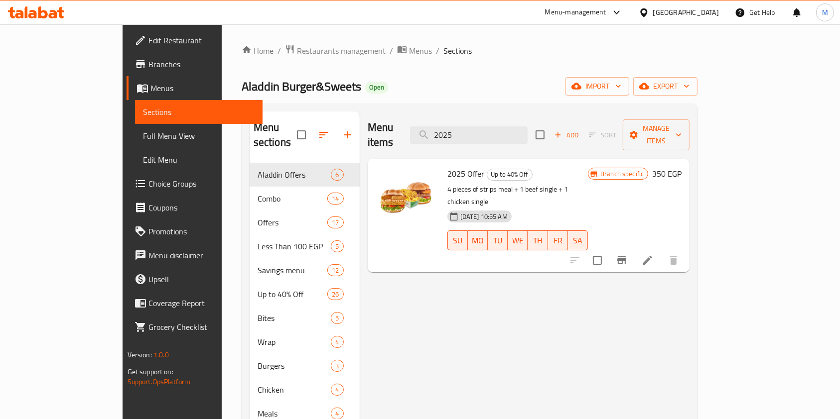
click at [634, 249] on button "Branch-specific-item" at bounding box center [622, 261] width 24 height 24
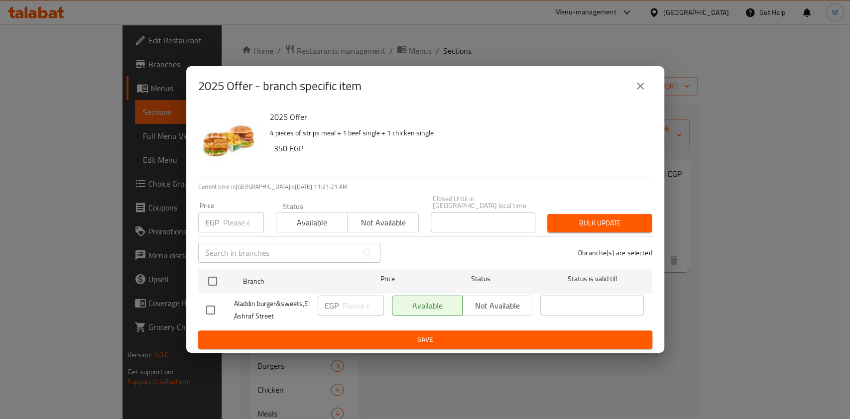
click at [222, 311] on div at bounding box center [220, 310] width 28 height 21
click at [206, 312] on input "checkbox" at bounding box center [210, 310] width 21 height 21
checkbox input "true"
click at [478, 301] on span "Not available" at bounding box center [498, 306] width 62 height 14
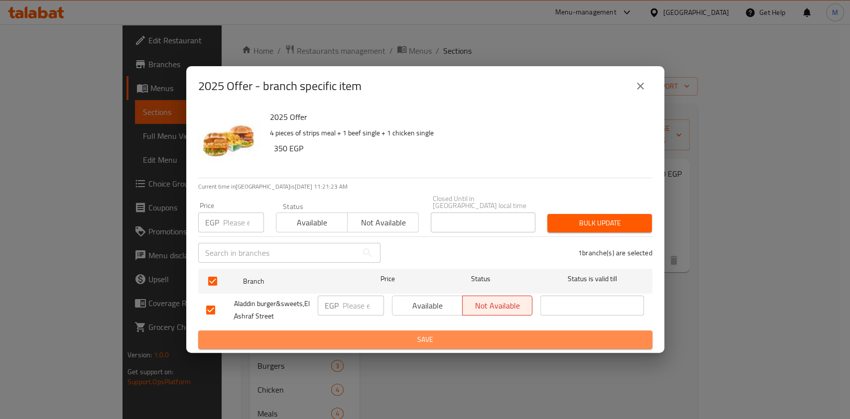
click at [466, 334] on span "Save" at bounding box center [425, 340] width 438 height 12
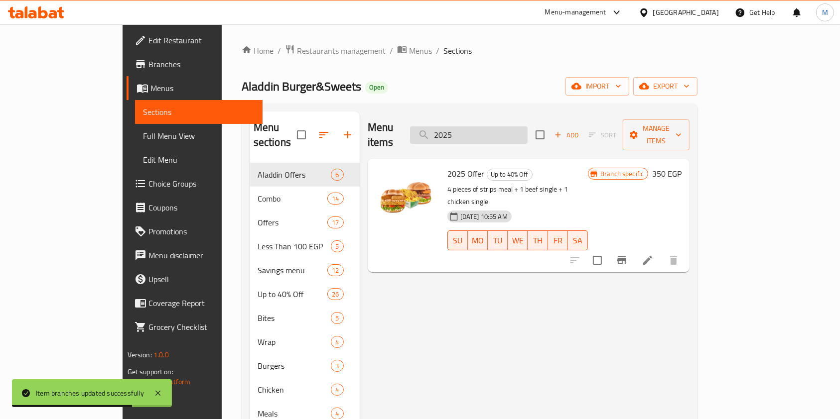
click at [503, 127] on input "2025" at bounding box center [469, 135] width 118 height 17
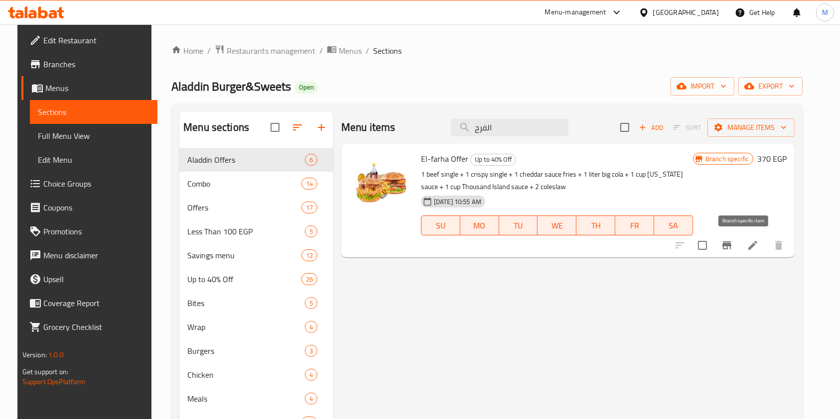
type input "الفرح"
click at [733, 240] on icon "Branch-specific-item" at bounding box center [727, 246] width 12 height 12
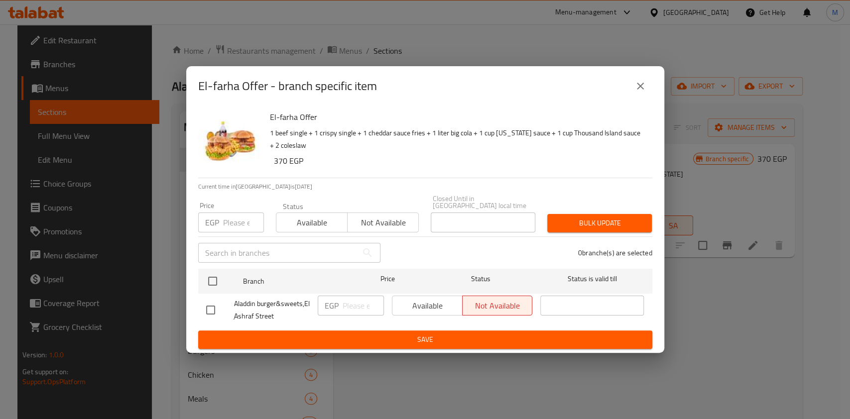
click at [631, 89] on button "close" at bounding box center [641, 86] width 24 height 24
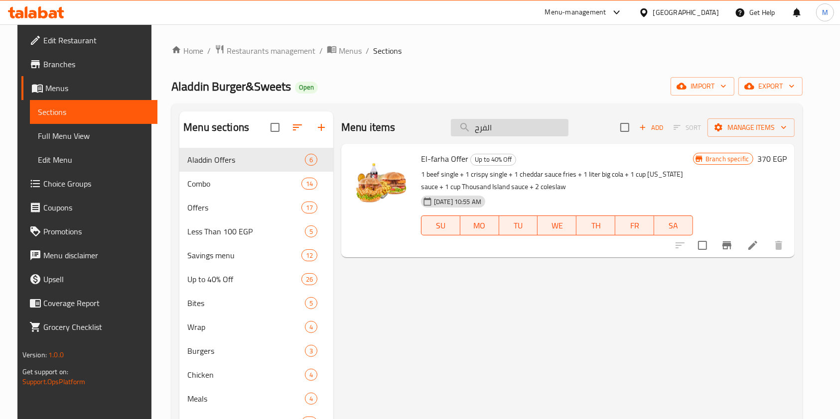
drag, startPoint x: 546, startPoint y: 118, endPoint x: 538, endPoint y: 123, distance: 9.4
click at [542, 121] on div "Menu items الفرح Add Sort Manage items" at bounding box center [567, 128] width 453 height 32
click at [538, 123] on input "الفرح" at bounding box center [510, 127] width 118 height 17
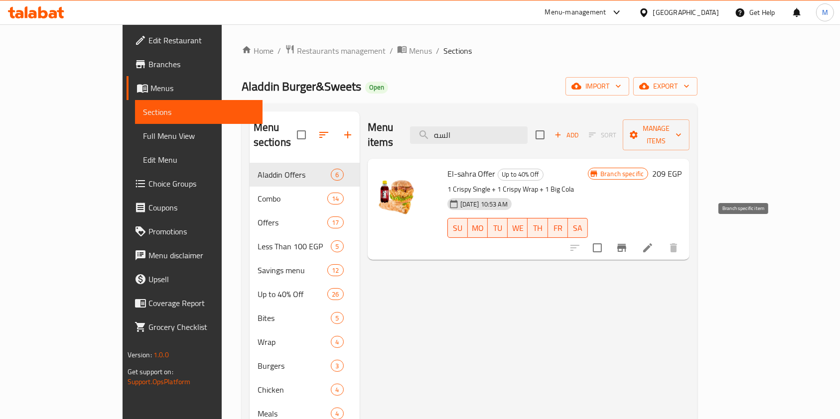
type input "السه"
click at [626, 244] on icon "Branch-specific-item" at bounding box center [621, 248] width 9 height 8
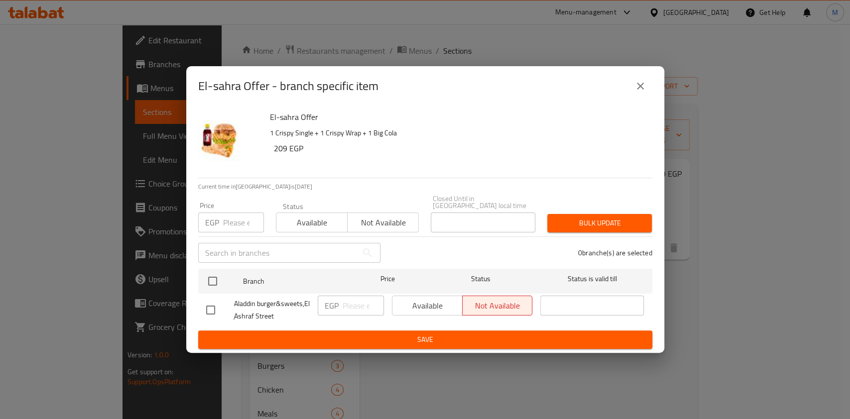
click at [647, 102] on div "El-sahra Offer - branch specific item" at bounding box center [425, 86] width 478 height 40
click at [643, 91] on icon "close" at bounding box center [641, 86] width 12 height 12
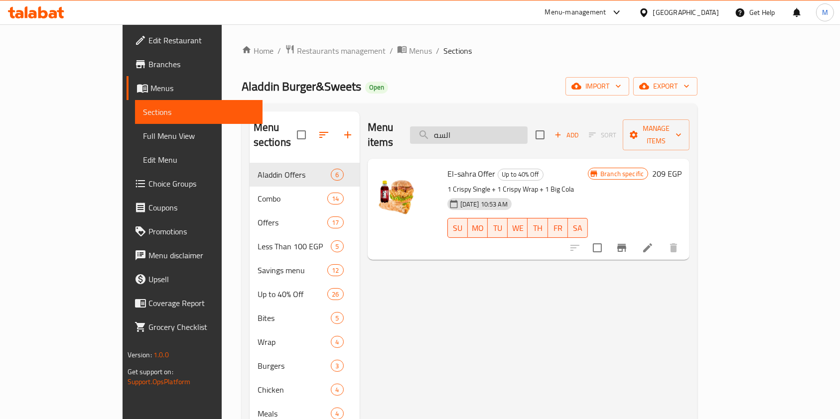
click at [494, 131] on input "السه" at bounding box center [469, 135] width 118 height 17
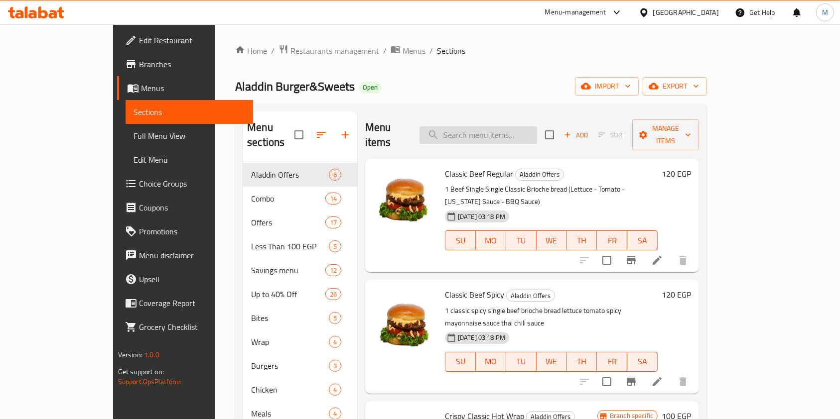
type input "ب"
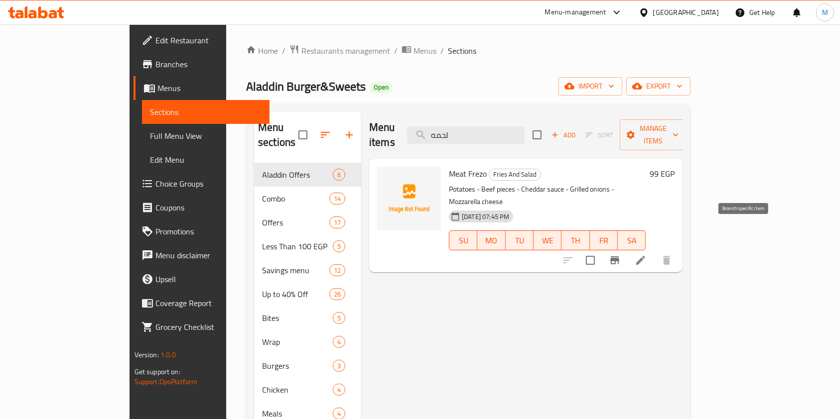
type input "لحمه"
click at [627, 249] on button "Branch-specific-item" at bounding box center [615, 261] width 24 height 24
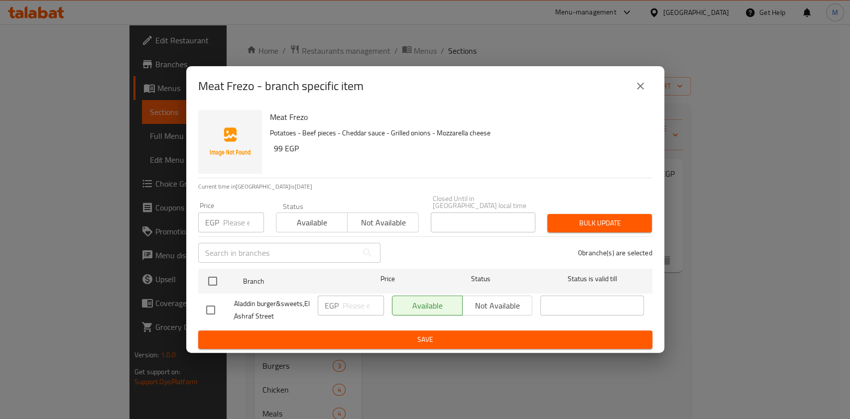
click at [211, 310] on input "checkbox" at bounding box center [210, 310] width 21 height 21
checkbox input "true"
click at [343, 307] on input "number" at bounding box center [363, 306] width 41 height 20
type input "109"
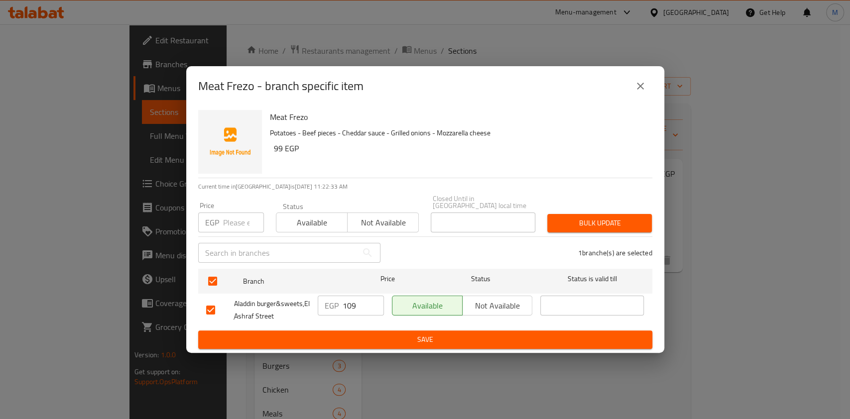
click at [445, 348] on div "Meat Frezo Potatoes - Beef pieces - Cheddar sauce - Grilled onions - Mozzarella…" at bounding box center [425, 229] width 478 height 247
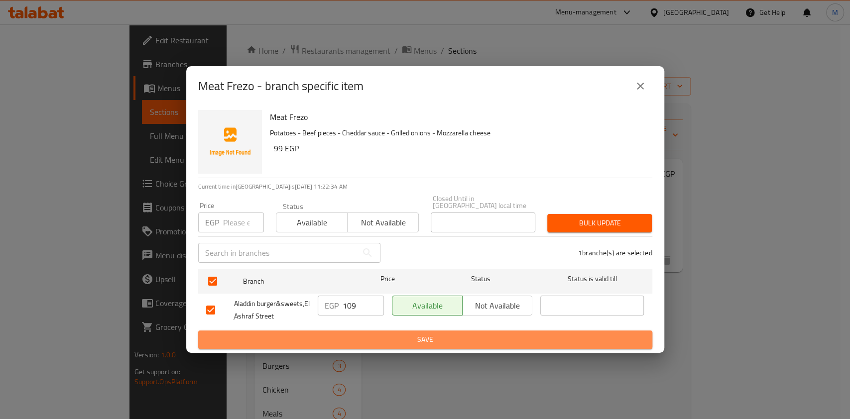
click at [454, 334] on span "Save" at bounding box center [425, 340] width 438 height 12
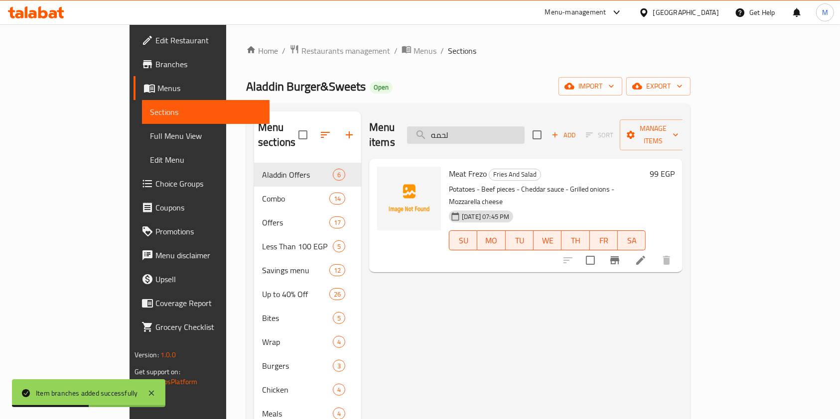
click at [520, 128] on input "لحمه" at bounding box center [466, 135] width 118 height 17
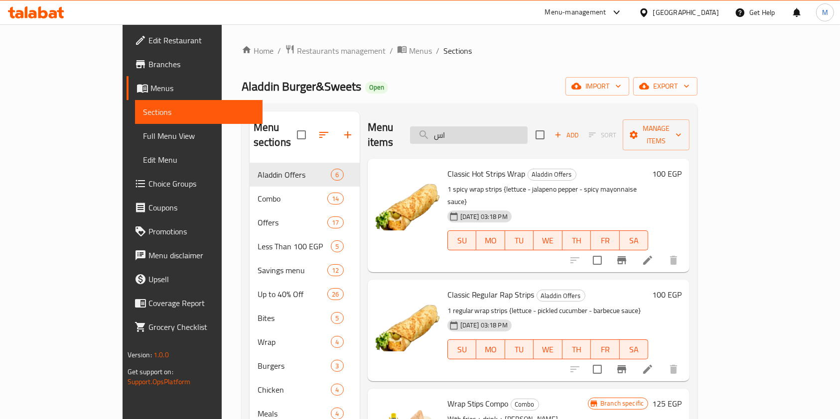
type input "ا"
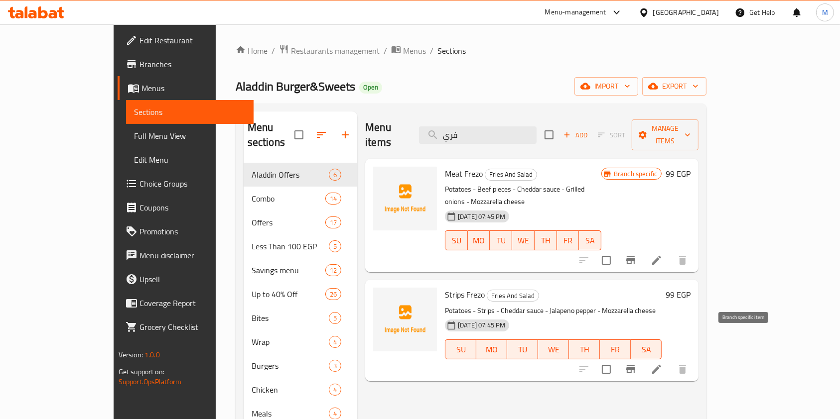
type input "فري"
click at [637, 364] on icon "Branch-specific-item" at bounding box center [631, 370] width 12 height 12
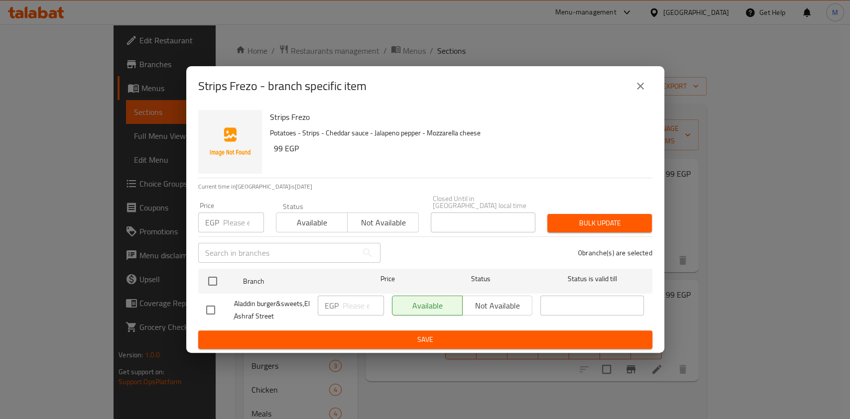
click at [207, 313] on input "checkbox" at bounding box center [210, 310] width 21 height 21
checkbox input "true"
click at [347, 303] on input "number" at bounding box center [363, 306] width 41 height 20
type input "109"
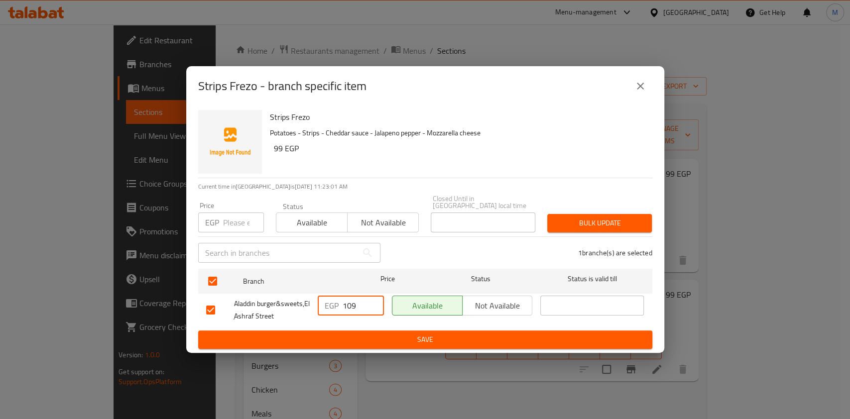
click at [367, 344] on button "Save" at bounding box center [425, 340] width 454 height 18
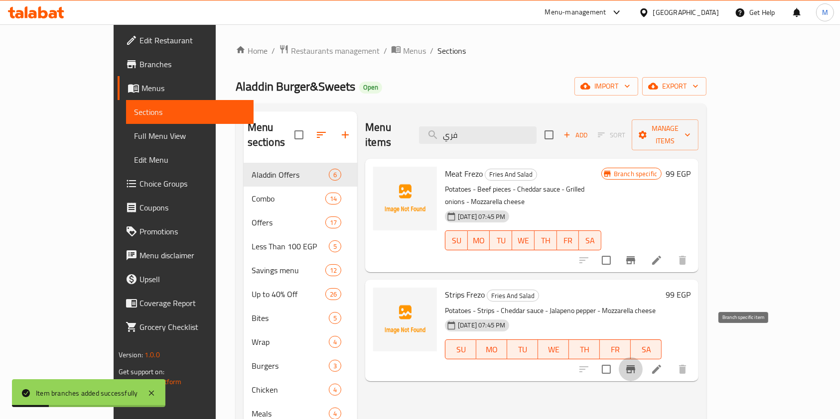
click at [643, 358] on button "Branch-specific-item" at bounding box center [631, 370] width 24 height 24
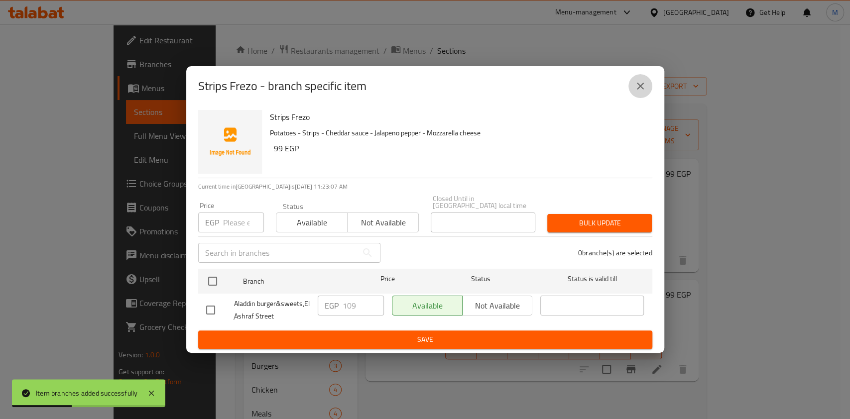
click at [635, 90] on icon "close" at bounding box center [641, 86] width 12 height 12
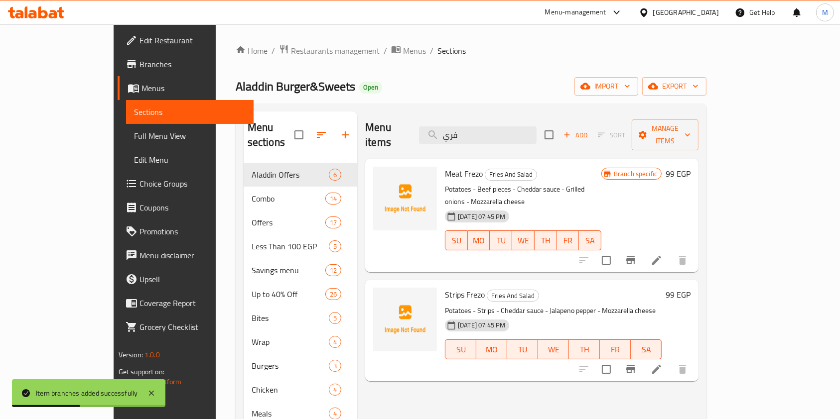
click at [637, 255] on icon "Branch-specific-item" at bounding box center [631, 261] width 12 height 12
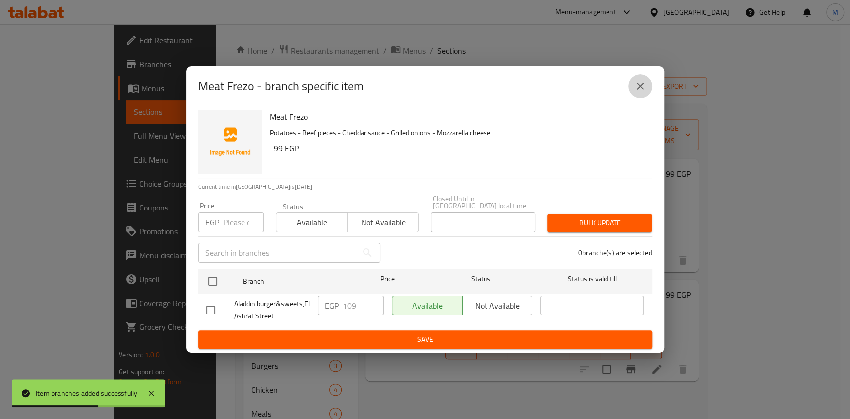
click at [632, 91] on button "close" at bounding box center [641, 86] width 24 height 24
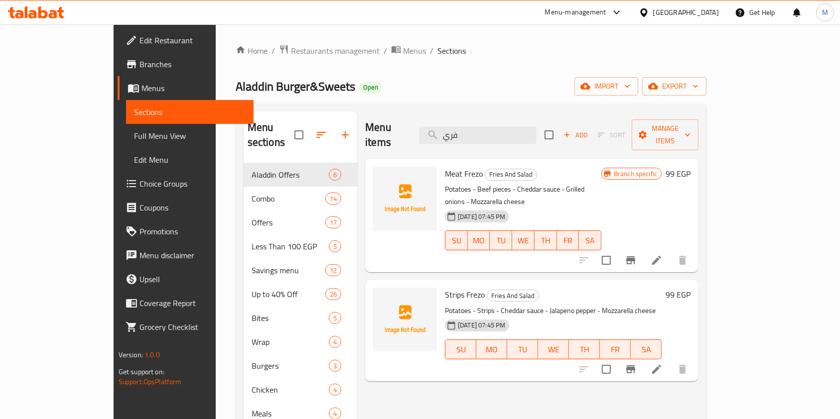
click at [694, 358] on div at bounding box center [633, 370] width 123 height 24
click at [637, 364] on icon "Branch-specific-item" at bounding box center [631, 370] width 12 height 12
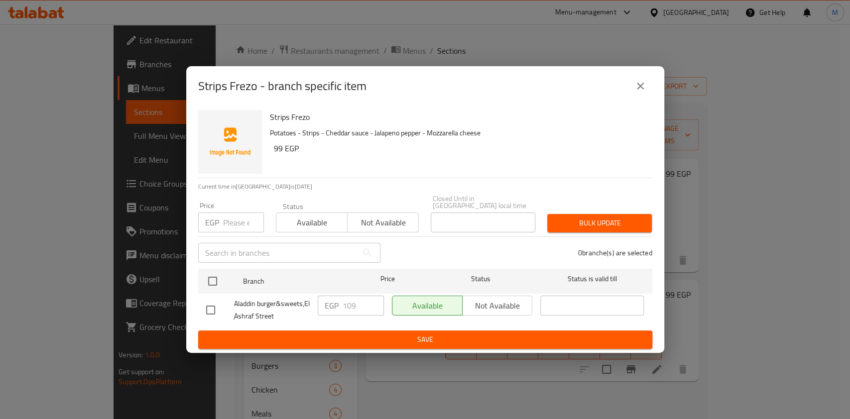
click at [207, 307] on input "checkbox" at bounding box center [210, 310] width 21 height 21
checkbox input "true"
drag, startPoint x: 355, startPoint y: 304, endPoint x: 342, endPoint y: 308, distance: 14.2
click at [342, 308] on div "EGP 109 ​" at bounding box center [351, 306] width 66 height 20
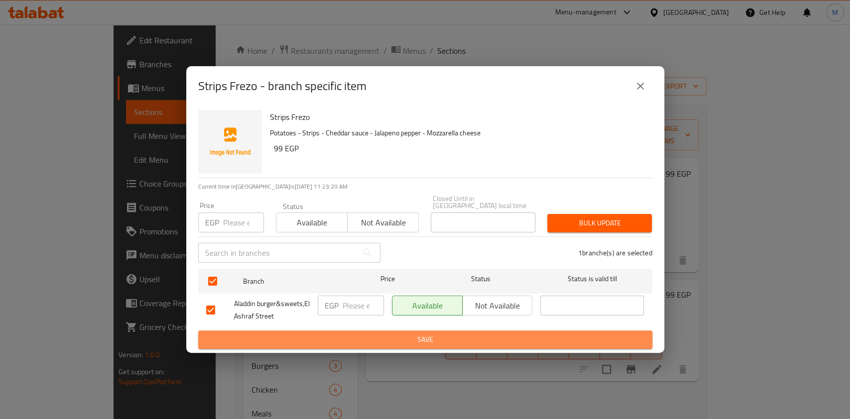
click at [374, 334] on span "Save" at bounding box center [425, 340] width 438 height 12
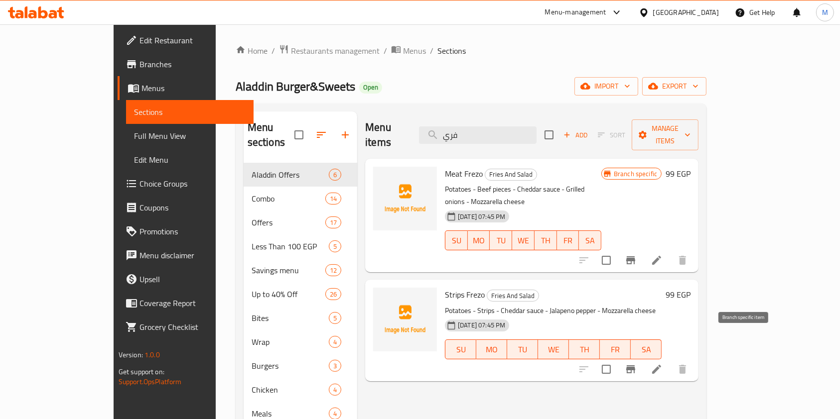
click at [643, 358] on button "Branch-specific-item" at bounding box center [631, 370] width 24 height 24
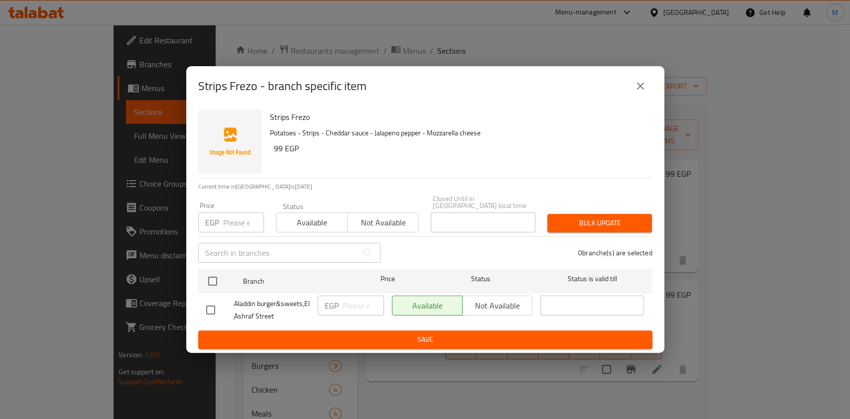
click at [640, 97] on button "close" at bounding box center [641, 86] width 24 height 24
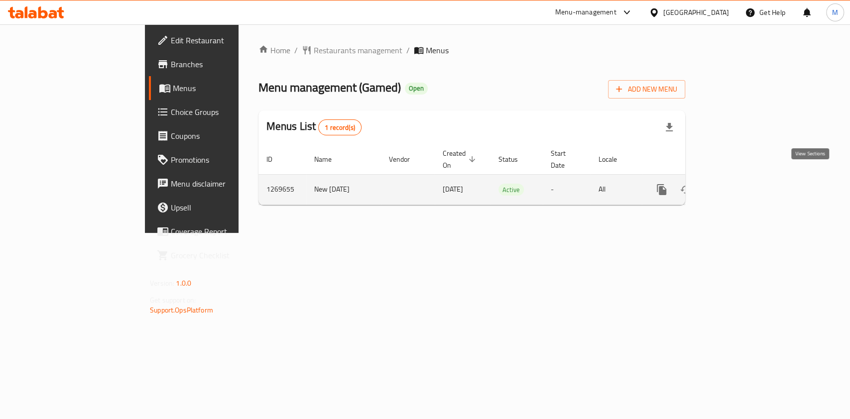
click at [740, 184] on icon "enhanced table" at bounding box center [734, 190] width 12 height 12
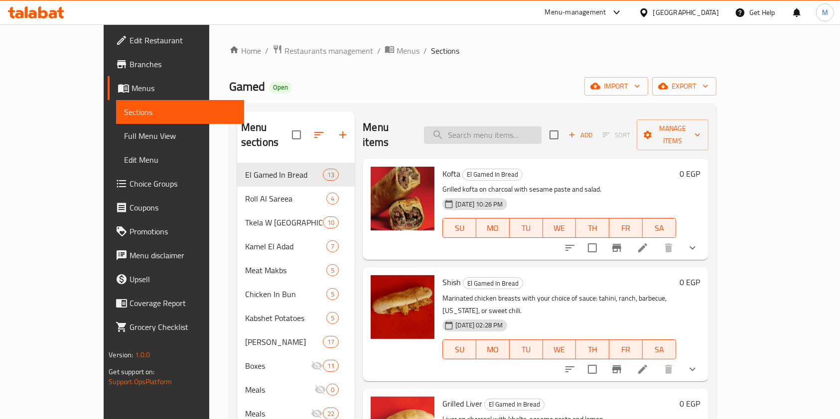
click at [517, 127] on input "search" at bounding box center [483, 135] width 118 height 17
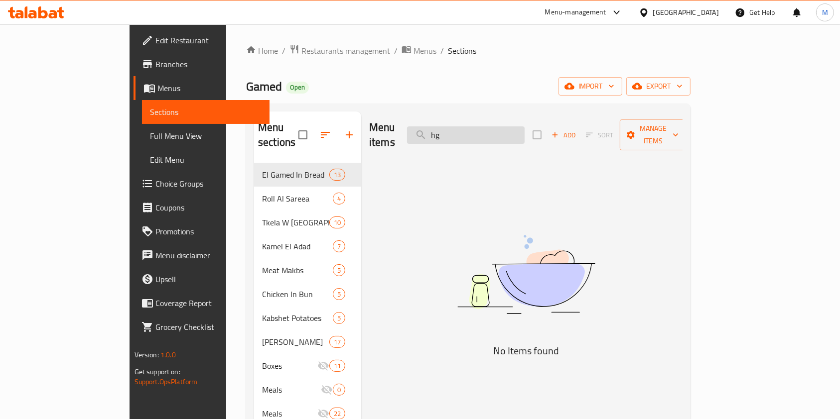
type input "h"
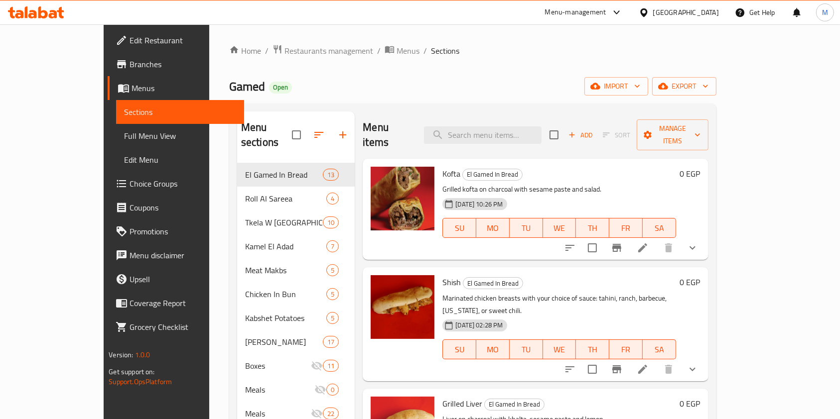
click at [675, 167] on h6 "Kofta El Gamed In Bread" at bounding box center [558, 174] width 233 height 14
click at [487, 128] on input "search" at bounding box center [483, 135] width 118 height 17
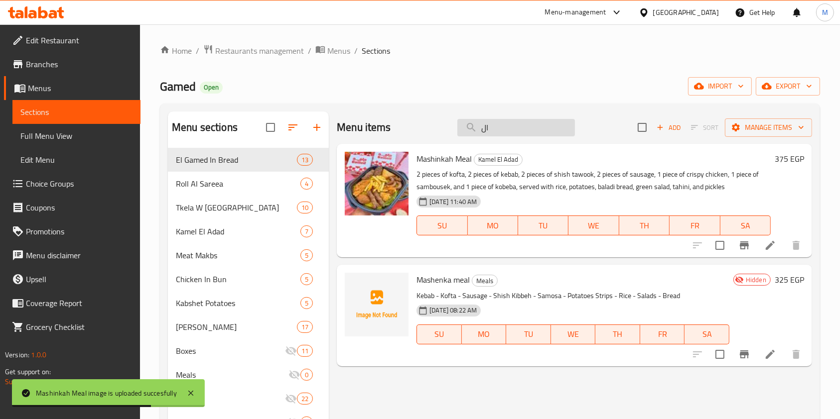
type input "ا"
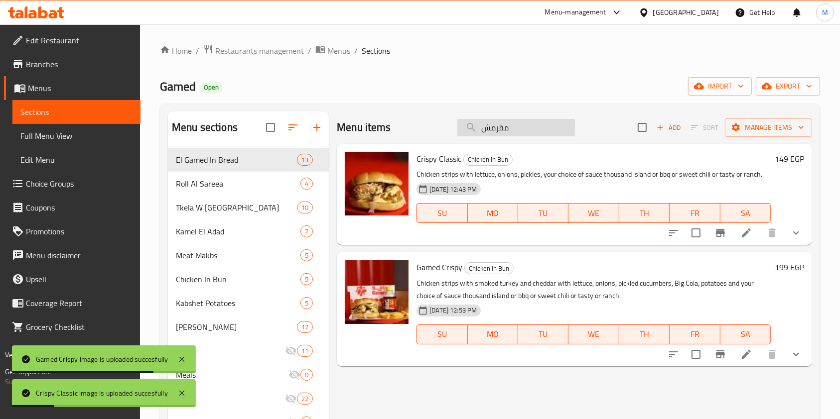
click at [514, 134] on input "مقرمش" at bounding box center [516, 127] width 118 height 17
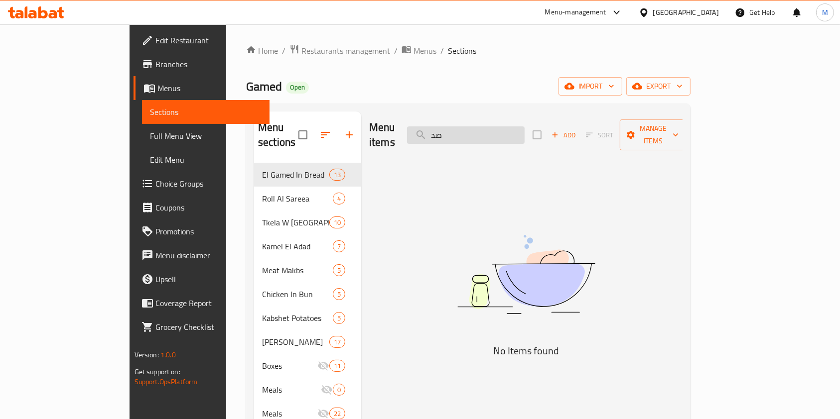
type input "ص"
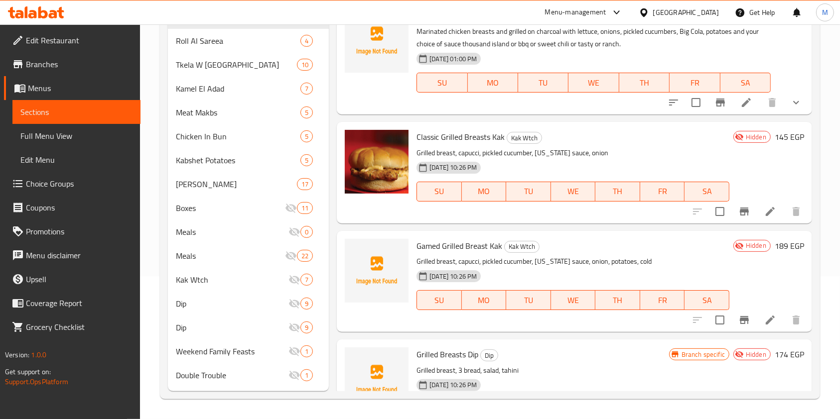
scroll to position [49, 0]
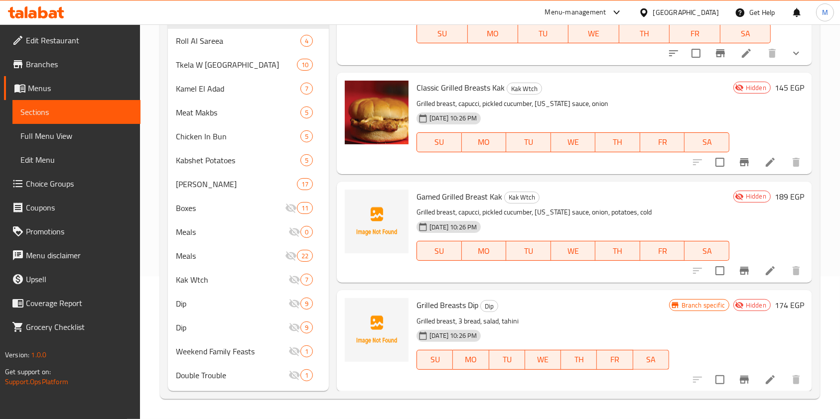
type input "مشوي ص"
click at [756, 382] on li at bounding box center [770, 380] width 28 height 18
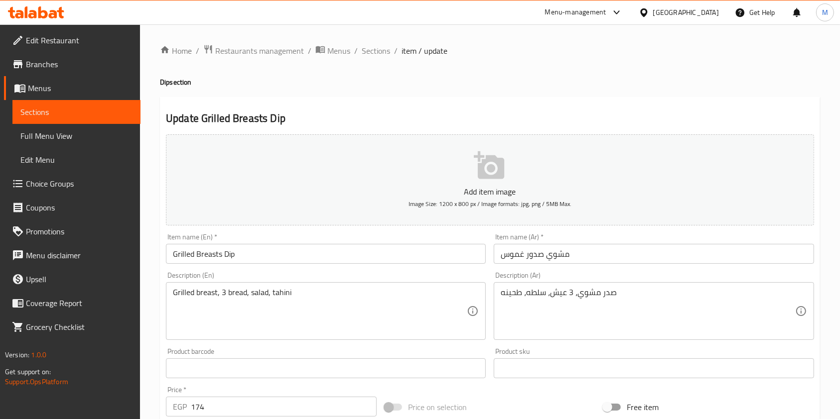
click at [367, 57] on span "Sections" at bounding box center [376, 51] width 28 height 12
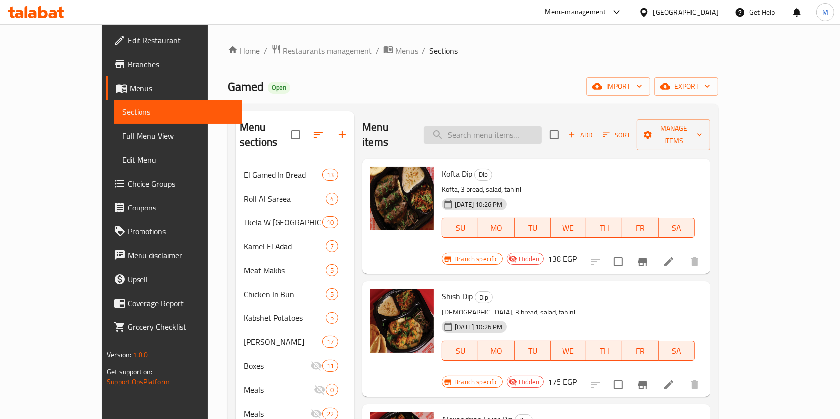
click at [489, 130] on input "search" at bounding box center [483, 135] width 118 height 17
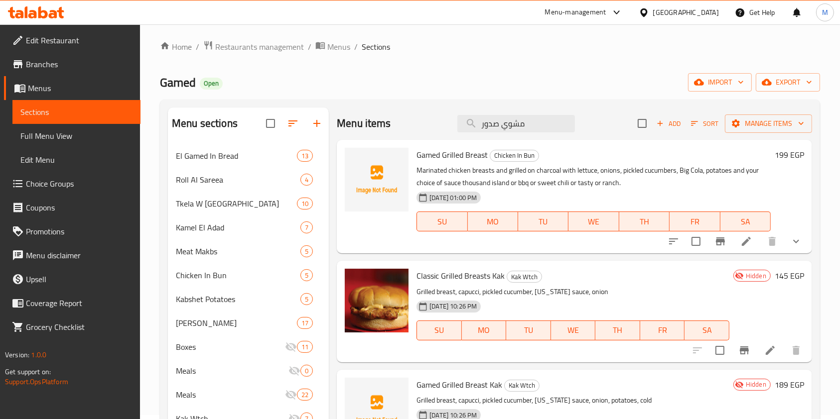
scroll to position [7, 0]
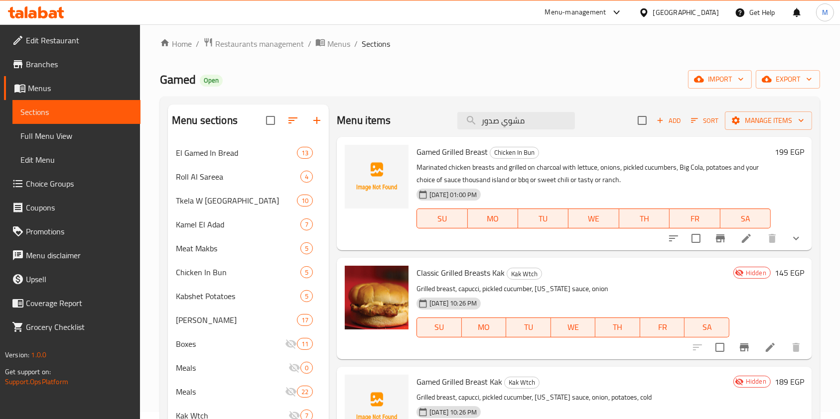
click at [817, 260] on div "Menu sections El Gamed In Bread 13 Roll Al Sareea 4 Tkela W Rasia 10 Kamel El A…" at bounding box center [490, 316] width 660 height 439
click at [541, 119] on input "مشوي صدور" at bounding box center [516, 120] width 118 height 17
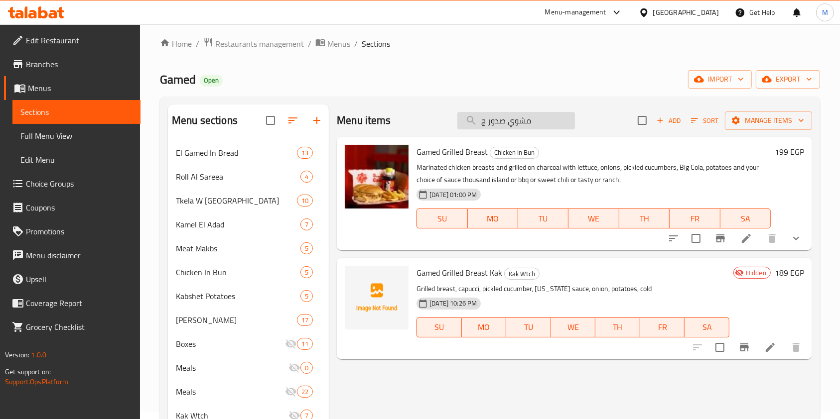
click at [494, 118] on input "مشوي صدور ج" at bounding box center [516, 120] width 118 height 17
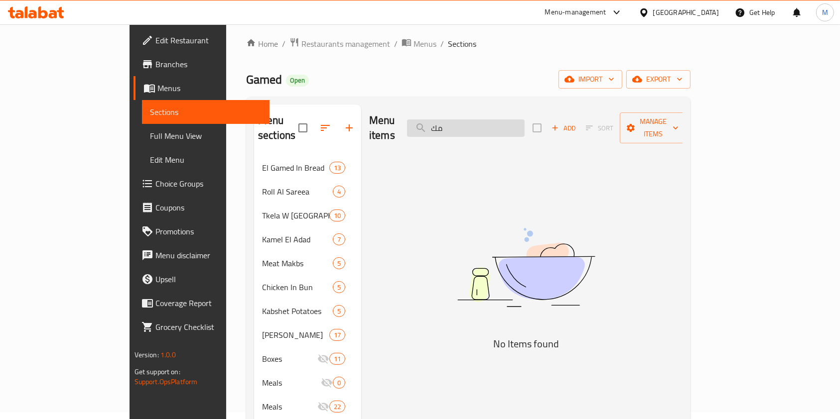
type input "م"
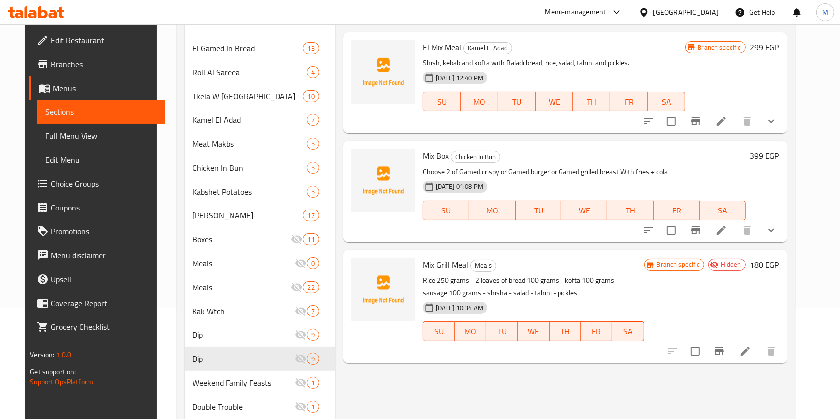
scroll to position [0, 0]
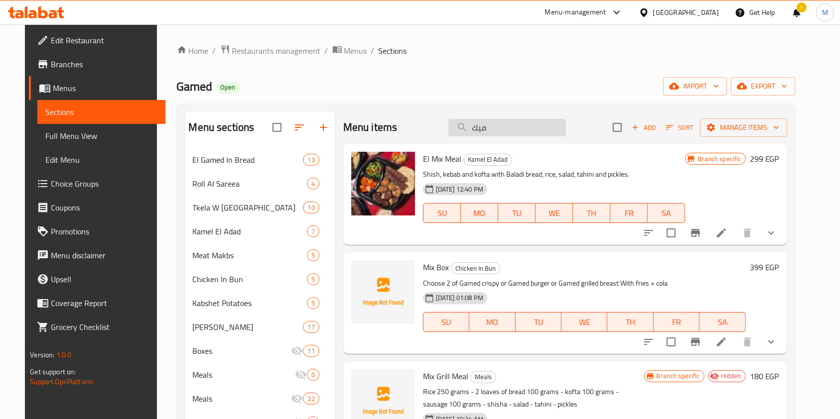
click at [490, 128] on input "ميك" at bounding box center [507, 127] width 118 height 17
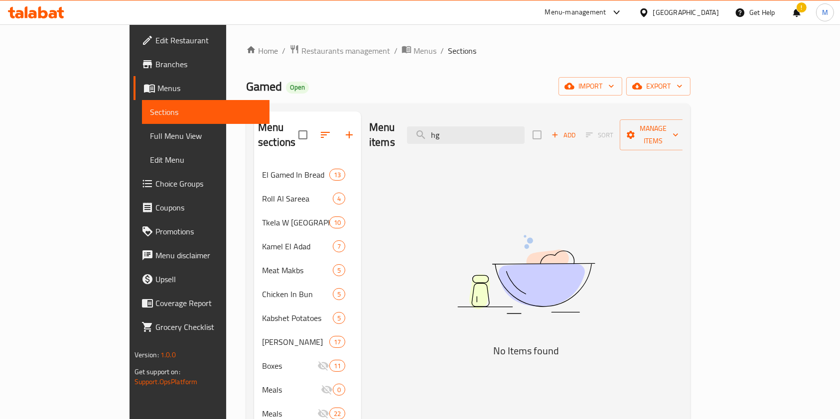
type input "h"
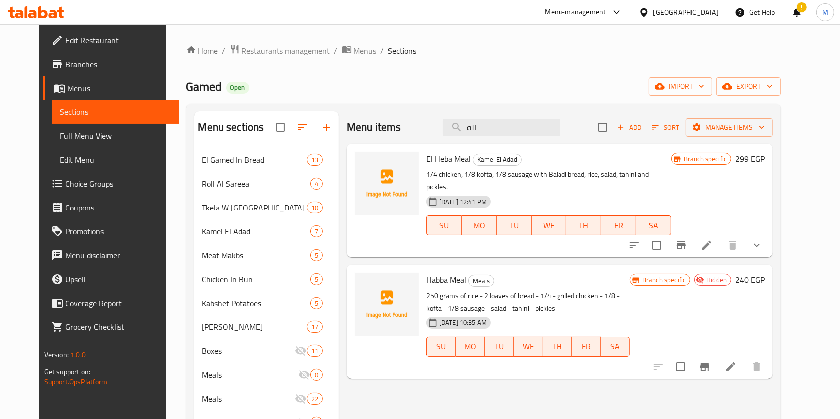
type input "اله"
click at [51, 15] on icon at bounding box center [53, 14] width 8 height 8
